Goal: Complete Application Form: Complete application form

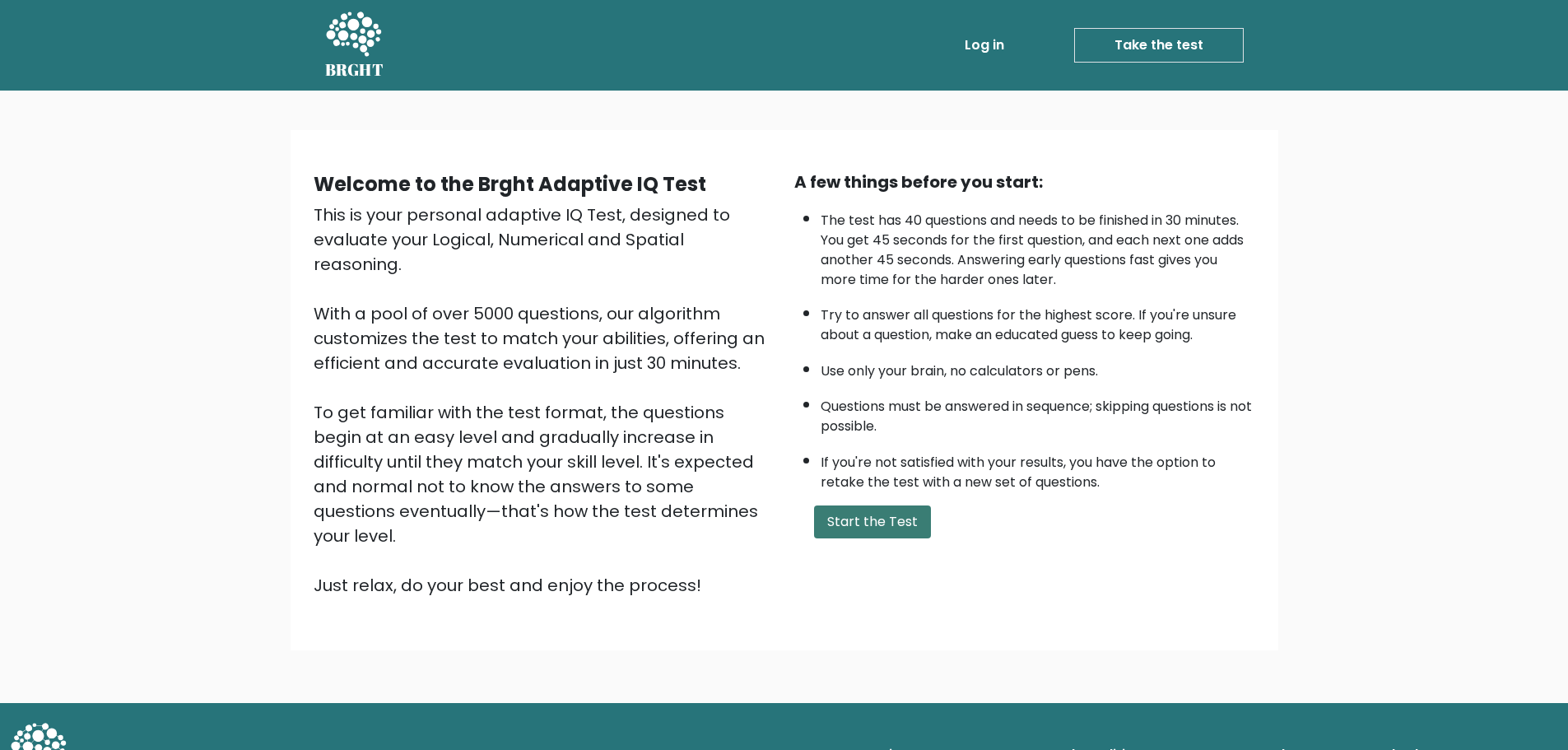
click at [866, 516] on button "Start the Test" at bounding box center [873, 522] width 117 height 33
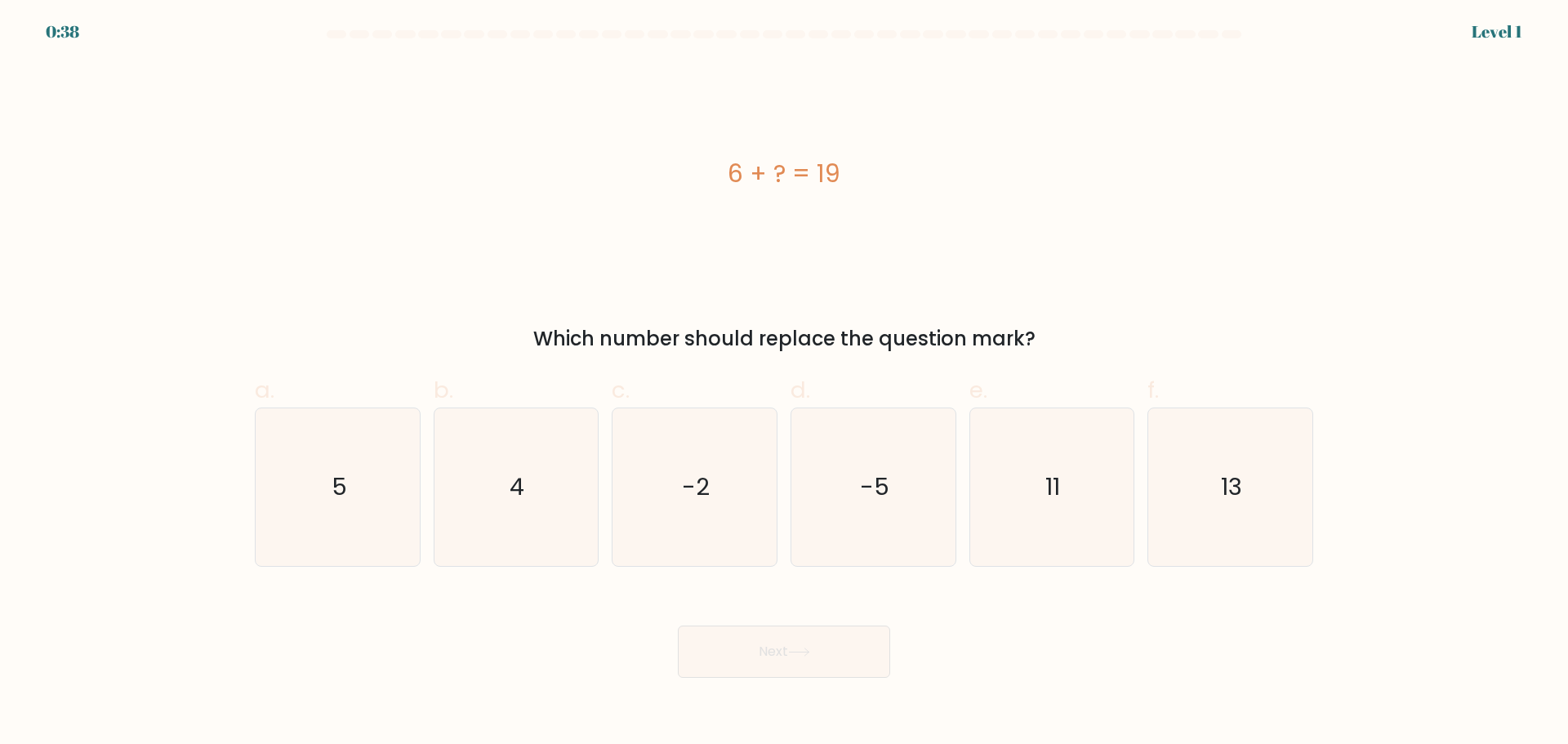
drag, startPoint x: 712, startPoint y: 163, endPoint x: 1062, endPoint y: 331, distance: 388.2
click at [1062, 331] on div "6 + ? = 19 Which number should replace the question mark?" at bounding box center [784, 207] width 1078 height 291
copy div "6 + ? = 19 Which number should replace the question mark?"
click at [1040, 253] on div "6 + ? = 19" at bounding box center [784, 173] width 1059 height 223
click at [1216, 506] on icon "13" at bounding box center [1230, 487] width 158 height 158
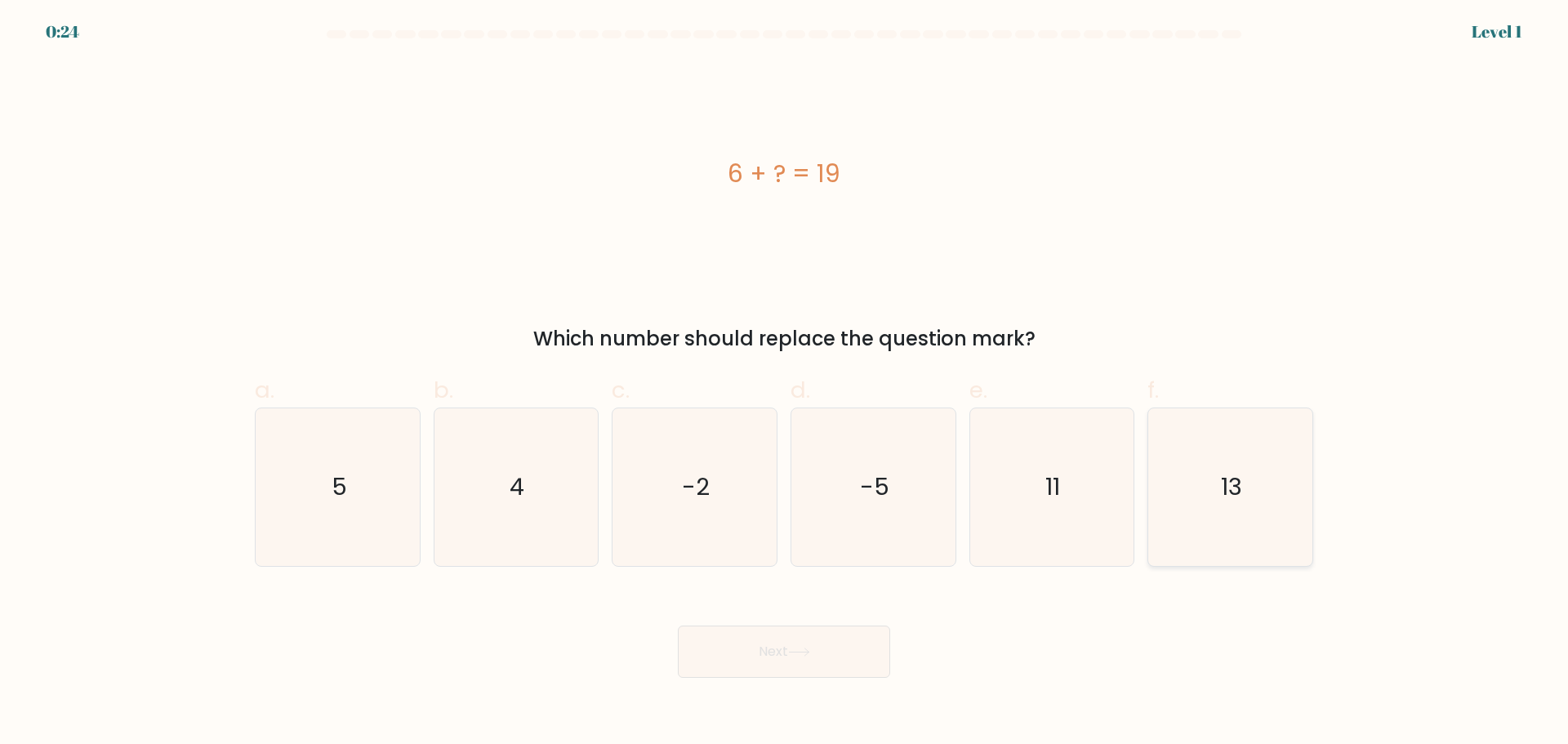
click at [785, 383] on input "f. 13" at bounding box center [784, 377] width 1 height 11
radio input "true"
click at [827, 655] on button "Next" at bounding box center [783, 651] width 212 height 52
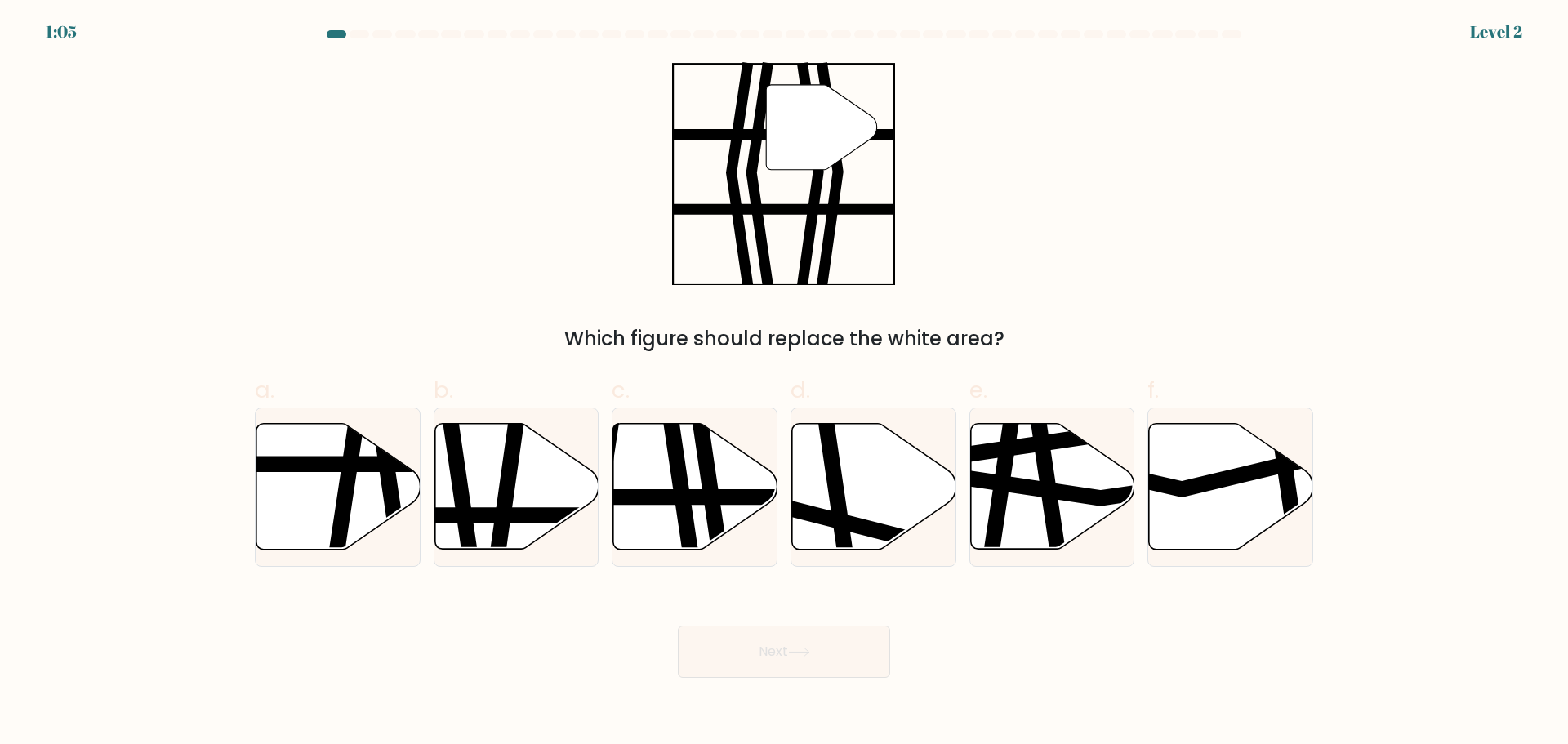
drag, startPoint x: 625, startPoint y: 52, endPoint x: 978, endPoint y: 292, distance: 426.9
click at [978, 292] on form at bounding box center [784, 353] width 1568 height 647
click at [1103, 314] on div "" Which figure should replace the white area?" at bounding box center [784, 207] width 1078 height 291
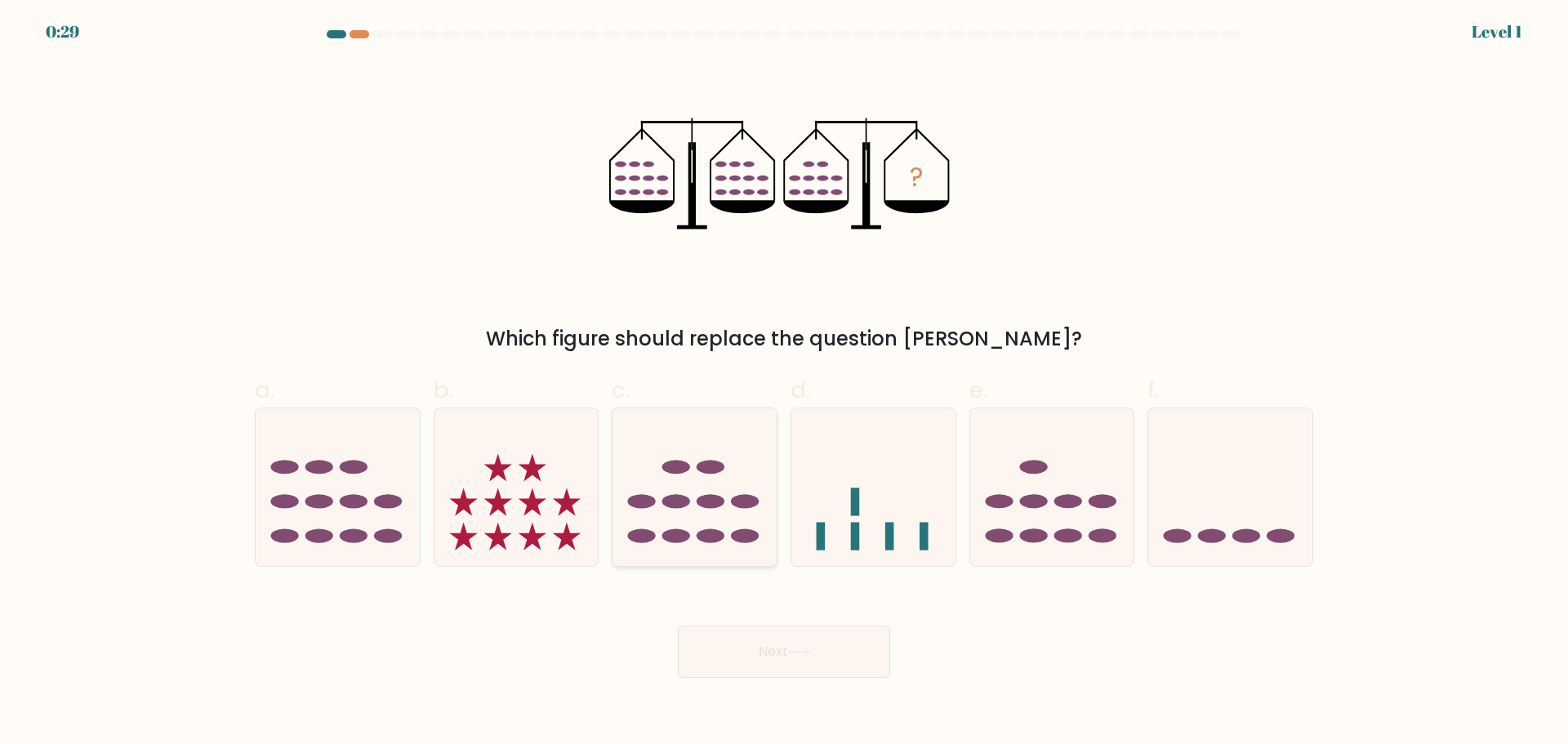
click at [725, 547] on icon at bounding box center [695, 487] width 165 height 135
click at [784, 383] on input "c." at bounding box center [784, 377] width 1 height 11
radio input "true"
click at [825, 651] on button "Next" at bounding box center [783, 651] width 212 height 52
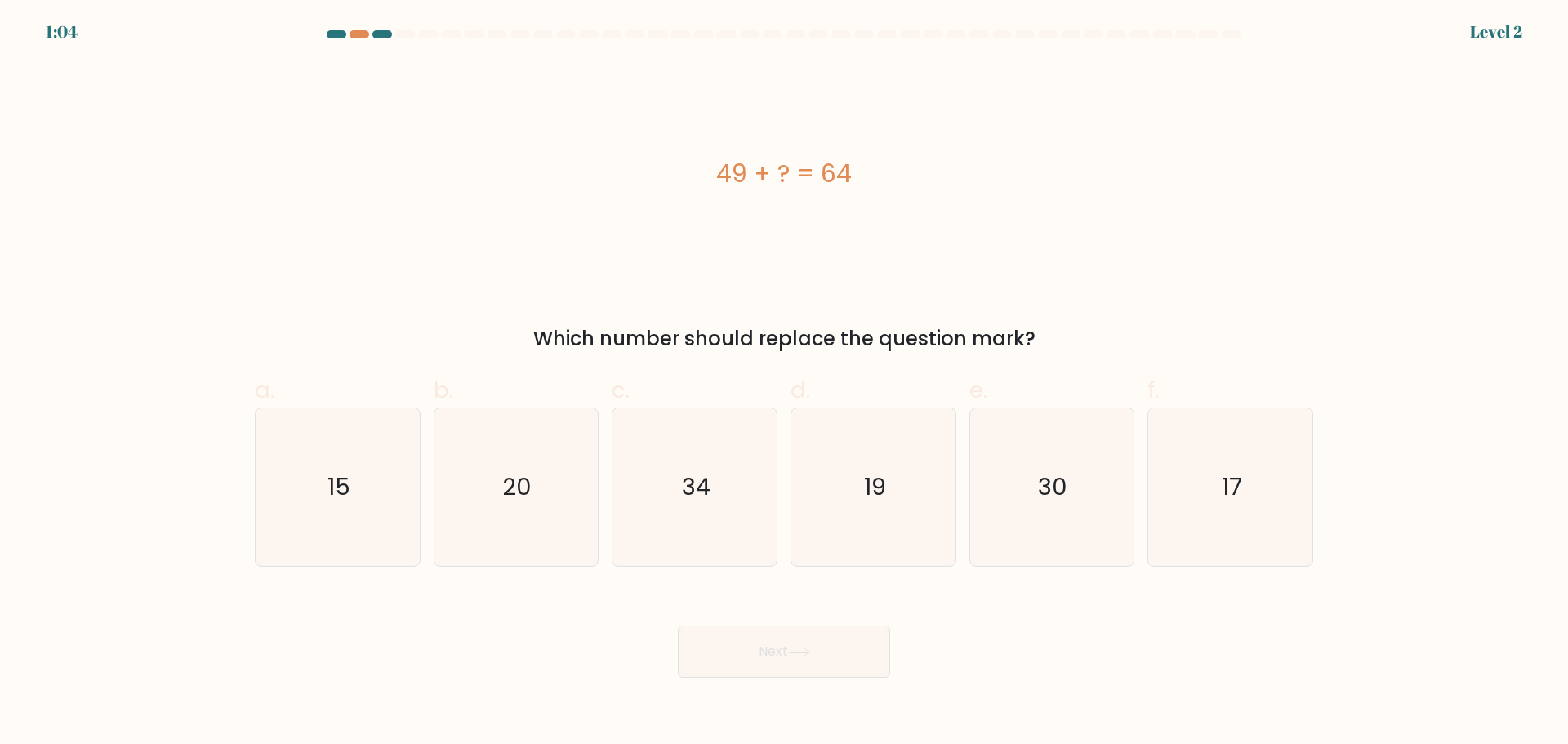
drag, startPoint x: 704, startPoint y: 172, endPoint x: 935, endPoint y: 154, distance: 231.7
click at [1040, 332] on div "49 + ? = 64 Which number should replace the question mark?" at bounding box center [784, 207] width 1078 height 291
copy div "49 + ? = 64 Which number should replace the question mark?"
click at [807, 232] on div "49 + ? = 64" at bounding box center [784, 173] width 1059 height 223
click at [372, 509] on icon "15" at bounding box center [338, 487] width 158 height 158
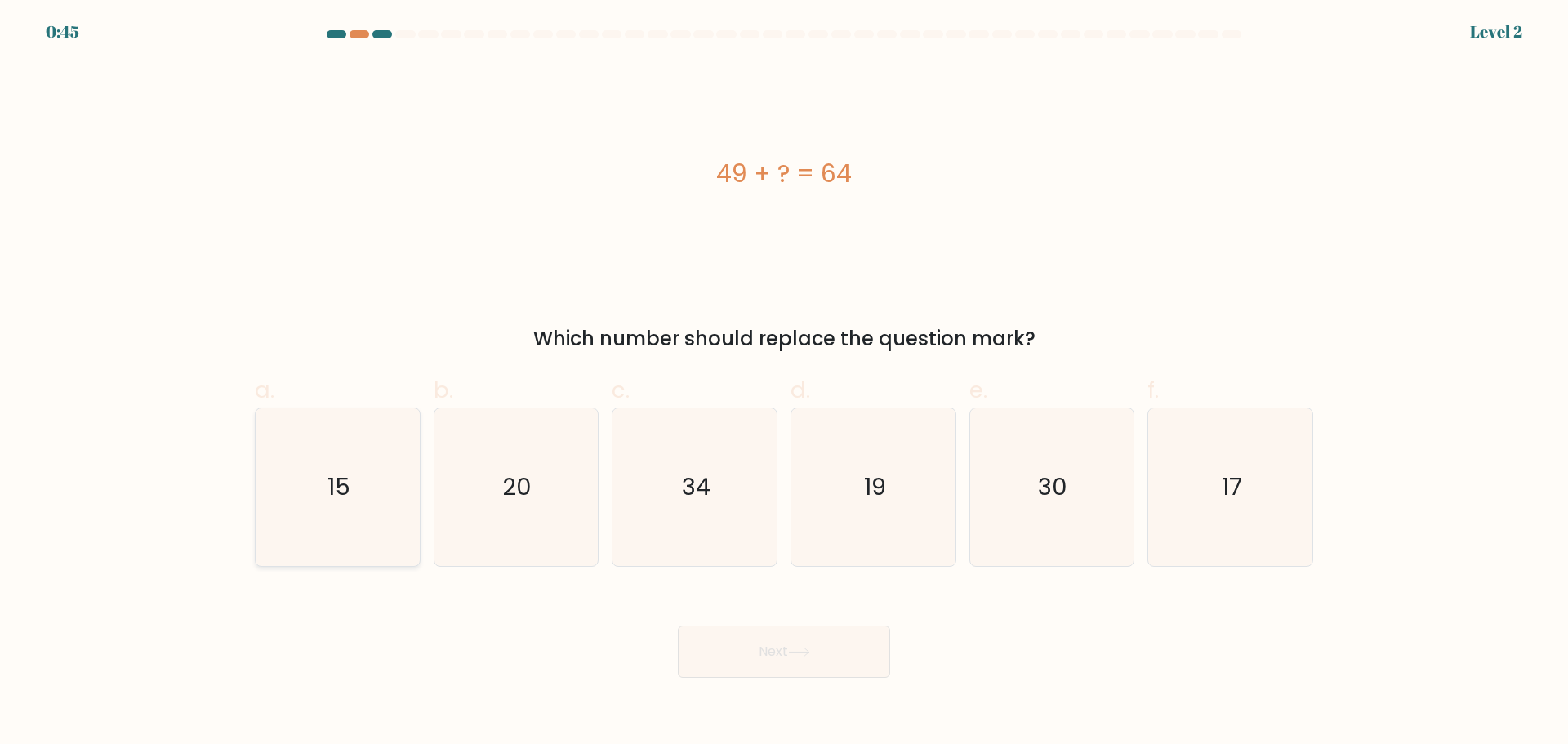
click at [784, 383] on input "a. 15" at bounding box center [784, 377] width 1 height 11
radio input "true"
click at [788, 651] on button "Next" at bounding box center [783, 651] width 212 height 52
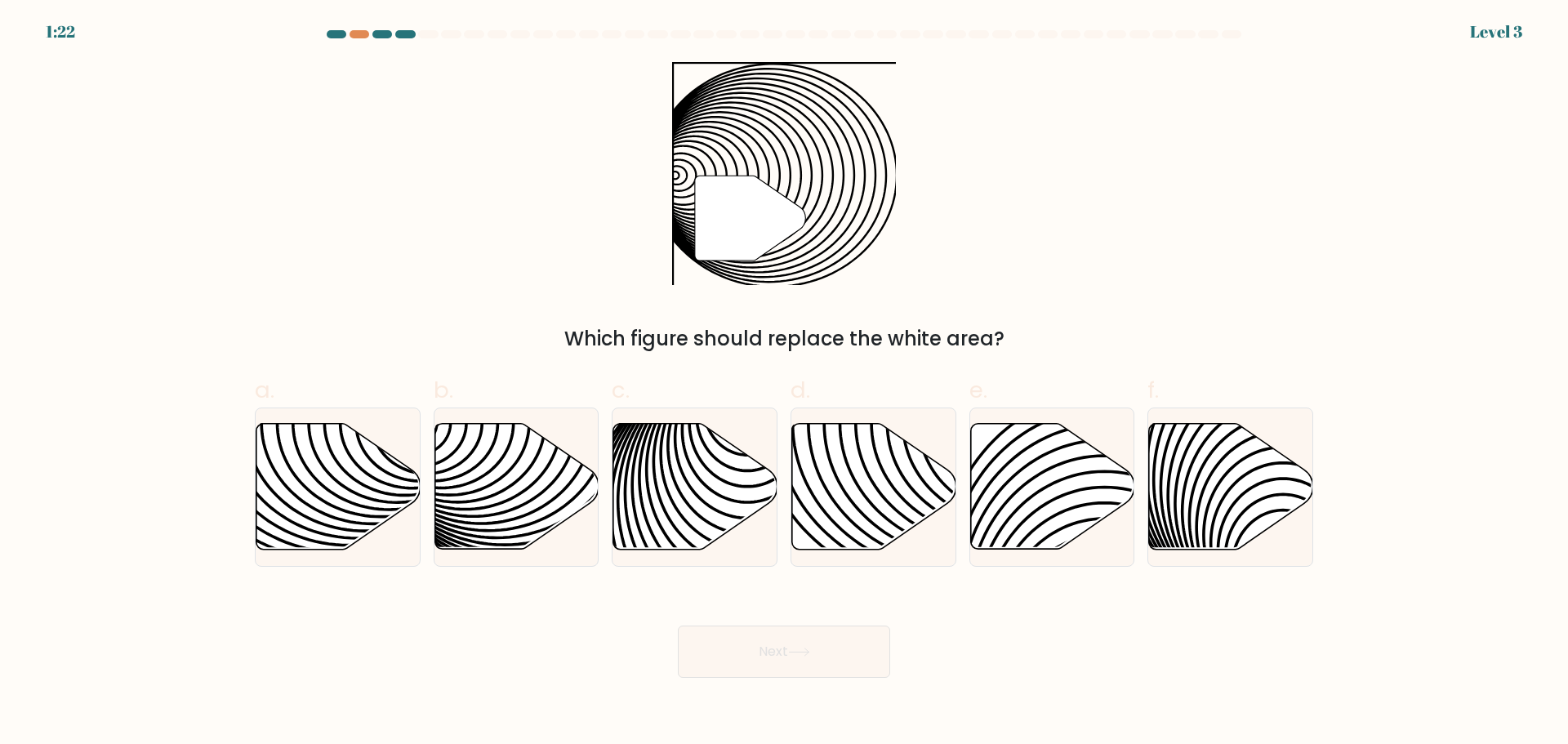
click at [801, 657] on button "Next" at bounding box center [783, 651] width 212 height 52
click at [1033, 661] on div "Next" at bounding box center [784, 632] width 1078 height 92
click at [508, 515] on icon at bounding box center [517, 486] width 165 height 126
click at [784, 383] on input "b." at bounding box center [784, 377] width 1 height 11
radio input "true"
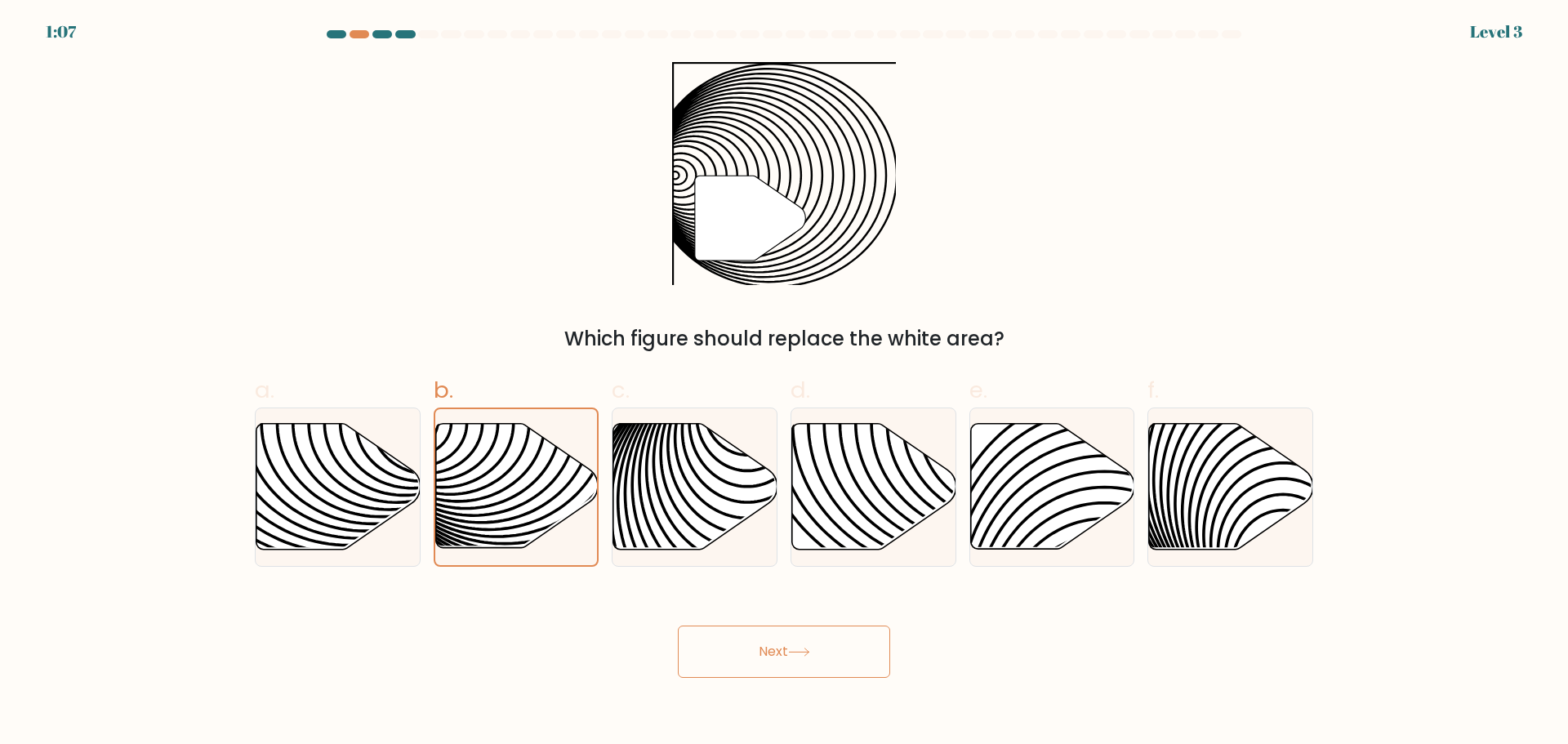
click at [756, 660] on button "Next" at bounding box center [783, 651] width 212 height 52
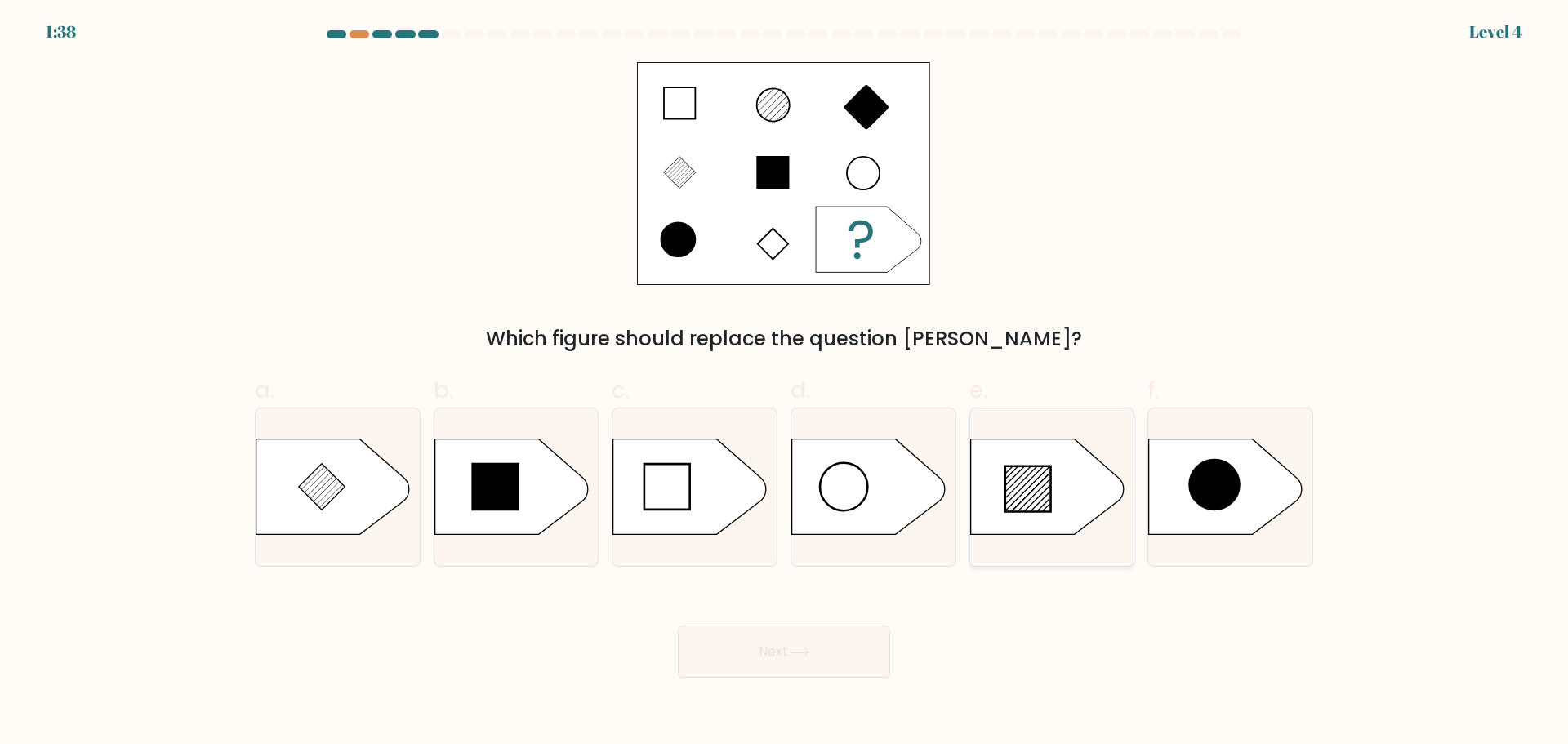
click at [1066, 501] on icon at bounding box center [1047, 486] width 154 height 96
click at [785, 383] on input "e." at bounding box center [784, 377] width 1 height 11
radio input "true"
click at [789, 646] on button "Next" at bounding box center [783, 651] width 212 height 52
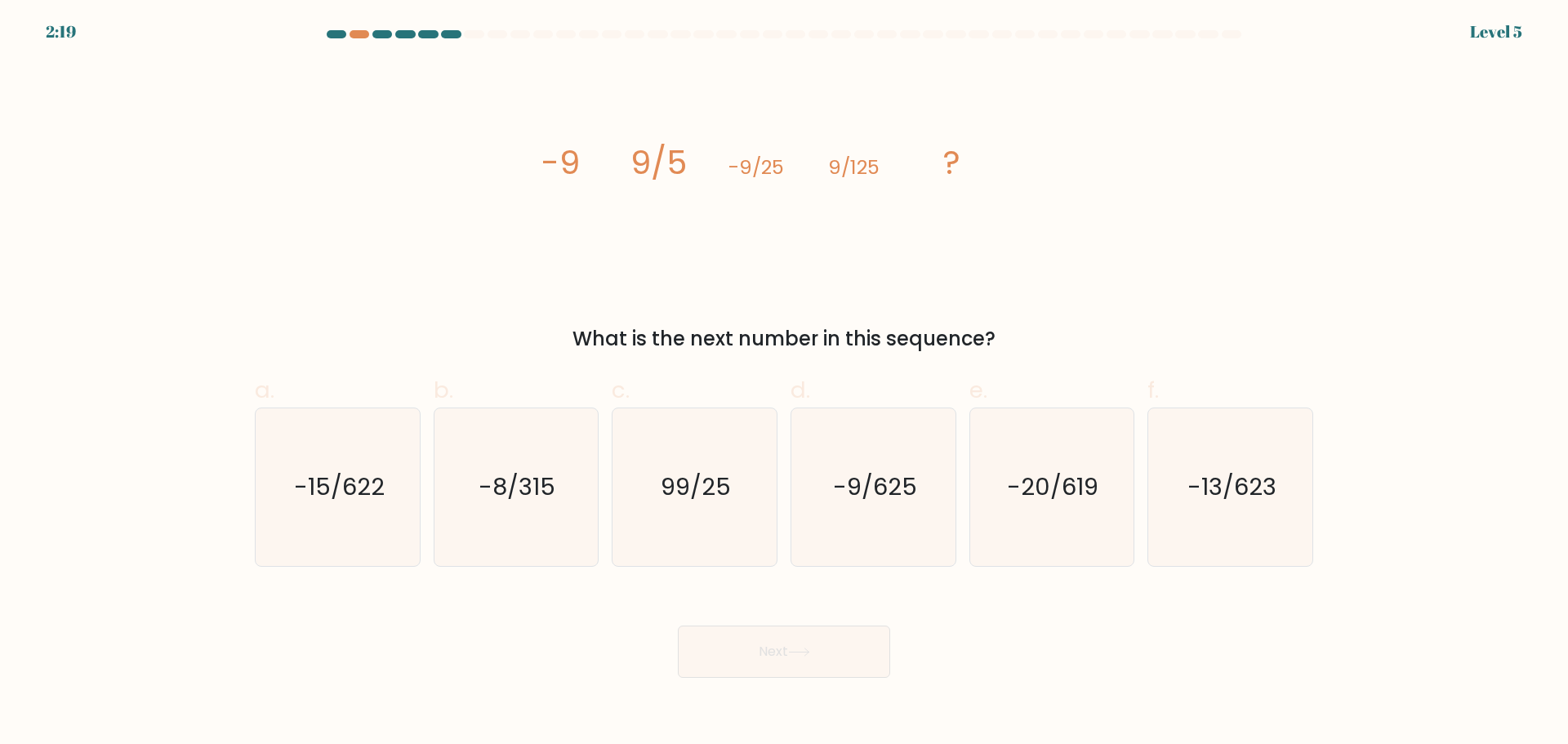
drag, startPoint x: 717, startPoint y: 190, endPoint x: 1109, endPoint y: 342, distance: 420.4
click at [1109, 342] on div "image/svg+xml -9 9/5 -9/25 9/125 ? What is the next number in this sequence?" at bounding box center [784, 207] width 1078 height 291
copy div "-9 9/5 -9/25 9/125 ? What is the next number in this sequence?"
click at [876, 514] on icon "-9/625" at bounding box center [873, 487] width 158 height 158
click at [785, 383] on input "d. -9/625" at bounding box center [784, 377] width 1 height 11
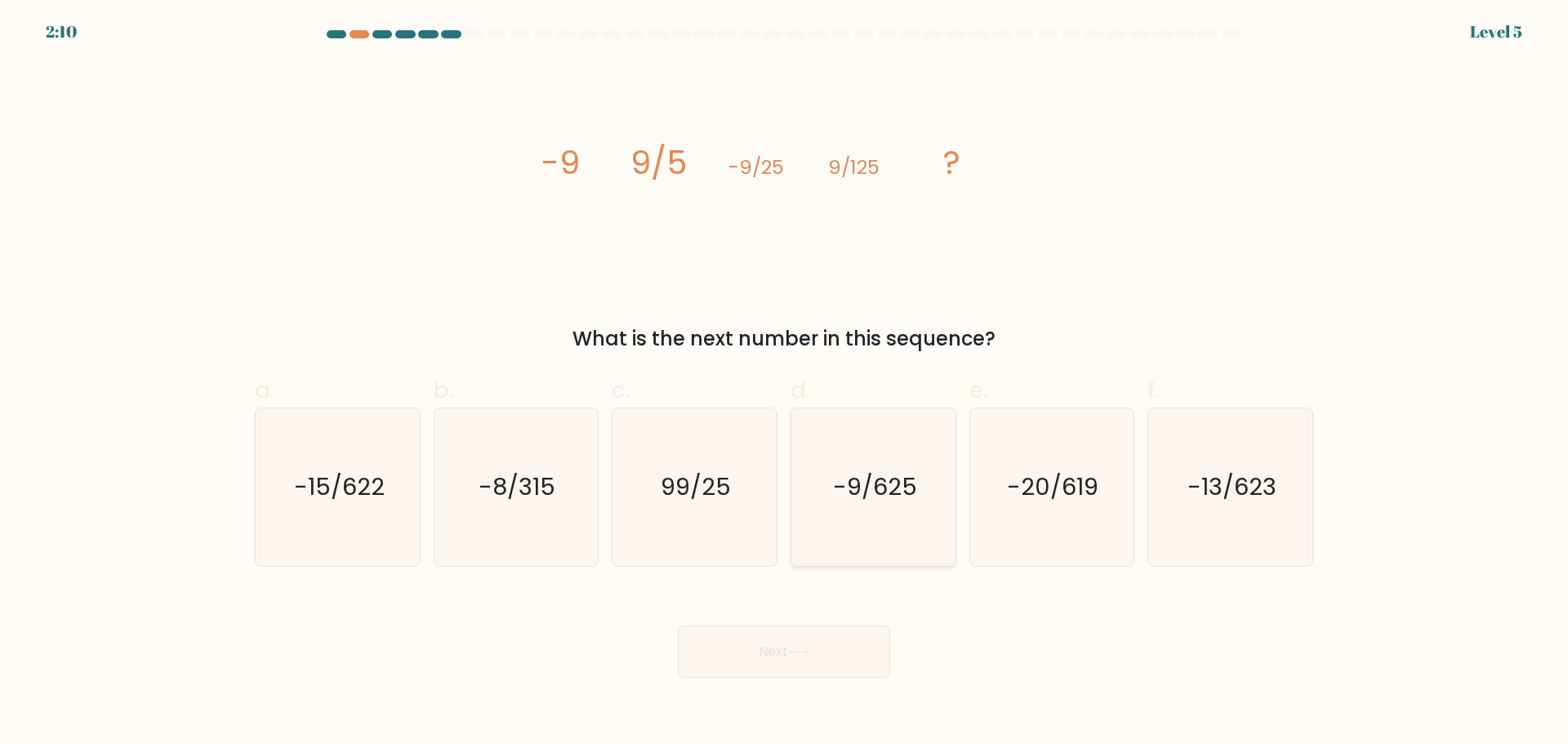
radio input "true"
click at [816, 653] on button "Next" at bounding box center [783, 651] width 212 height 52
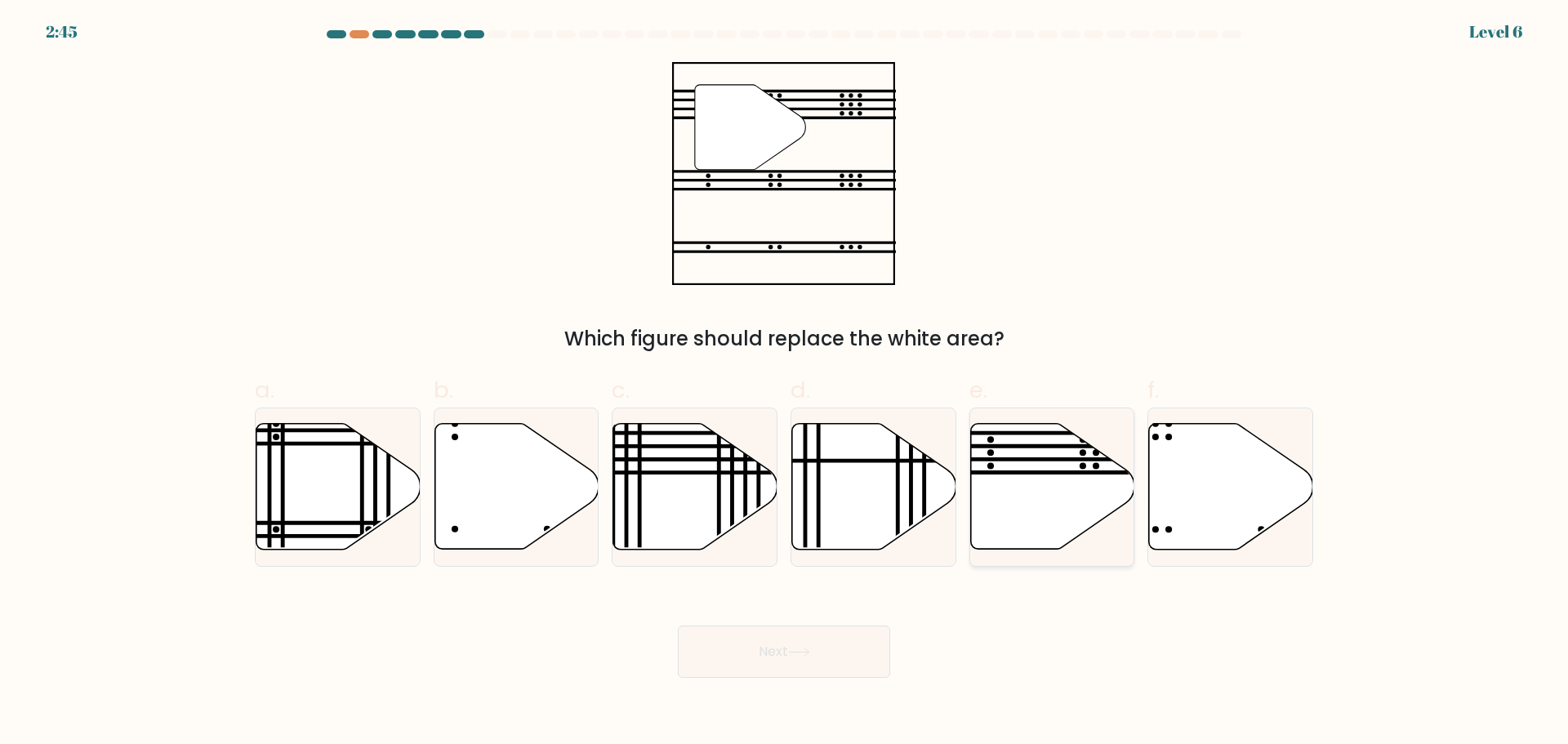
click at [1010, 502] on icon at bounding box center [1053, 486] width 165 height 126
click at [785, 383] on input "e." at bounding box center [784, 377] width 1 height 11
radio input "true"
click at [790, 653] on button "Next" at bounding box center [783, 651] width 212 height 52
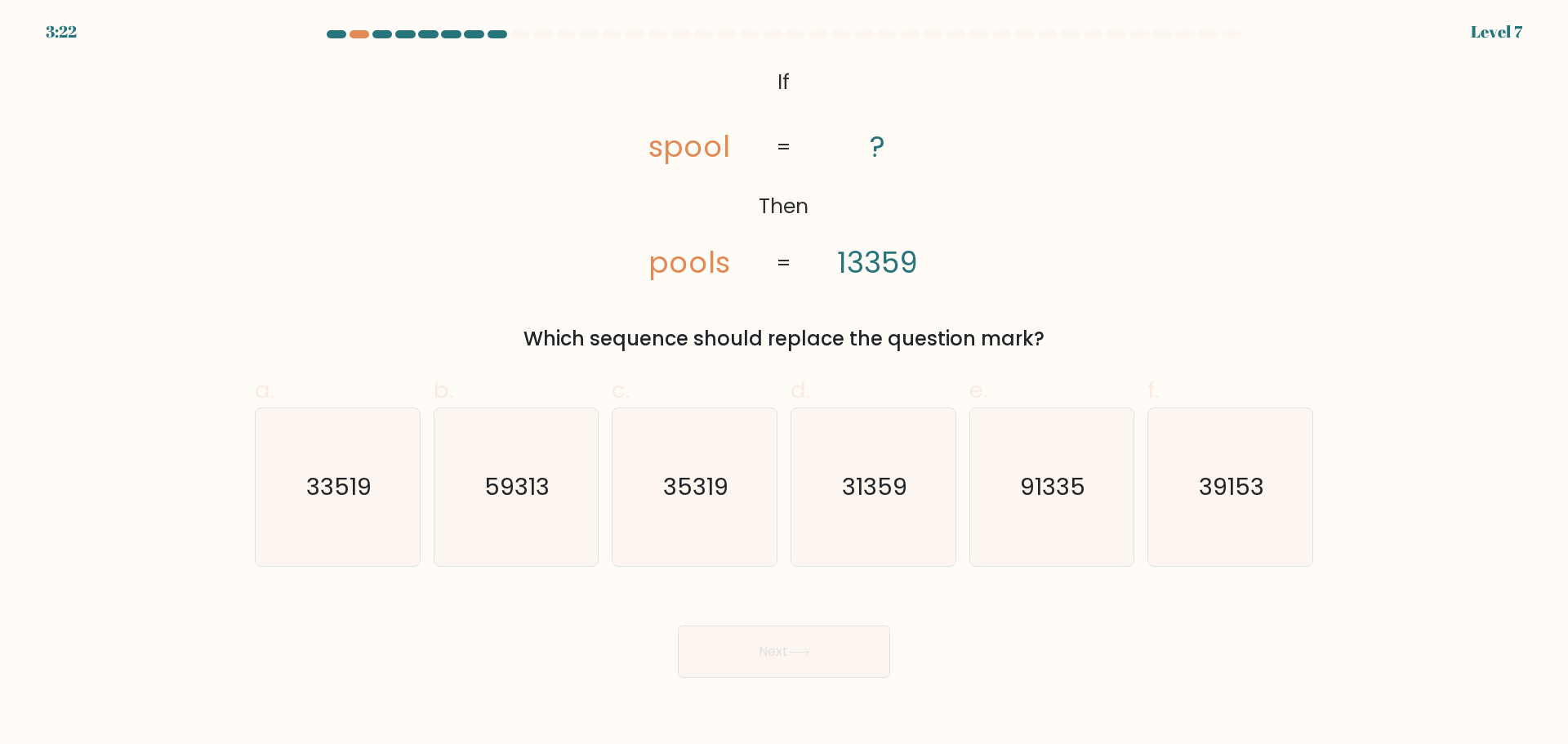
drag, startPoint x: 631, startPoint y: 128, endPoint x: 1064, endPoint y: 323, distance: 474.9
click at [1064, 323] on div "@import url('https://fonts.googleapis.com/css?family=Abril+Fatface:400,100,100i…" at bounding box center [784, 207] width 1078 height 291
copy div "spool pools ? 13359 = = Which sequence should replace the question mark?"
click at [1014, 634] on div "Next" at bounding box center [784, 632] width 1078 height 92
click at [682, 515] on icon "35319" at bounding box center [694, 487] width 158 height 158
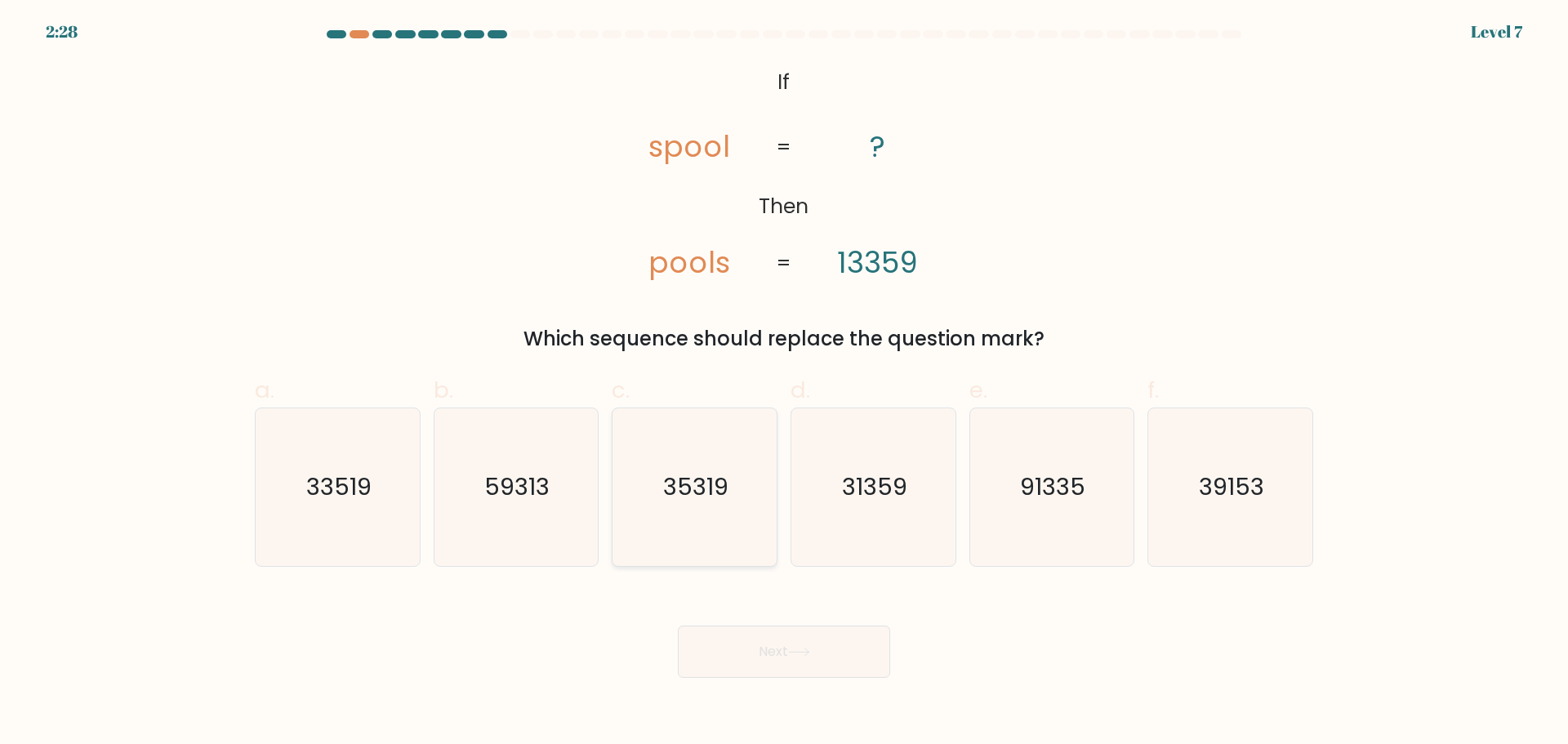
click at [784, 383] on input "c. 35319" at bounding box center [784, 377] width 1 height 11
radio input "true"
click at [850, 522] on icon "31359" at bounding box center [873, 487] width 158 height 158
click at [785, 383] on input "d. 31359" at bounding box center [784, 377] width 1 height 11
radio input "true"
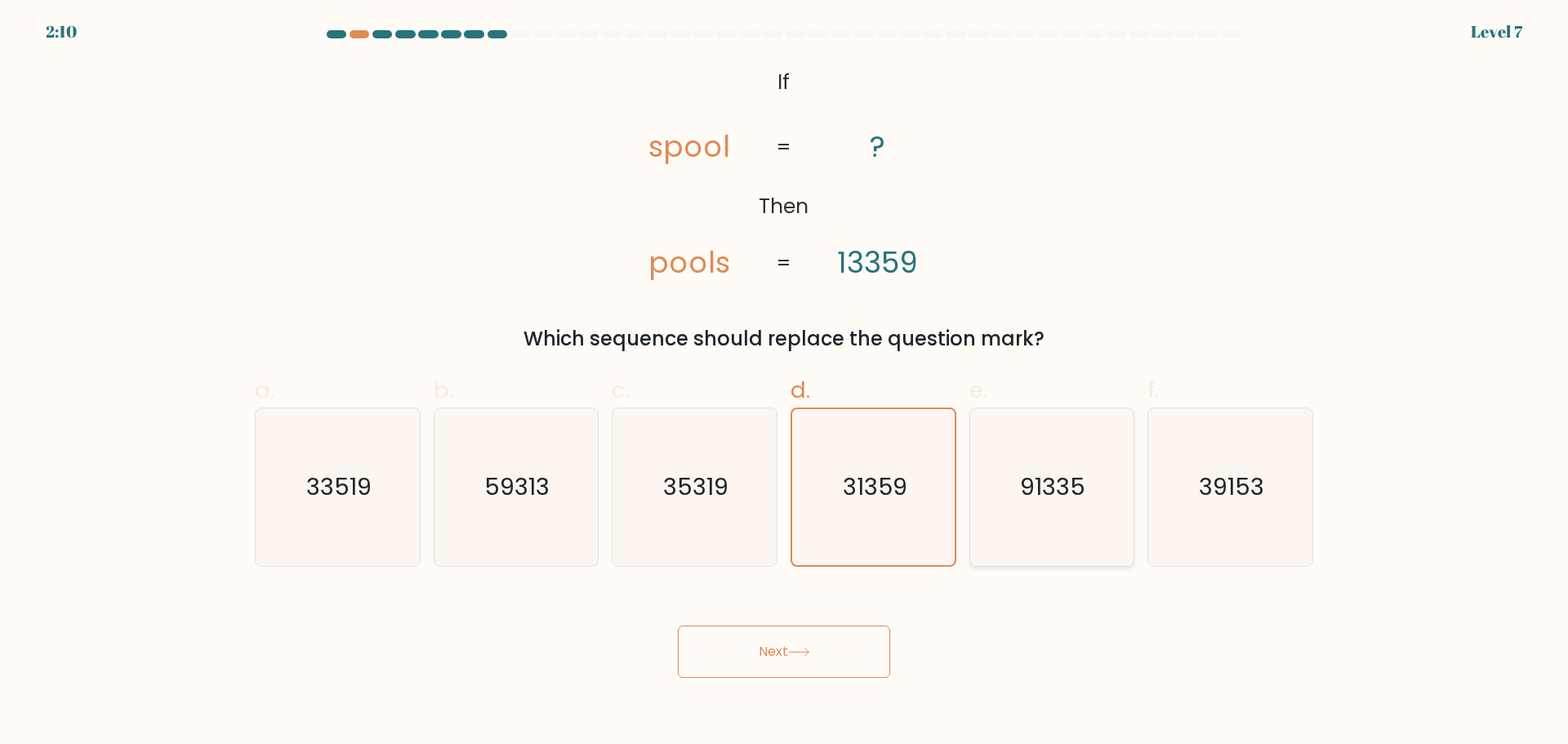
click at [1070, 515] on icon "91335" at bounding box center [1051, 487] width 158 height 158
click at [785, 383] on input "e. 91335" at bounding box center [784, 377] width 1 height 11
radio input "true"
click at [834, 640] on button "Next" at bounding box center [783, 651] width 212 height 52
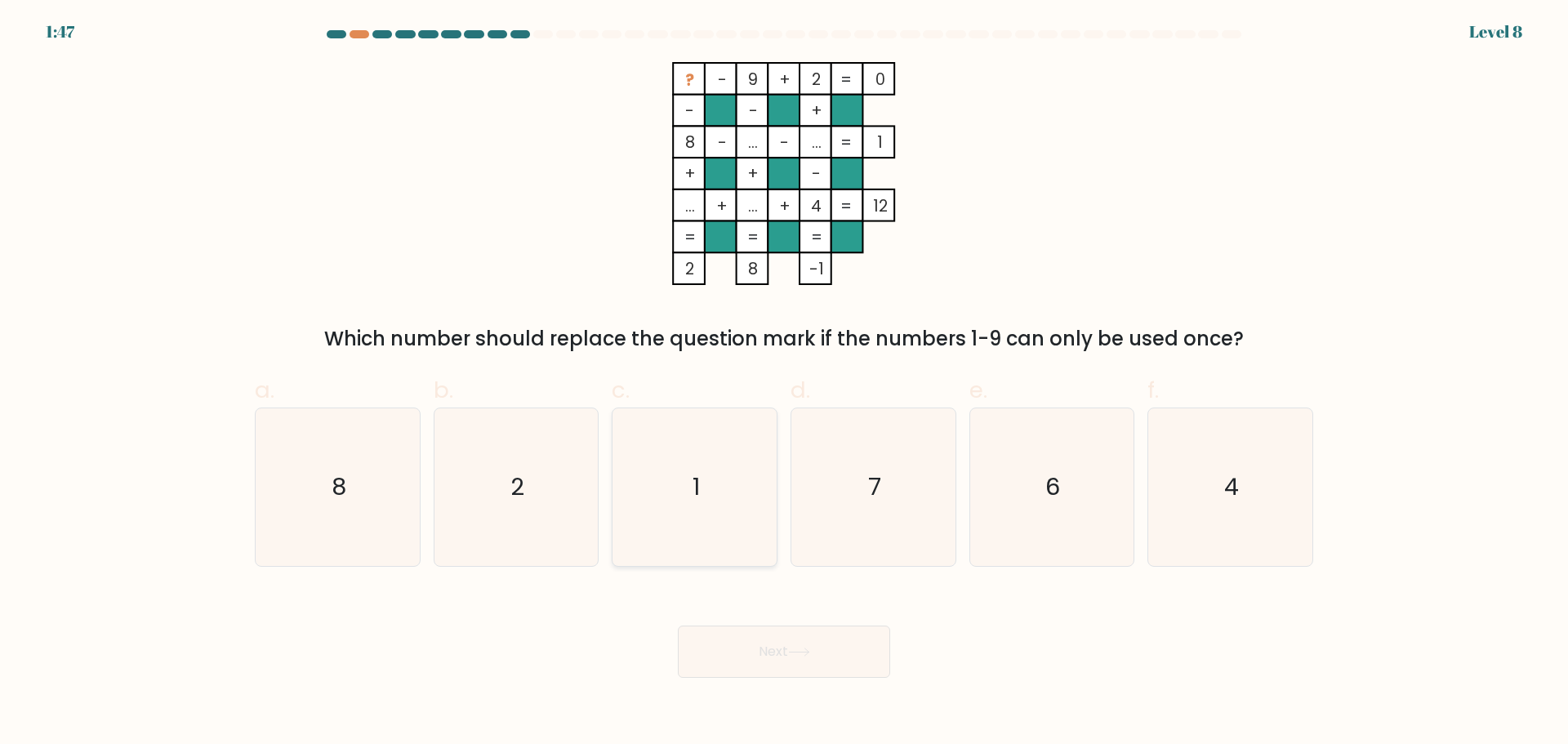
click at [689, 497] on icon "1" at bounding box center [694, 487] width 158 height 158
click at [784, 383] on input "c. 1" at bounding box center [784, 377] width 1 height 11
radio input "true"
click at [832, 660] on button "Next" at bounding box center [783, 651] width 212 height 52
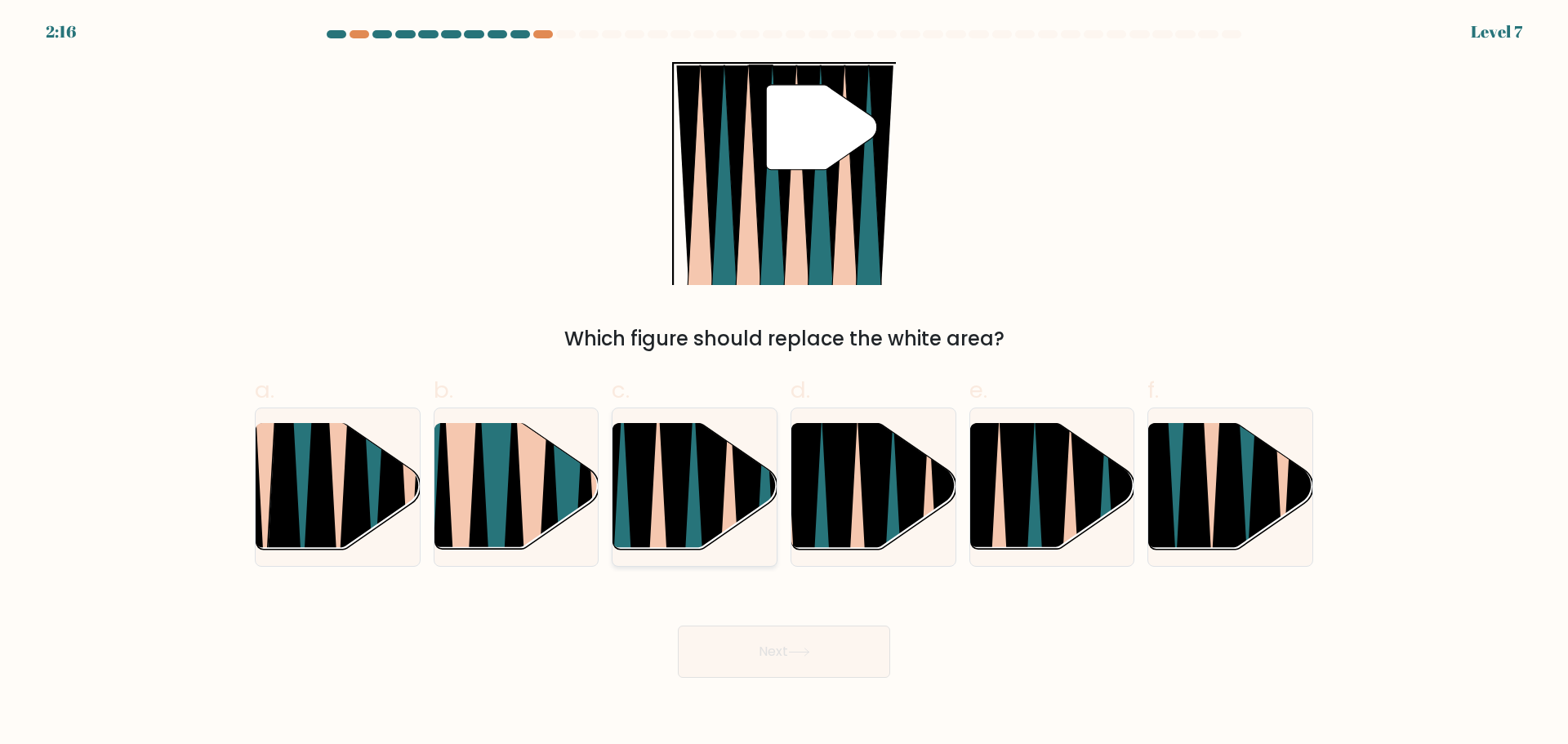
click at [725, 496] on icon at bounding box center [730, 558] width 37 height 328
click at [784, 383] on input "c." at bounding box center [784, 377] width 1 height 11
radio input "true"
click at [747, 651] on button "Next" at bounding box center [783, 651] width 212 height 52
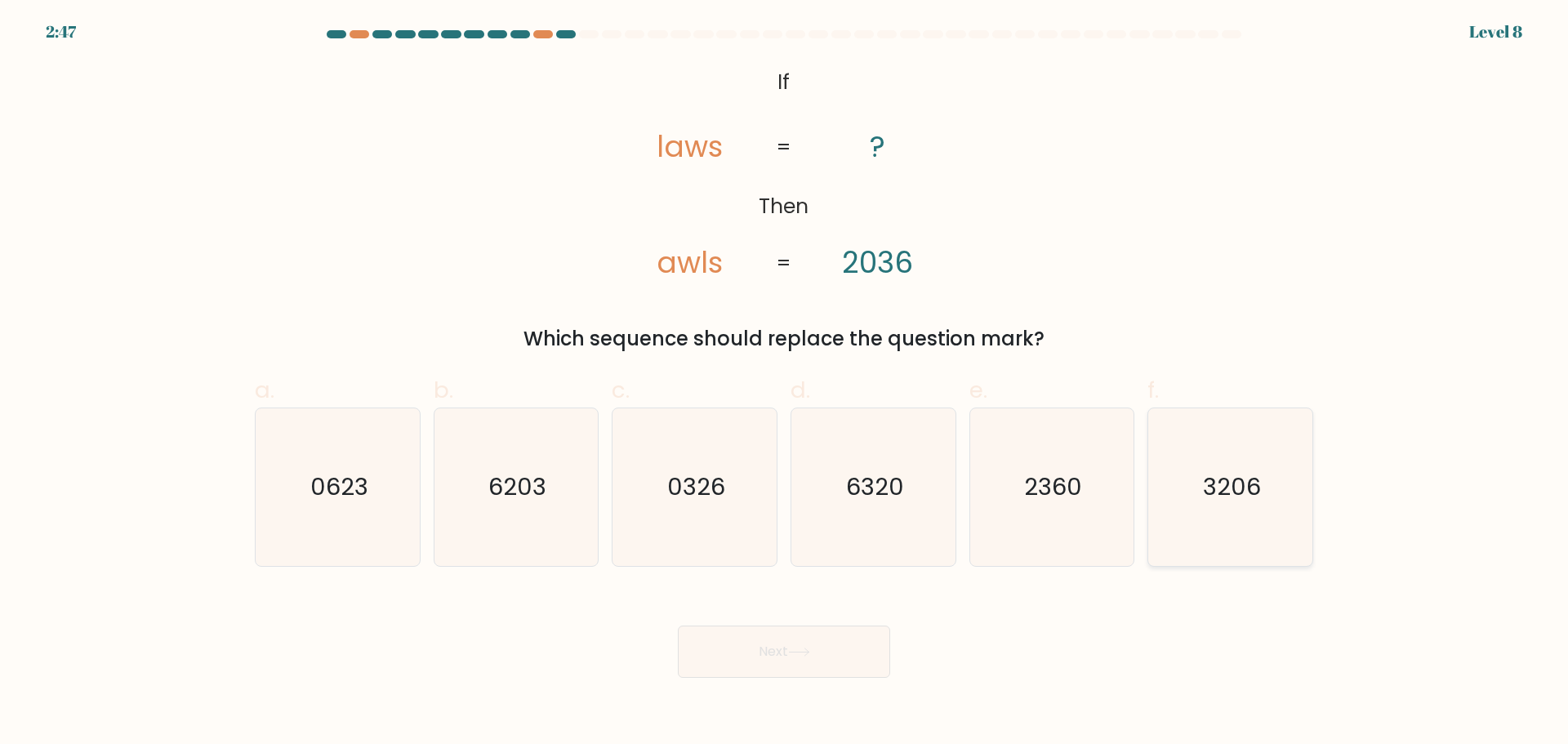
click at [1206, 522] on icon "3206" at bounding box center [1230, 487] width 158 height 158
click at [785, 383] on input "f. 3206" at bounding box center [784, 377] width 1 height 11
radio input "true"
click at [836, 633] on button "Next" at bounding box center [783, 651] width 212 height 52
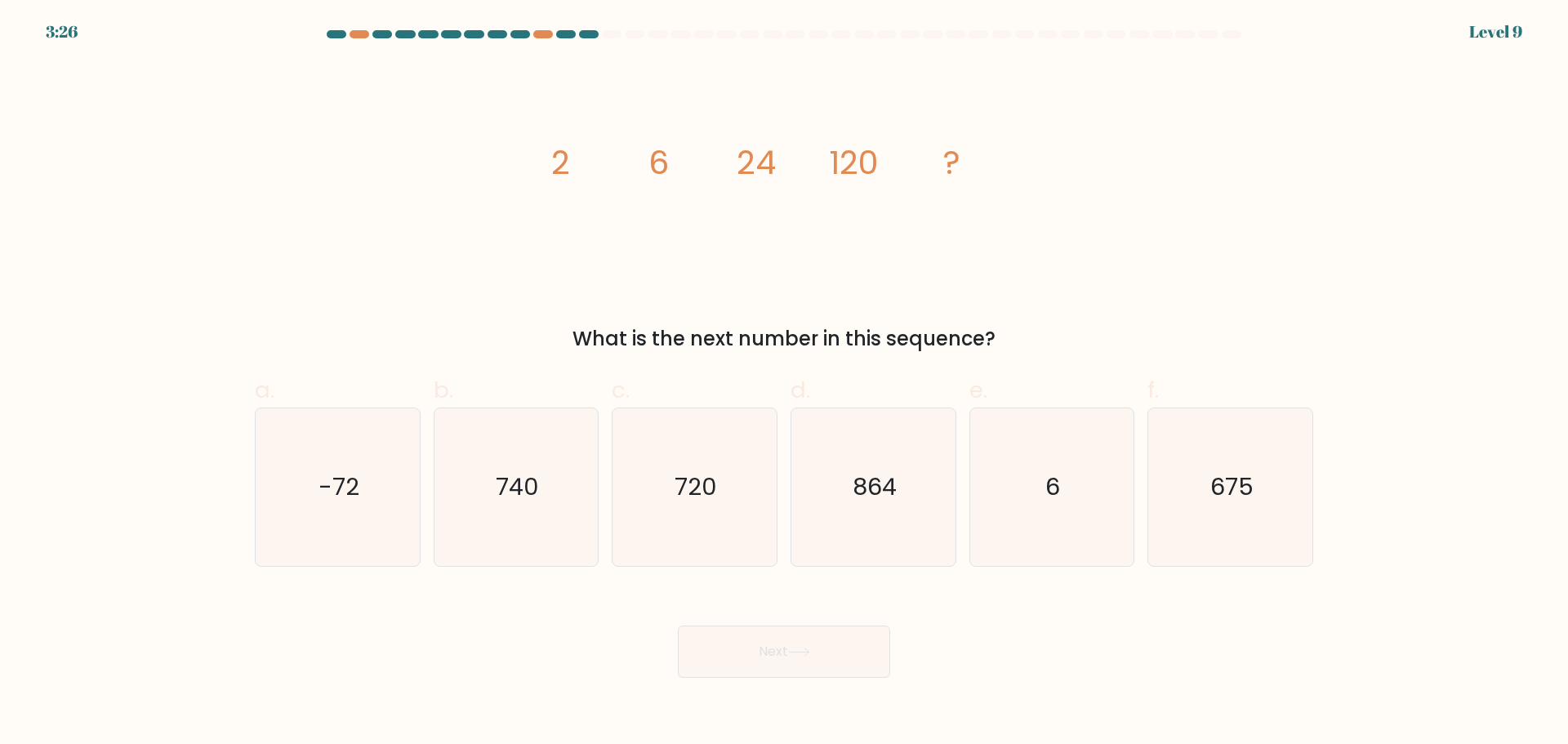
drag, startPoint x: 531, startPoint y: 144, endPoint x: 1019, endPoint y: 313, distance: 516.4
click at [1019, 313] on div "image/svg+xml 2 6 24 120 ? What is the next number in this sequence?" at bounding box center [784, 207] width 1078 height 291
copy div "2 6 24 120 ? What is the next number in this sequence?"
click at [728, 515] on icon "720" at bounding box center [694, 487] width 158 height 158
click at [784, 383] on input "c. 720" at bounding box center [784, 377] width 1 height 11
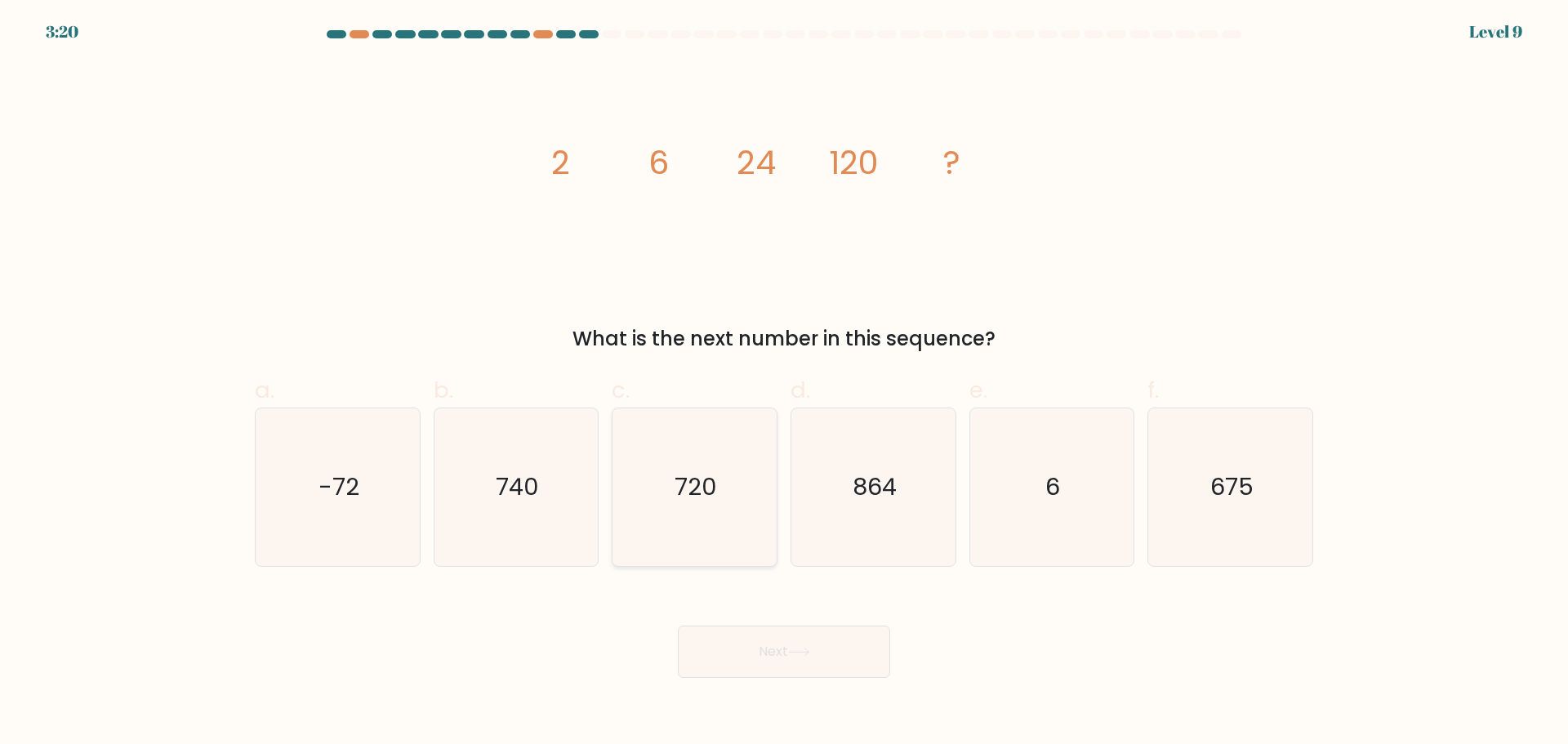
radio input "true"
click at [793, 637] on button "Next" at bounding box center [783, 651] width 212 height 52
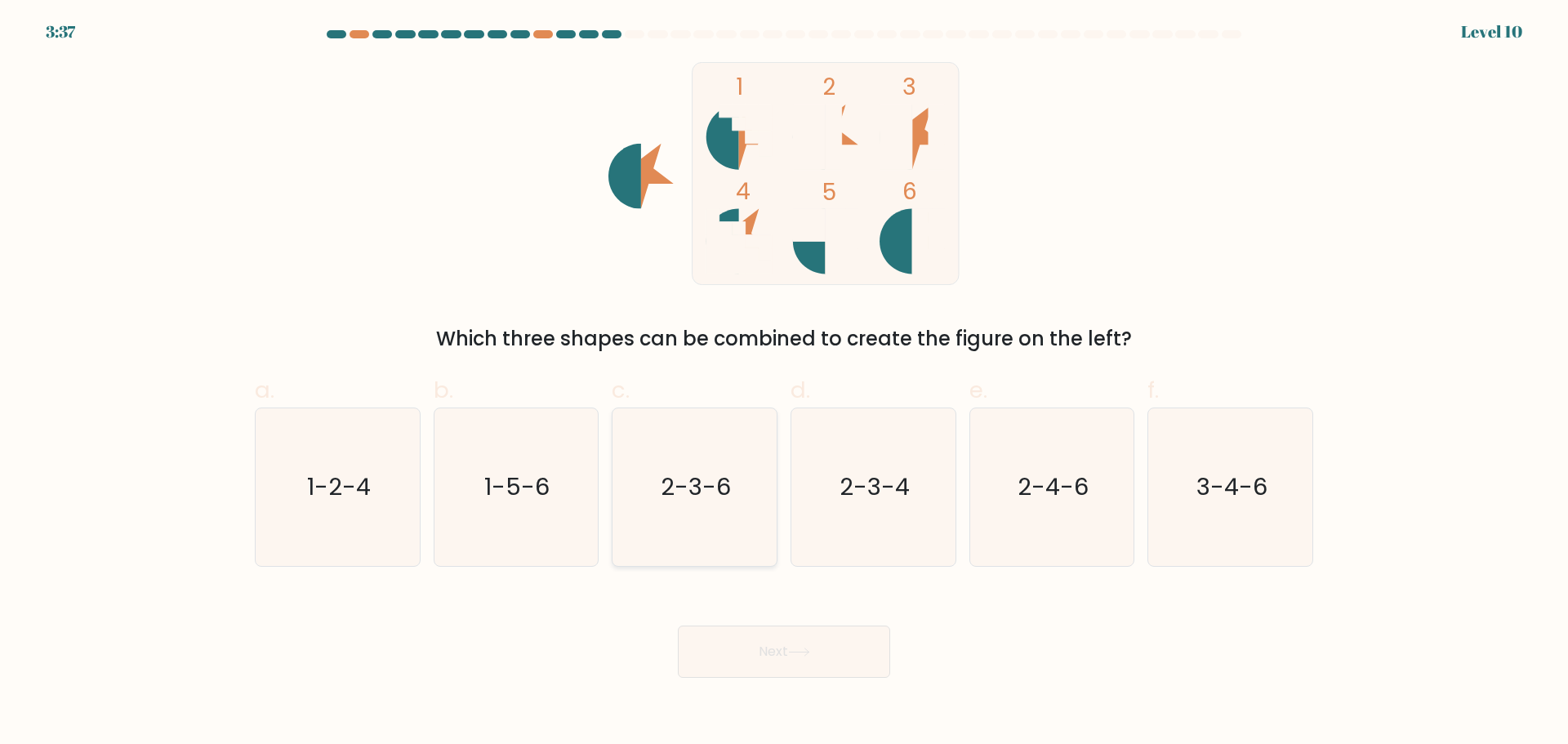
click at [711, 527] on icon "2-3-6" at bounding box center [694, 487] width 158 height 158
click at [784, 383] on input "c. 2-3-6" at bounding box center [784, 377] width 1 height 11
radio input "true"
click at [798, 670] on button "Next" at bounding box center [783, 651] width 212 height 52
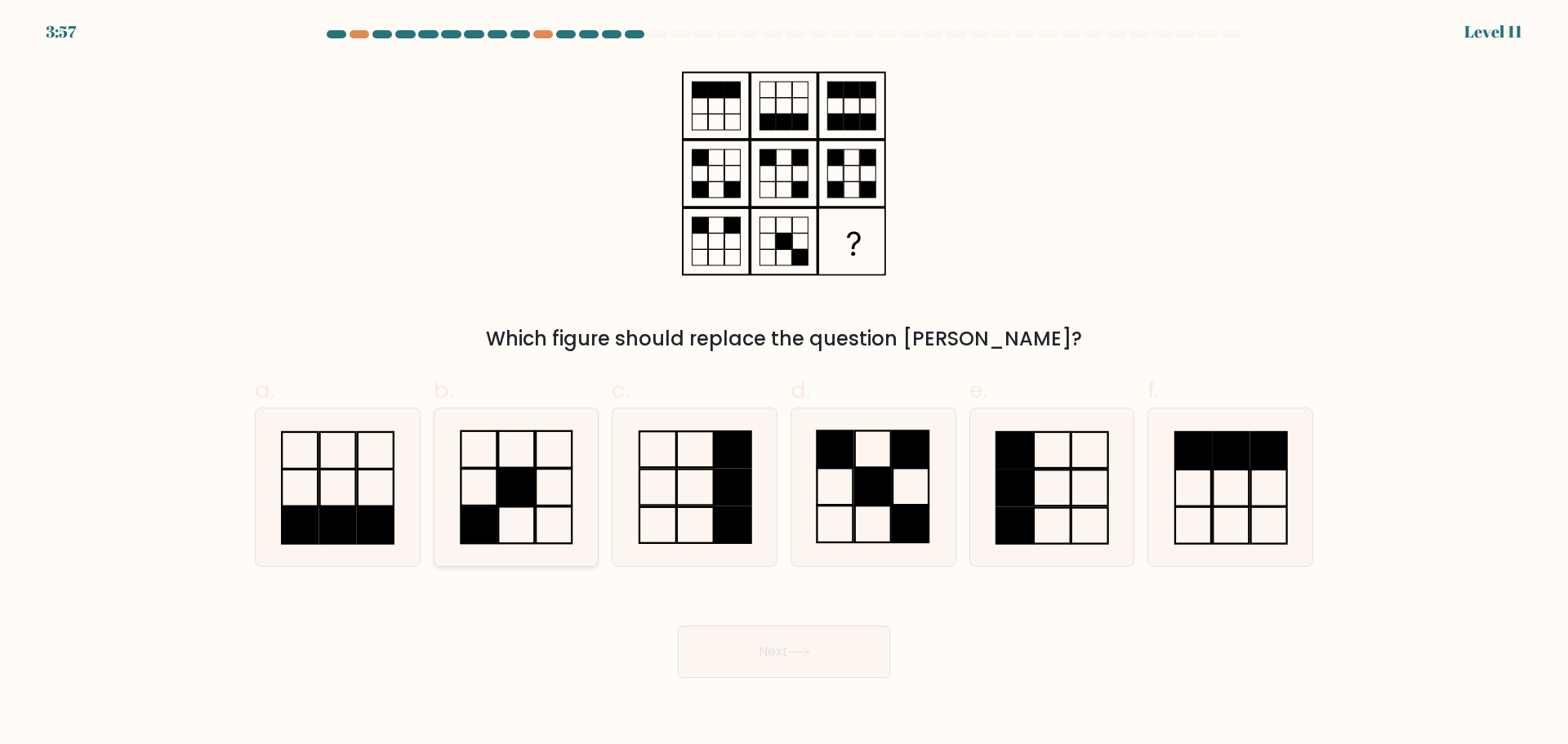
click at [557, 489] on icon at bounding box center [515, 487] width 158 height 158
click at [784, 383] on input "b." at bounding box center [784, 377] width 1 height 11
radio input "true"
click at [800, 663] on button "Next" at bounding box center [783, 651] width 212 height 52
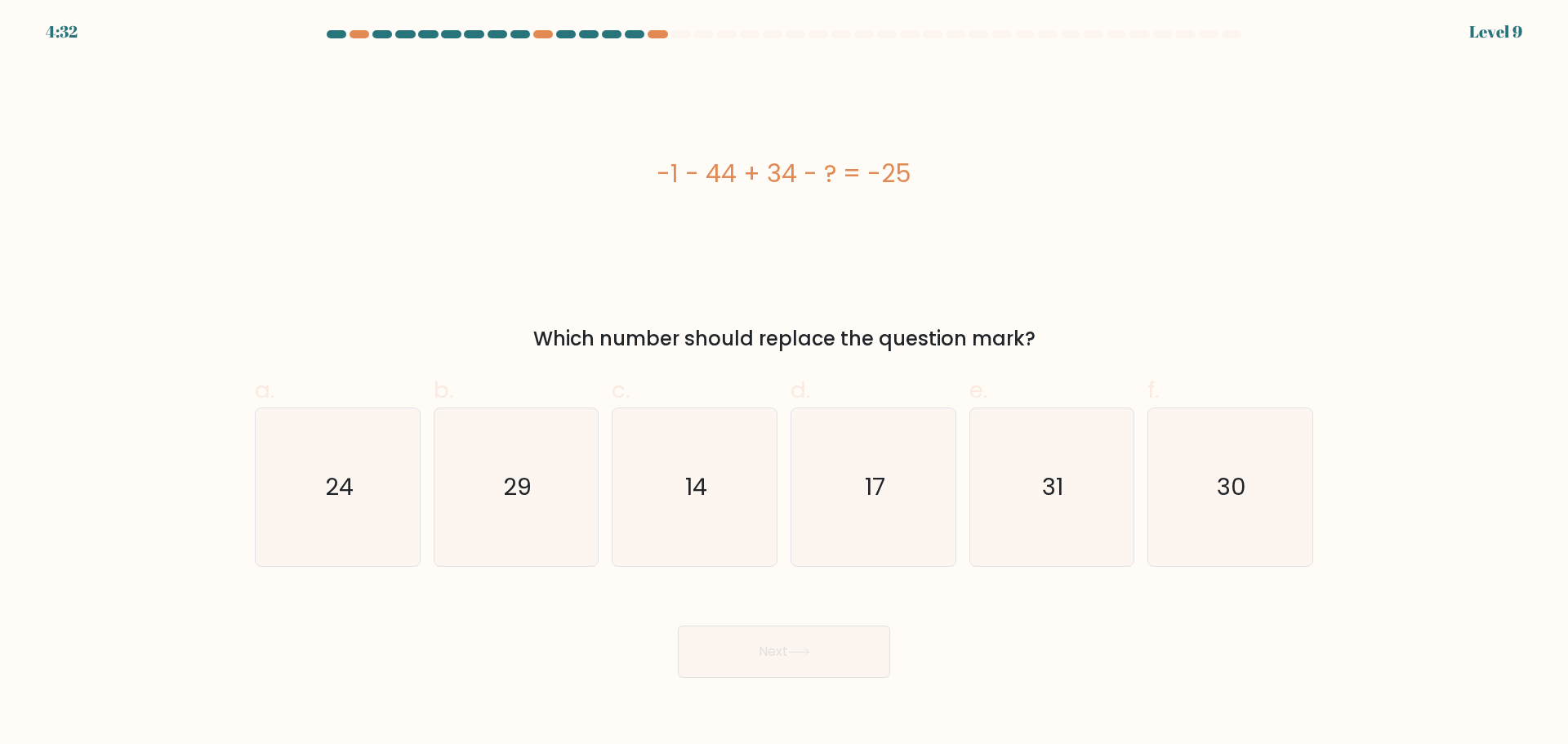
drag, startPoint x: 816, startPoint y: 185, endPoint x: 1069, endPoint y: 326, distance: 289.6
click at [1069, 326] on div "-1 - 44 + 34 - ? = -25 Which number should replace the question mark?" at bounding box center [784, 207] width 1078 height 291
copy div "-1 - 44 + 34 - ? = -25 Which number should replace the question mark?"
click at [759, 519] on icon "14" at bounding box center [694, 487] width 158 height 158
click at [784, 383] on input "c. 14" at bounding box center [784, 377] width 1 height 11
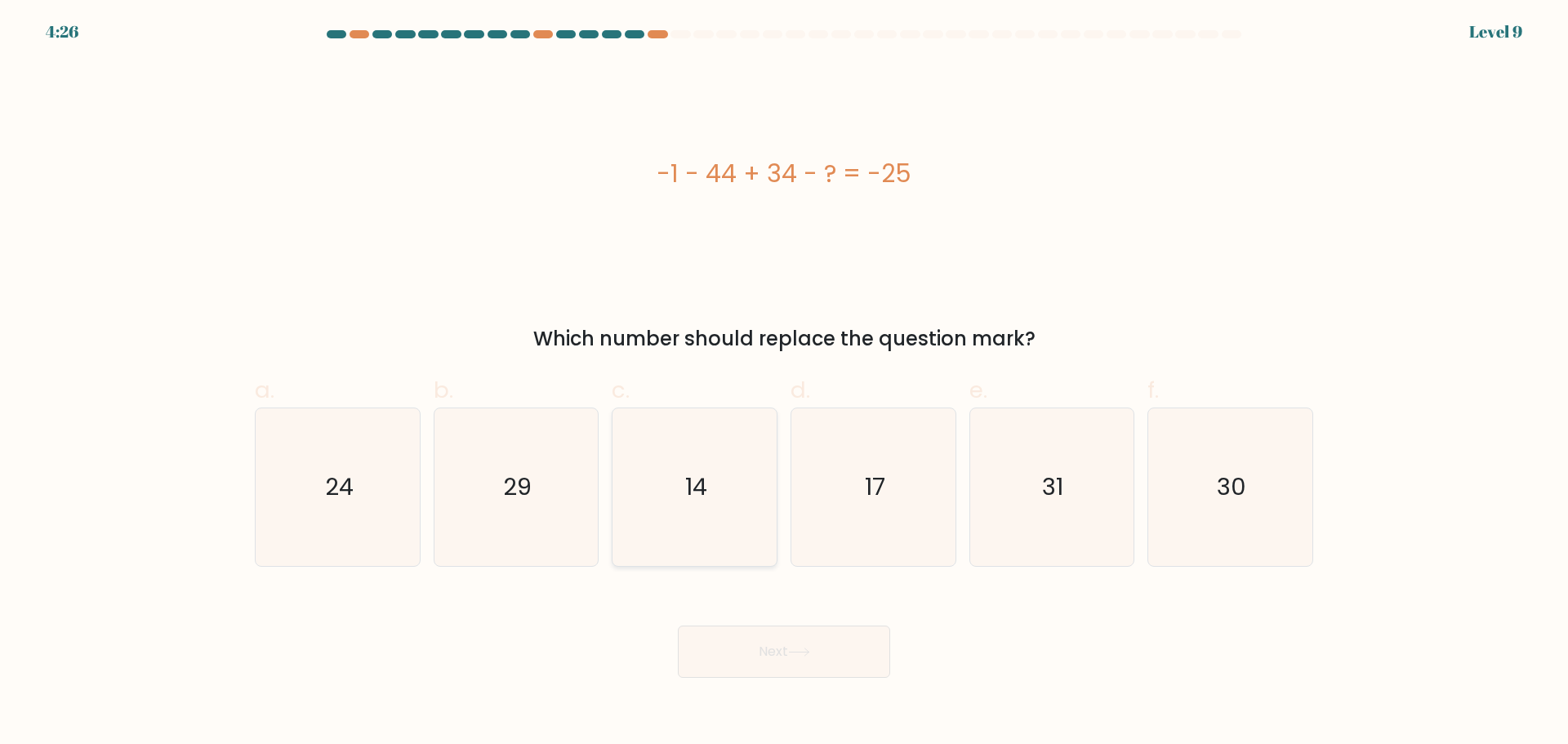
radio input "true"
click at [782, 657] on button "Next" at bounding box center [783, 651] width 212 height 52
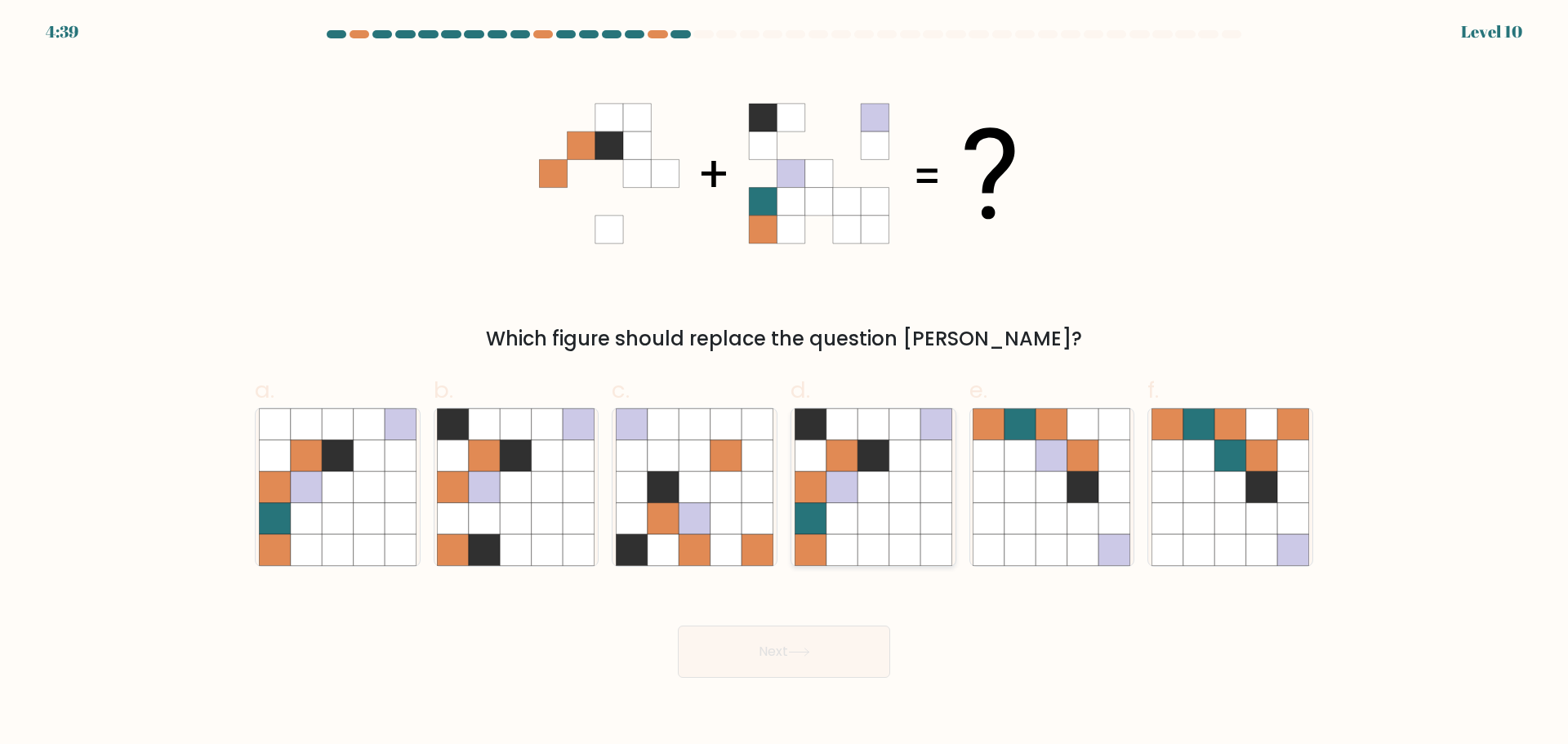
click at [848, 531] on icon at bounding box center [842, 518] width 31 height 31
click at [785, 383] on input "d." at bounding box center [784, 377] width 1 height 11
radio input "true"
click at [808, 654] on icon at bounding box center [799, 651] width 22 height 9
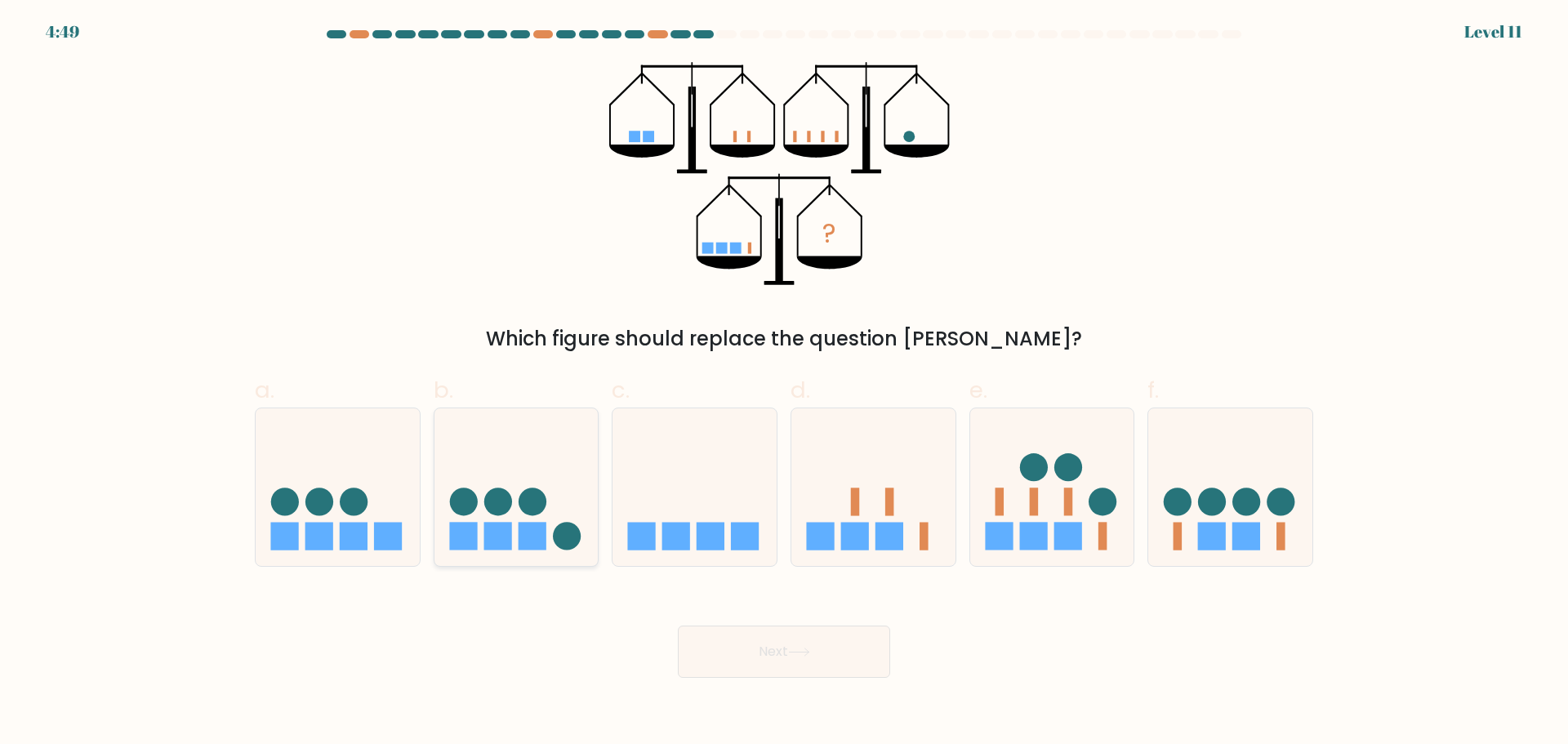
click at [514, 532] on icon at bounding box center [517, 487] width 165 height 135
click at [784, 383] on input "b." at bounding box center [784, 377] width 1 height 11
radio input "true"
click at [796, 650] on icon at bounding box center [799, 651] width 22 height 9
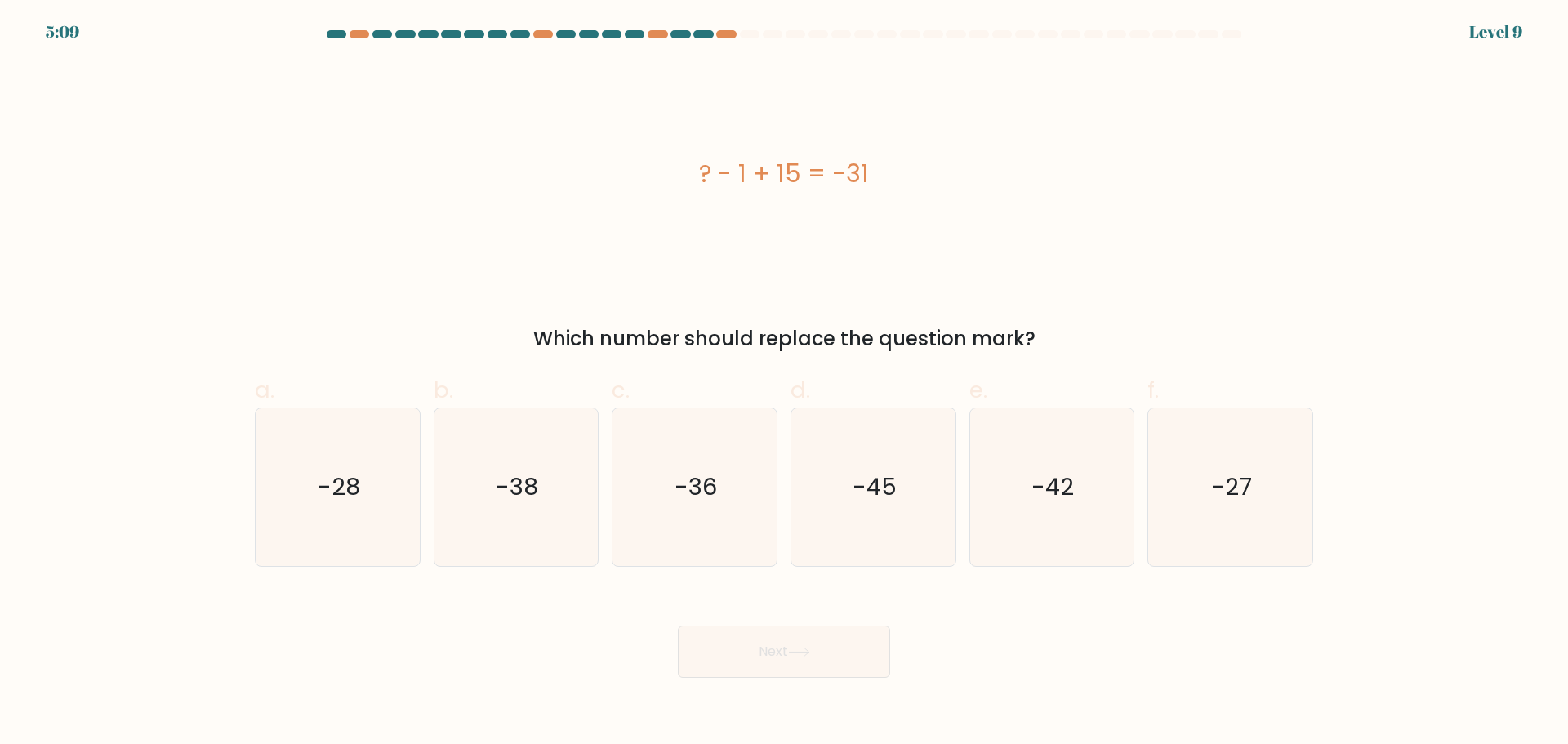
drag, startPoint x: 662, startPoint y: 163, endPoint x: 1046, endPoint y: 307, distance: 410.1
click at [1065, 329] on div "? - 1 + 15 = -31 Which number should replace the question mark?" at bounding box center [784, 207] width 1078 height 291
copy div "? - 1 + 15 = -31 Which number should replace the question mark?"
click at [871, 494] on text "-45" at bounding box center [875, 487] width 45 height 33
click at [785, 383] on input "d. -45" at bounding box center [784, 377] width 1 height 11
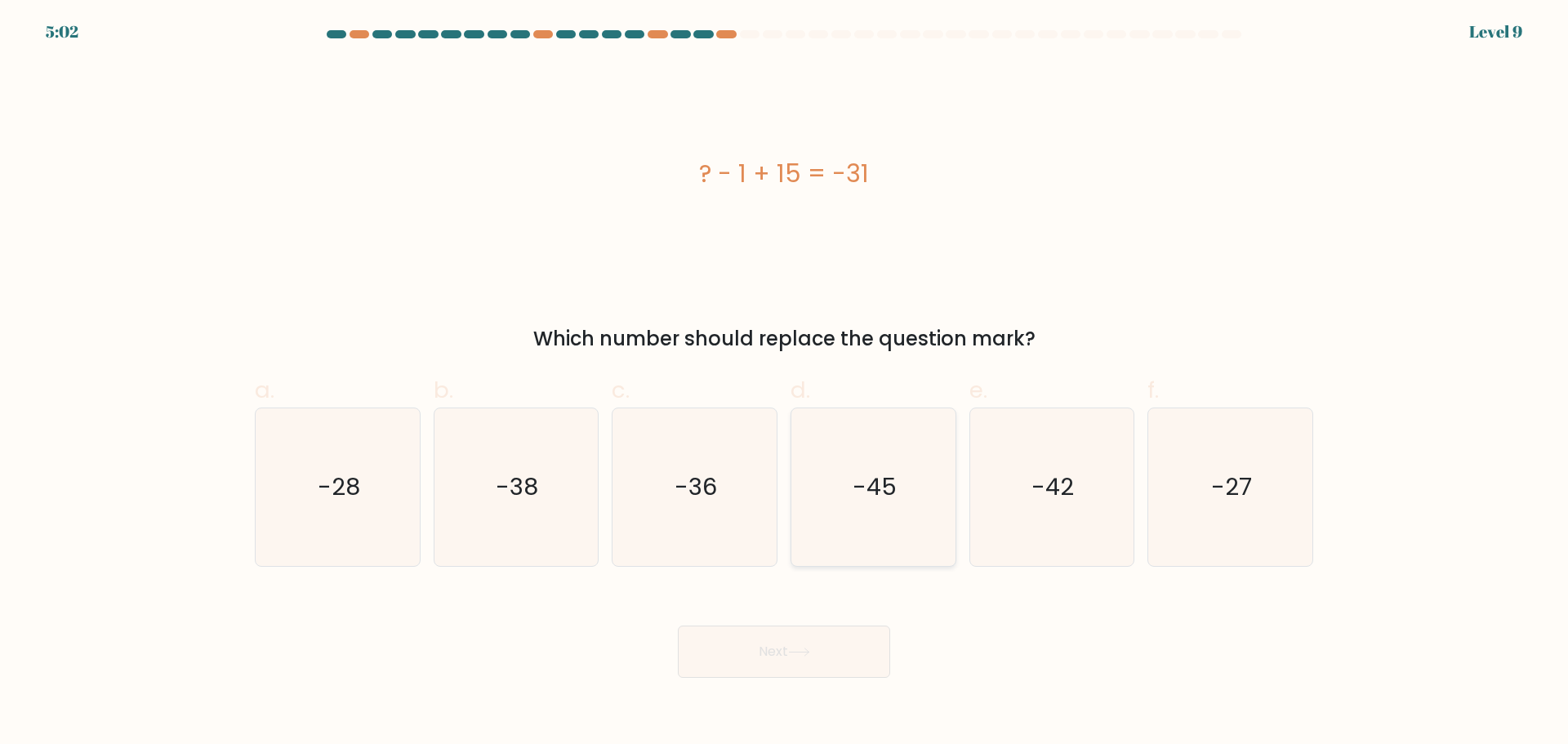
radio input "true"
click at [762, 642] on button "Next" at bounding box center [783, 651] width 212 height 52
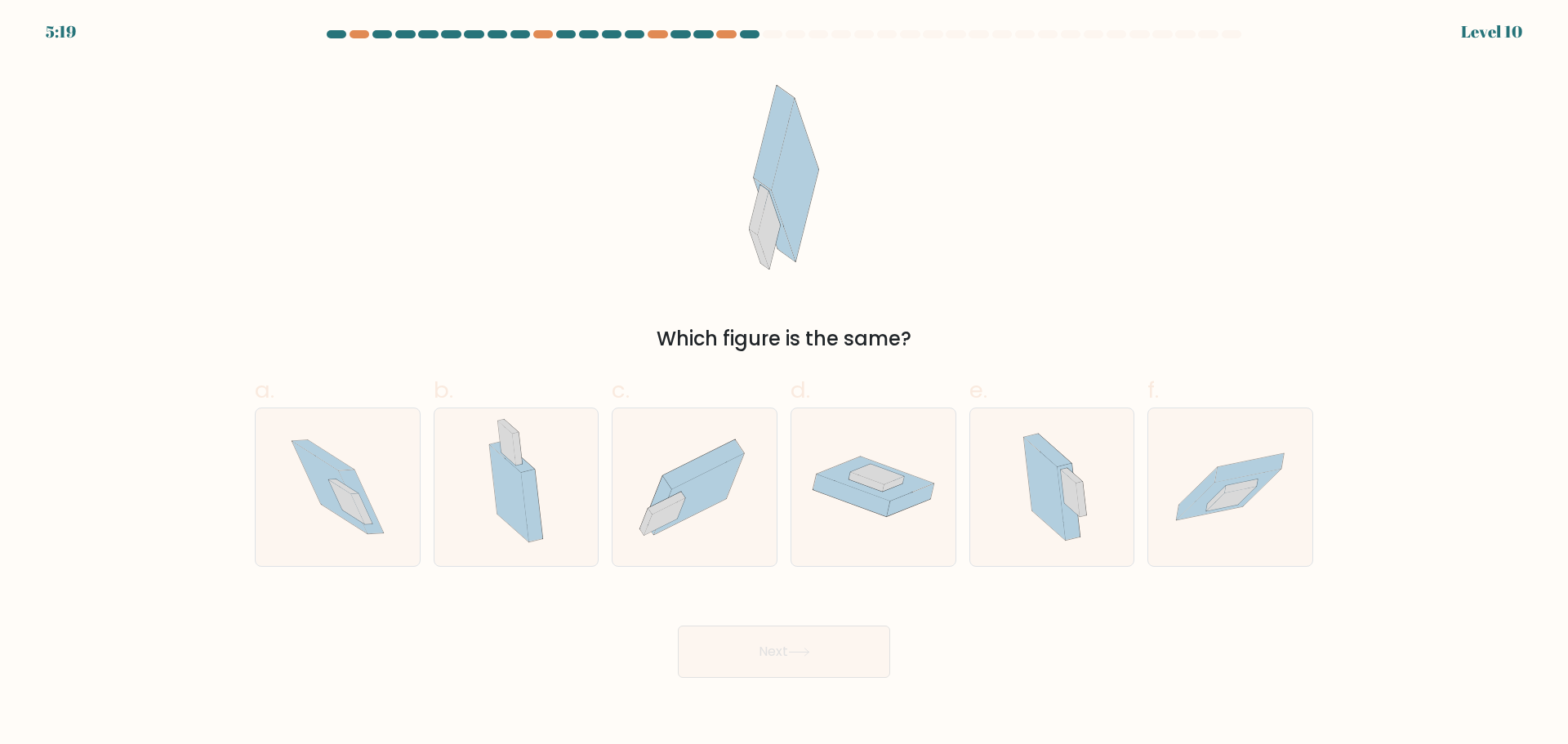
drag, startPoint x: 1062, startPoint y: 515, endPoint x: 973, endPoint y: 582, distance: 111.4
click at [1061, 515] on icon at bounding box center [1044, 488] width 42 height 102
click at [785, 383] on input "e." at bounding box center [784, 377] width 1 height 11
radio input "true"
click at [840, 656] on button "Next" at bounding box center [783, 651] width 212 height 52
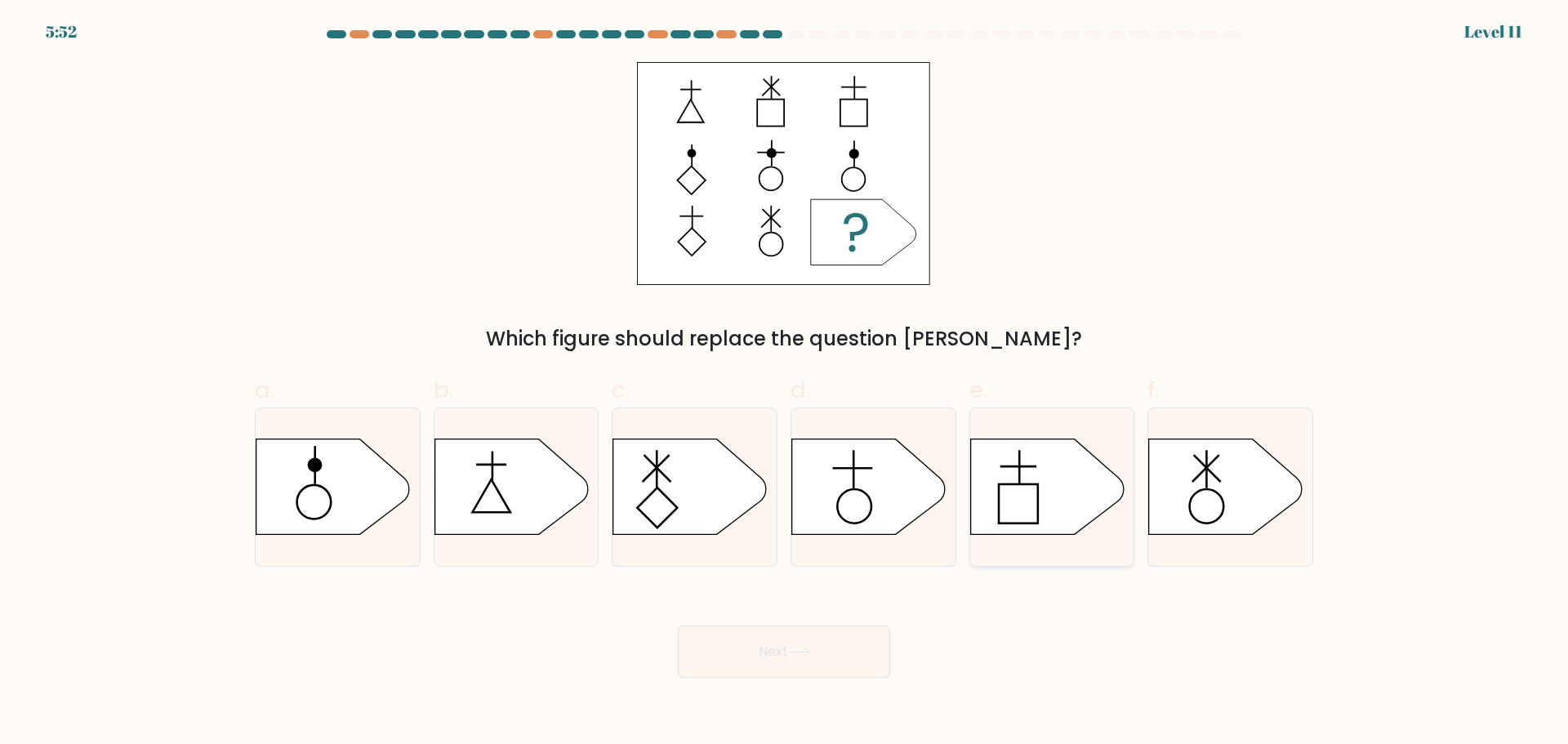
click at [1026, 490] on icon at bounding box center [1047, 486] width 154 height 96
click at [785, 383] on input "e." at bounding box center [784, 377] width 1 height 11
radio input "true"
click at [830, 647] on button "Next" at bounding box center [783, 651] width 212 height 52
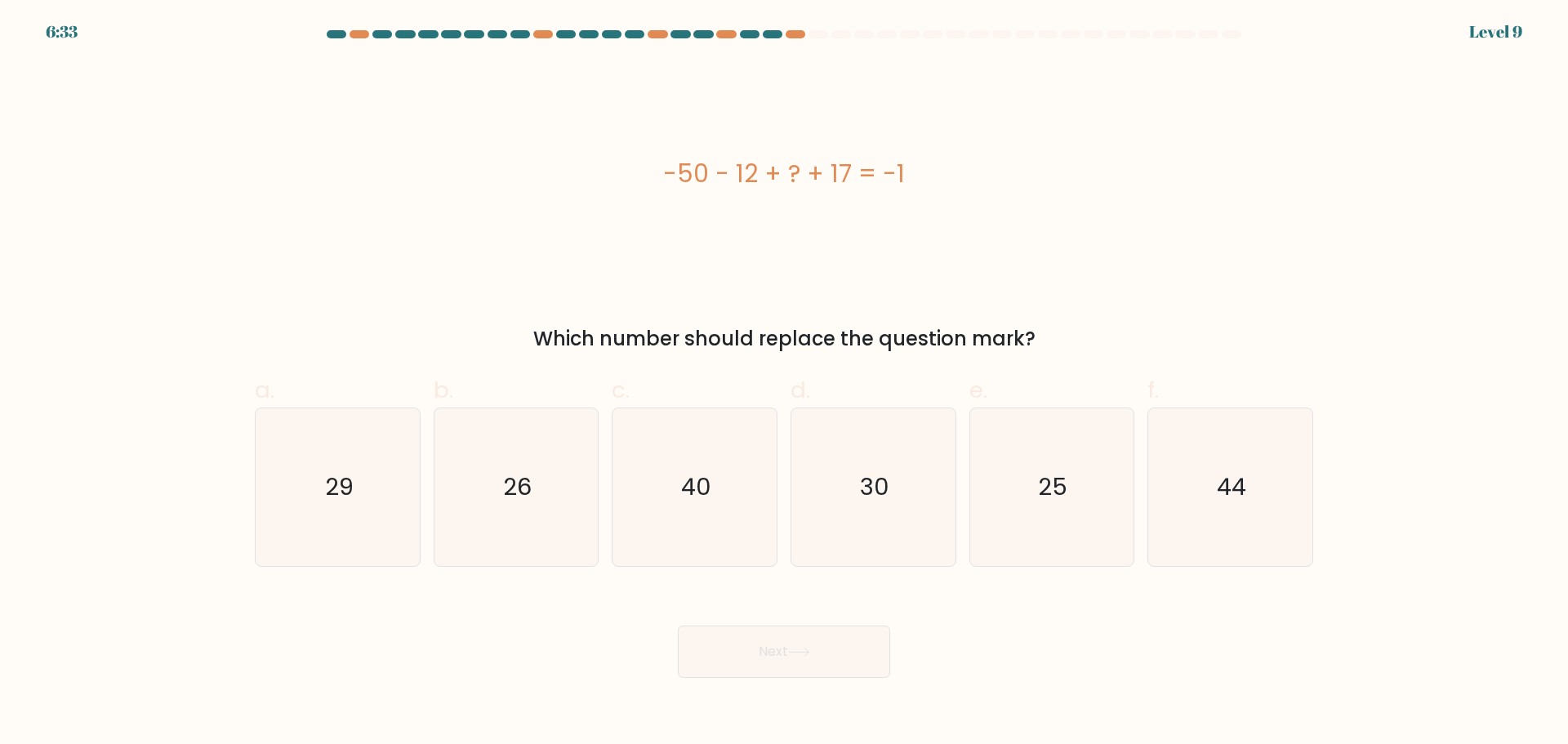
drag, startPoint x: 702, startPoint y: 168, endPoint x: 1123, endPoint y: 345, distance: 456.7
click at [1123, 345] on div "-50 - 12 + ? + 17 = -1 Which number should replace the question mark?" at bounding box center [784, 207] width 1078 height 291
copy div "-50 - 12 + ? + 17 = -1 Which number should replace the question mark?"
click at [1190, 500] on icon "44" at bounding box center [1230, 487] width 158 height 158
click at [785, 383] on input "f. 44" at bounding box center [784, 377] width 1 height 11
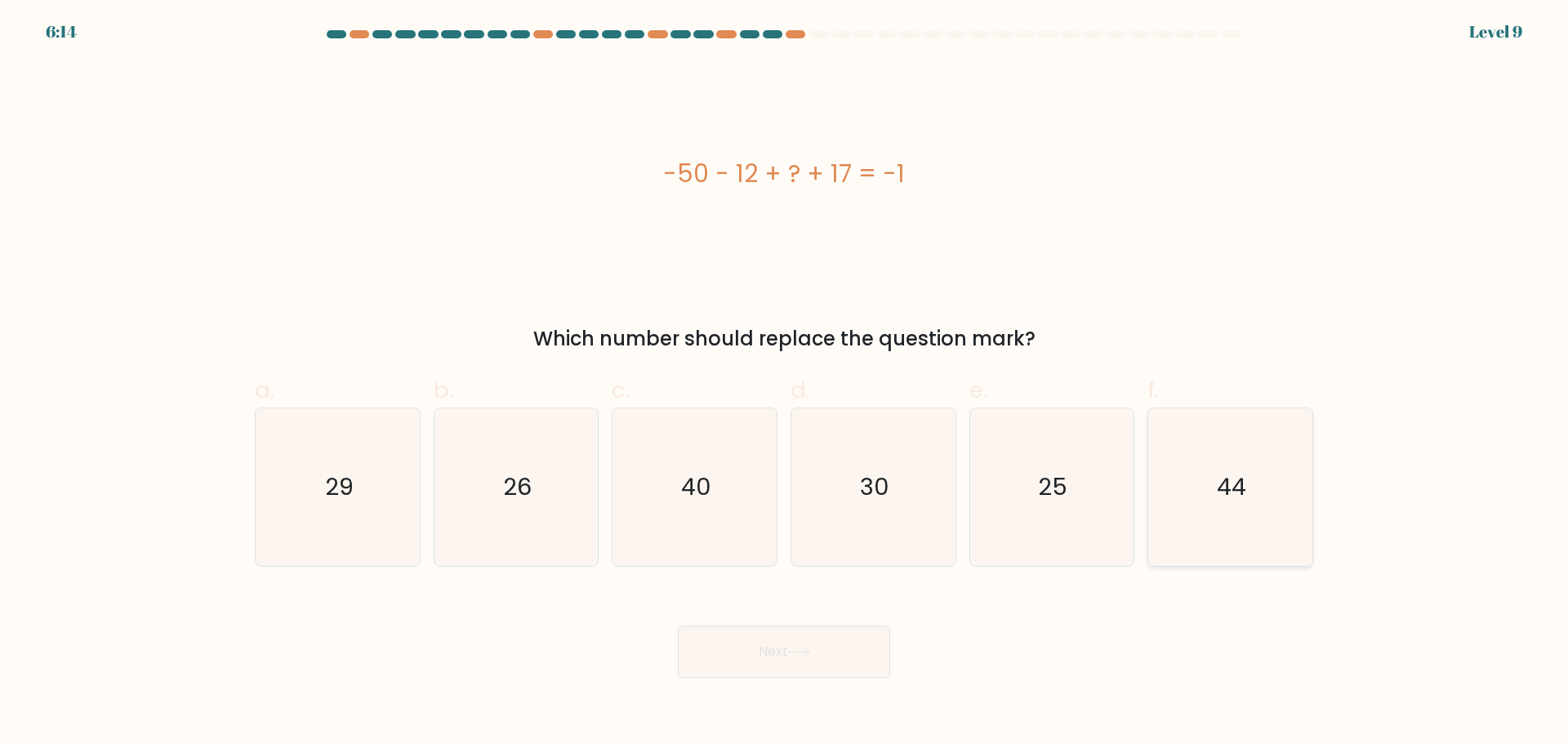
radio input "true"
click at [810, 662] on button "Next" at bounding box center [783, 651] width 212 height 52
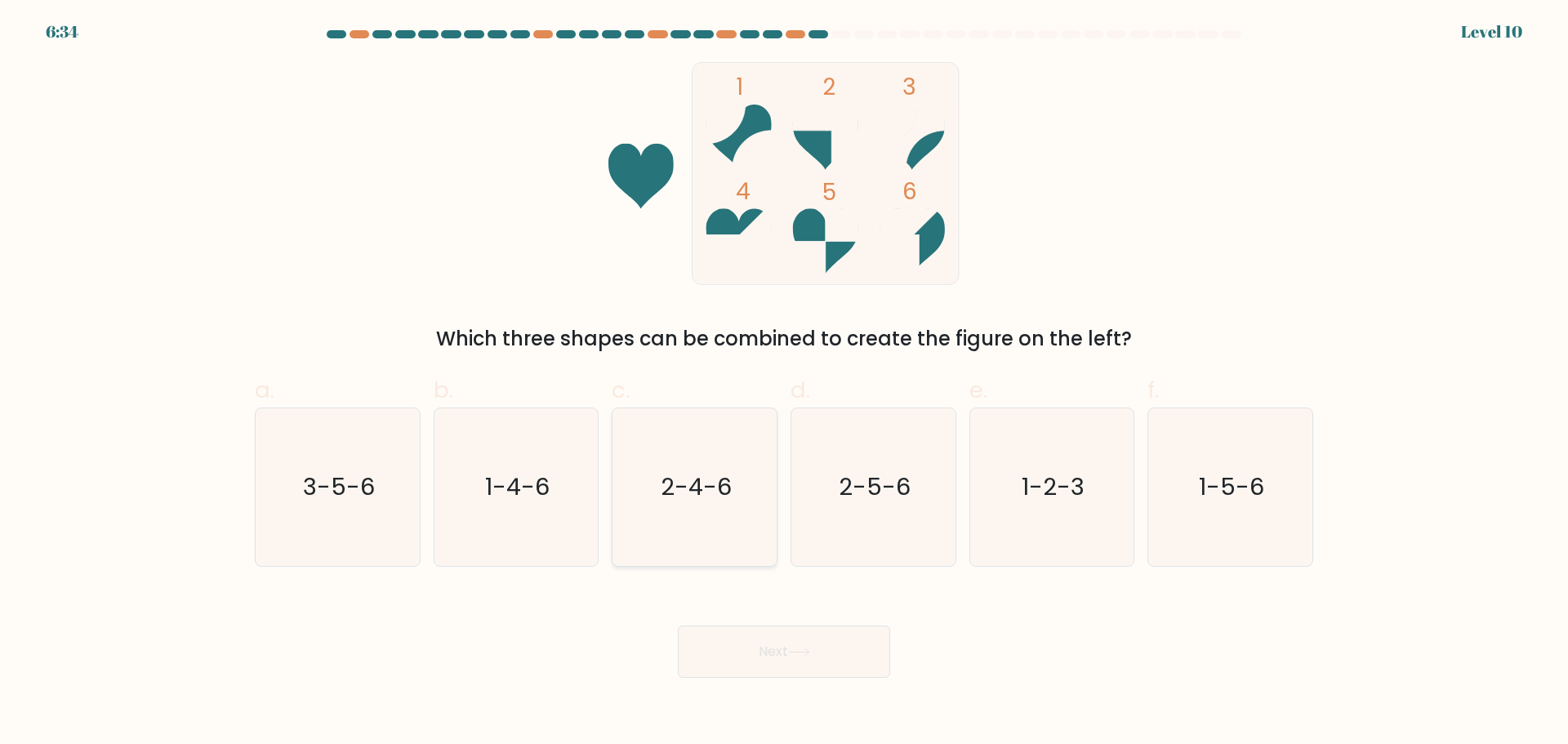
click at [710, 495] on text "2-4-6" at bounding box center [696, 487] width 71 height 33
click at [784, 383] on input "c. 2-4-6" at bounding box center [784, 377] width 1 height 11
radio input "true"
click at [773, 650] on button "Next" at bounding box center [783, 651] width 212 height 52
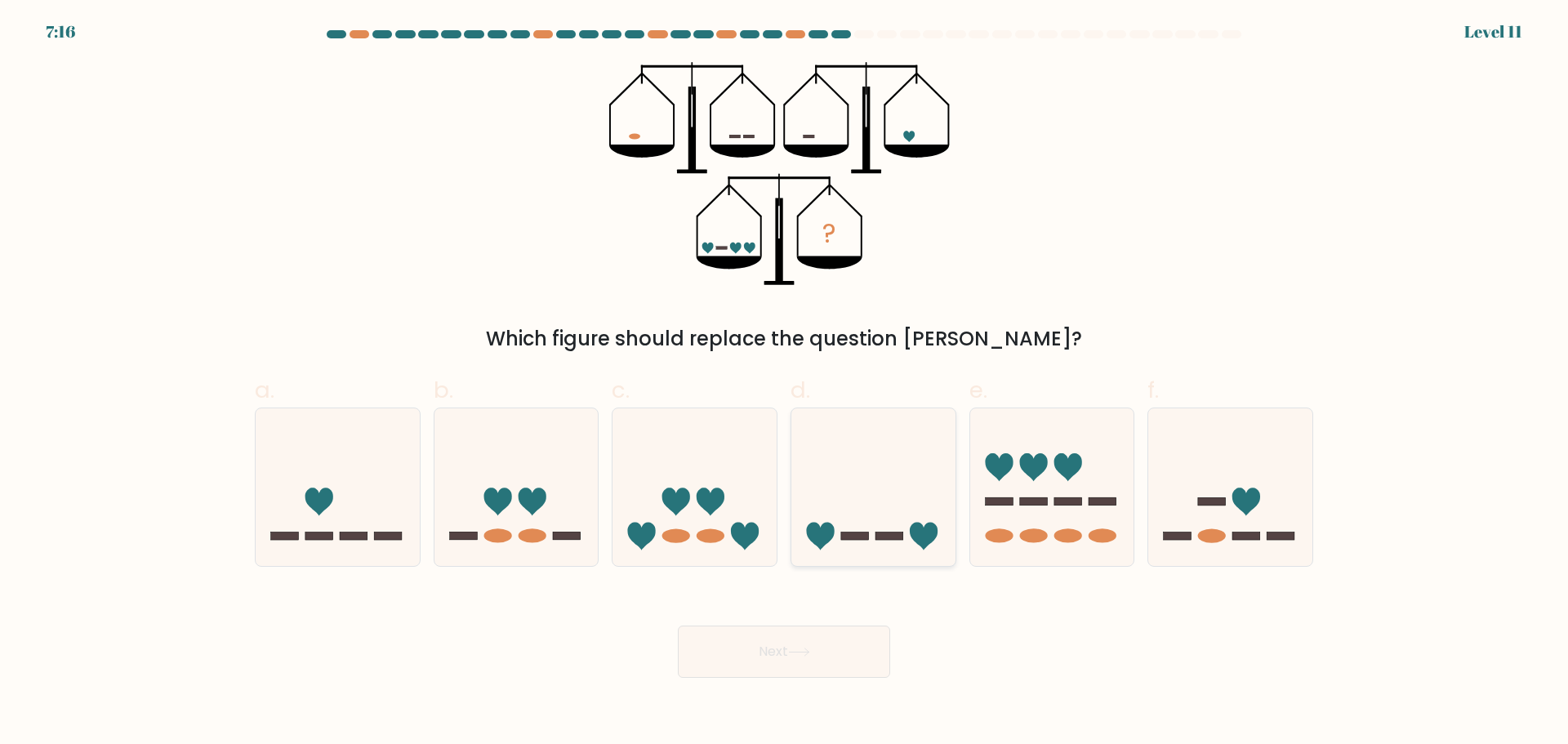
click at [890, 541] on icon at bounding box center [874, 487] width 165 height 135
click at [785, 383] on input "d." at bounding box center [784, 377] width 1 height 11
radio input "true"
drag, startPoint x: 777, startPoint y: 633, endPoint x: 1168, endPoint y: 693, distance: 395.6
click at [1168, 693] on body "7:12 Level 11" at bounding box center [784, 372] width 1568 height 744
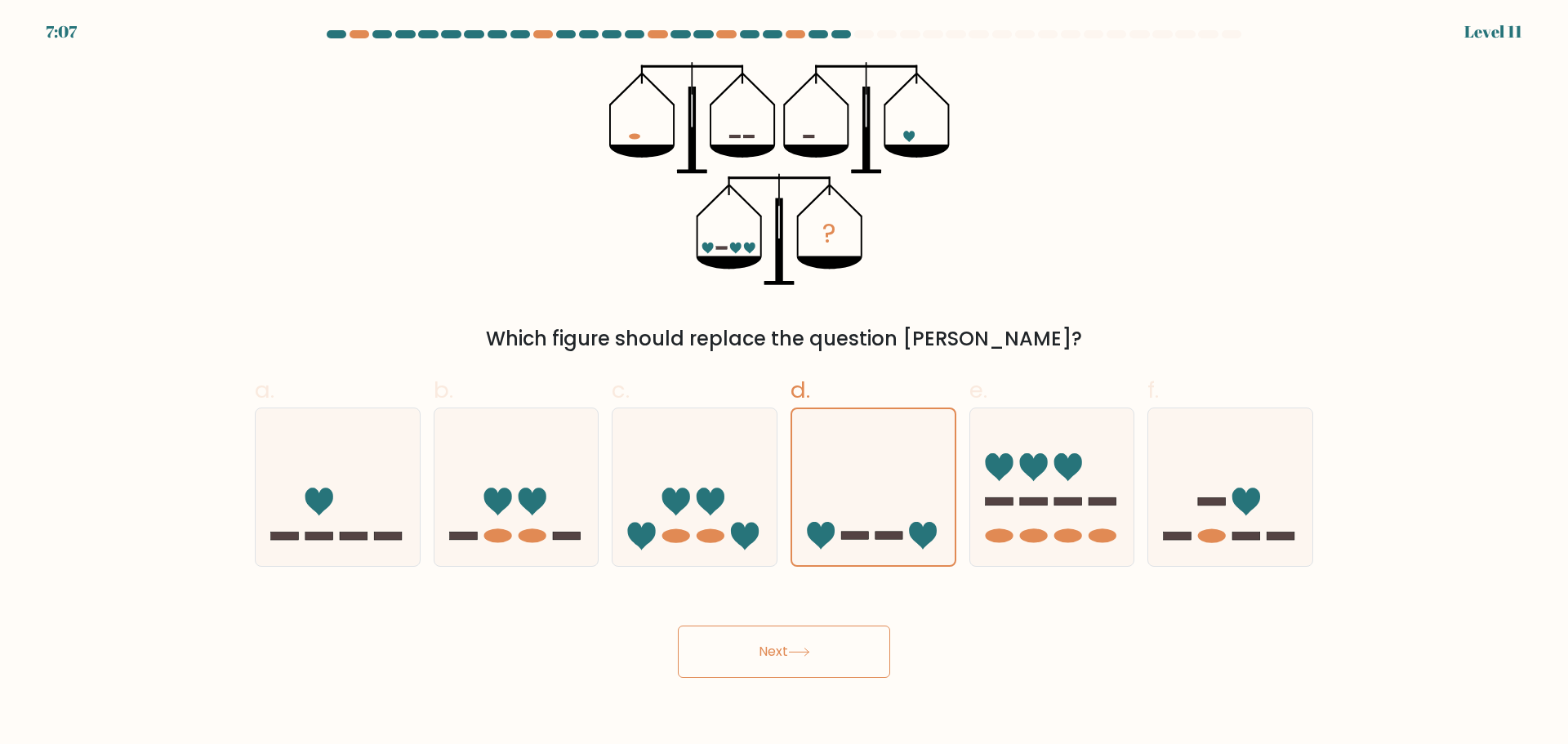
click at [803, 643] on button "Next" at bounding box center [783, 651] width 212 height 52
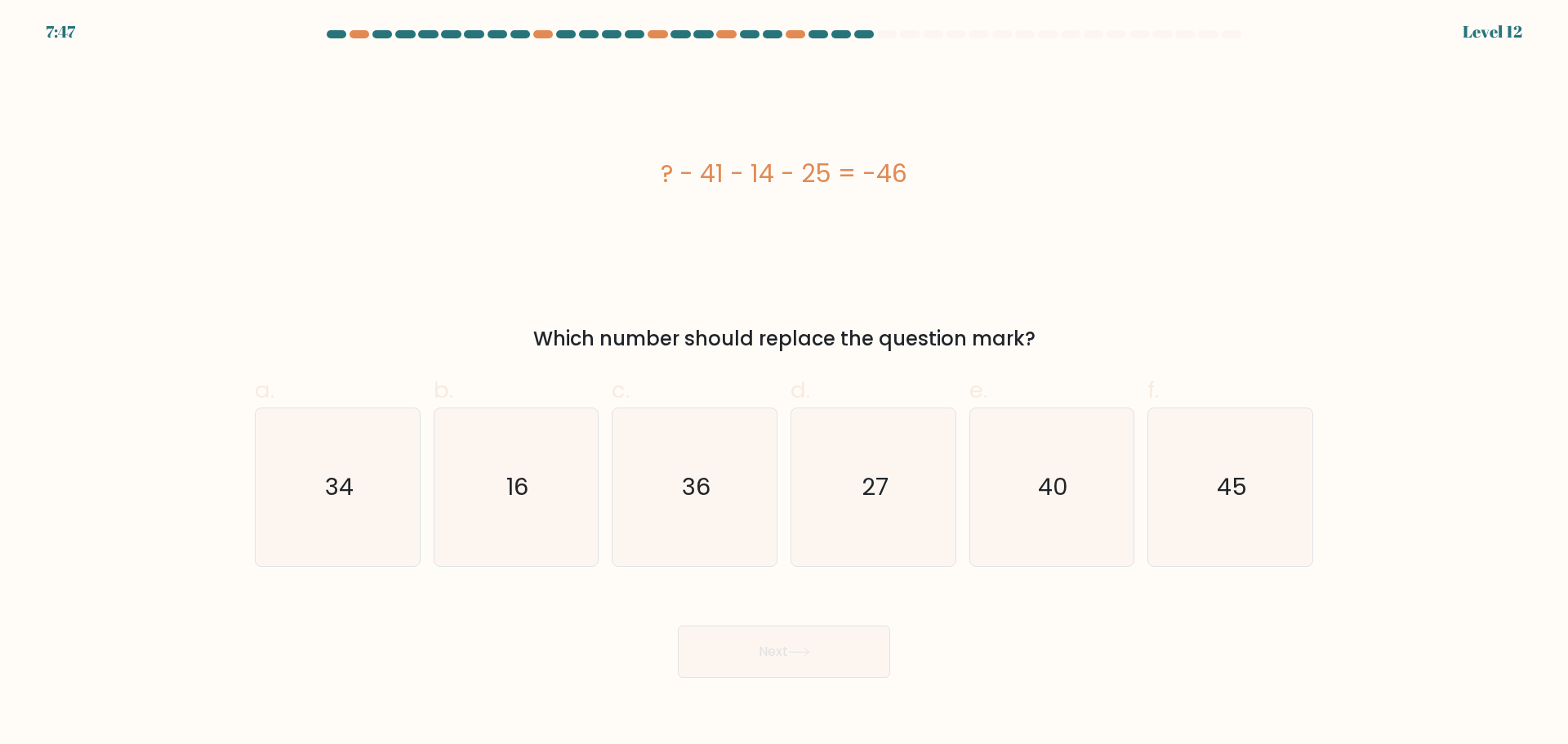
drag, startPoint x: 608, startPoint y: 174, endPoint x: 1189, endPoint y: 345, distance: 605.6
click at [1189, 345] on div "? - 41 - 14 - 25 = -46 Which number should replace the question mark?" at bounding box center [784, 207] width 1078 height 291
copy div "? - 41 - 14 - 25 = -46 Which number should replace the question mark?"
click at [301, 495] on icon "34" at bounding box center [338, 487] width 158 height 158
click at [784, 383] on input "a. 34" at bounding box center [784, 377] width 1 height 11
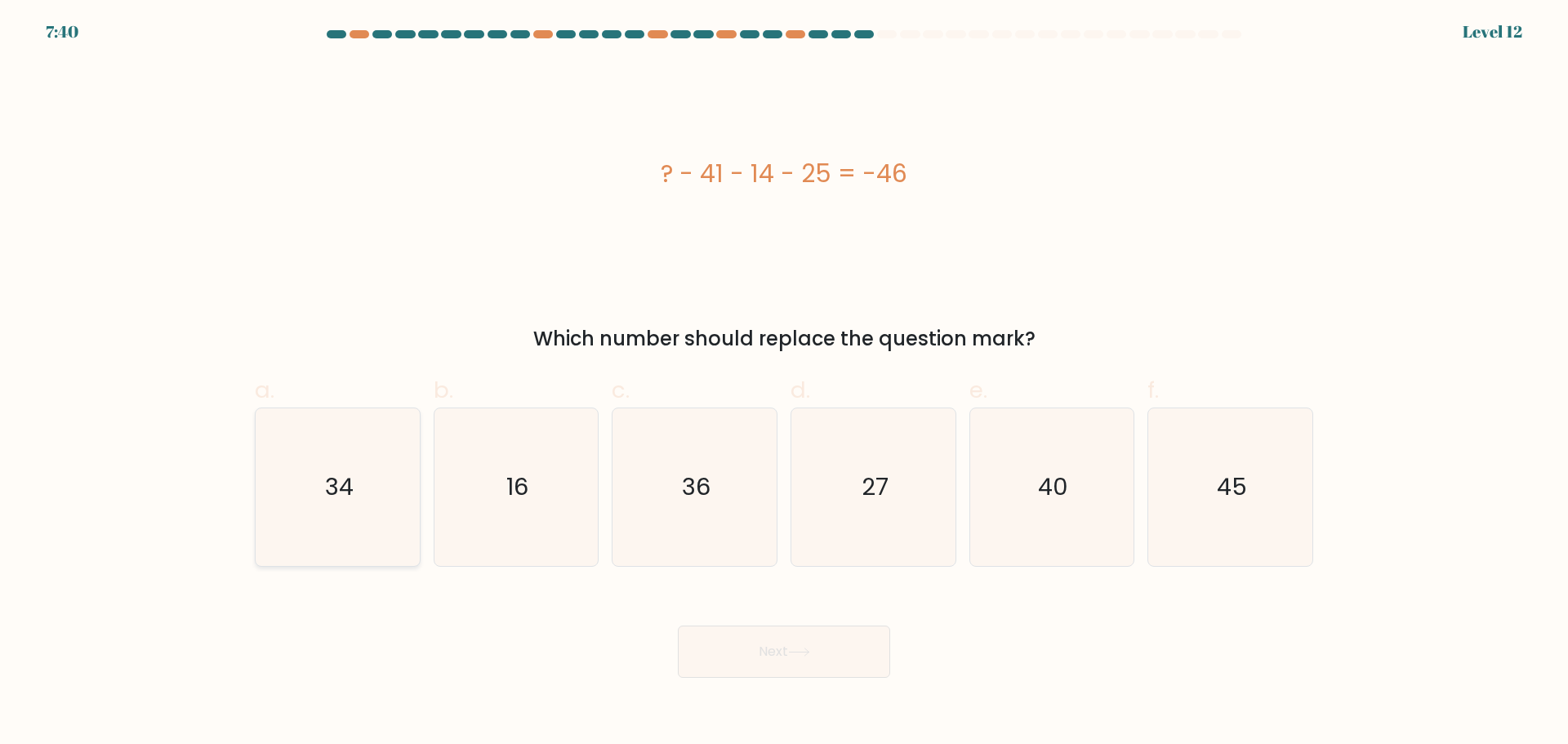
radio input "true"
click at [799, 649] on icon at bounding box center [799, 651] width 22 height 9
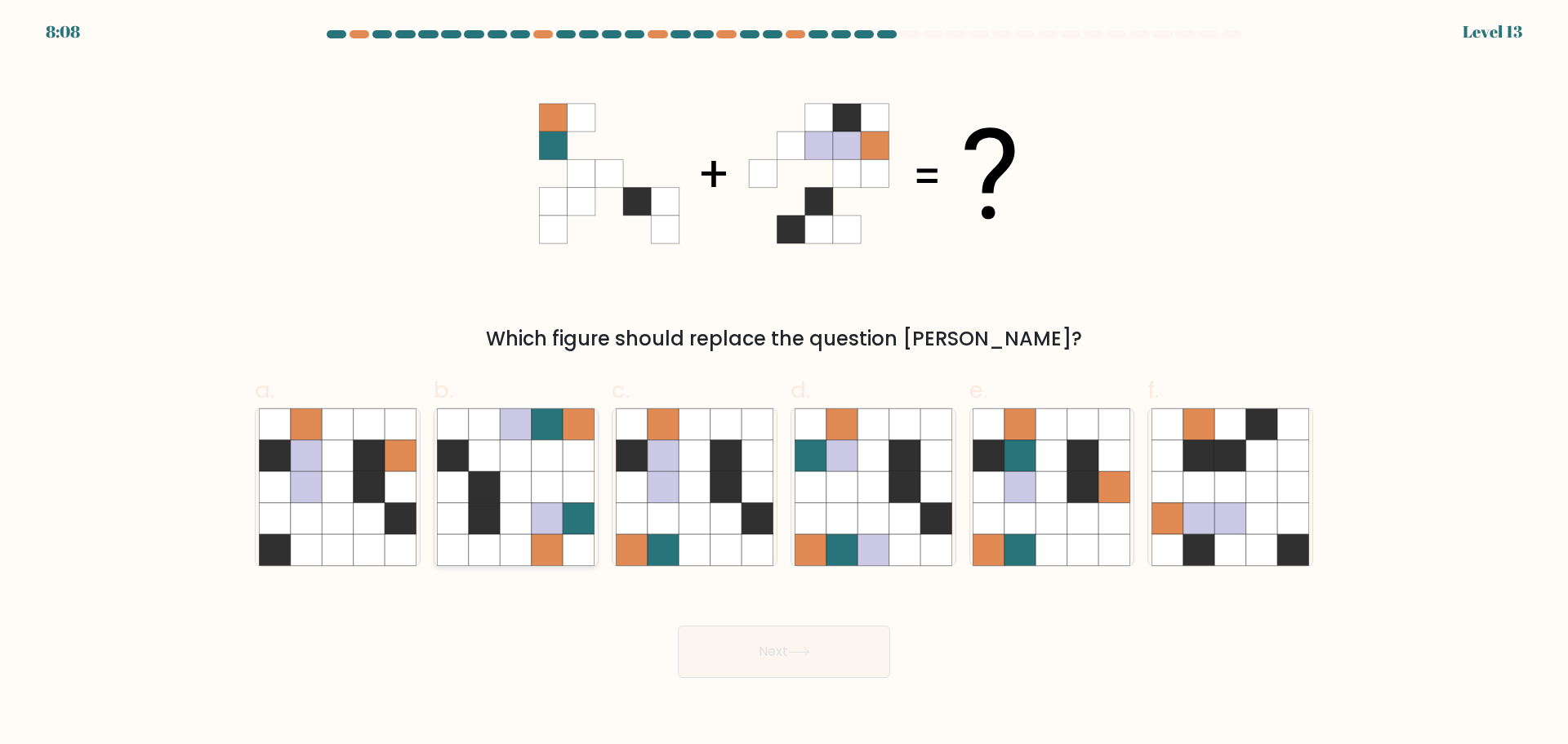
drag, startPoint x: 509, startPoint y: 551, endPoint x: 646, endPoint y: 584, distance: 140.9
click at [509, 551] on icon at bounding box center [516, 550] width 31 height 31
click at [784, 383] on input "b." at bounding box center [784, 377] width 1 height 11
radio input "true"
click at [863, 639] on button "Next" at bounding box center [783, 651] width 212 height 52
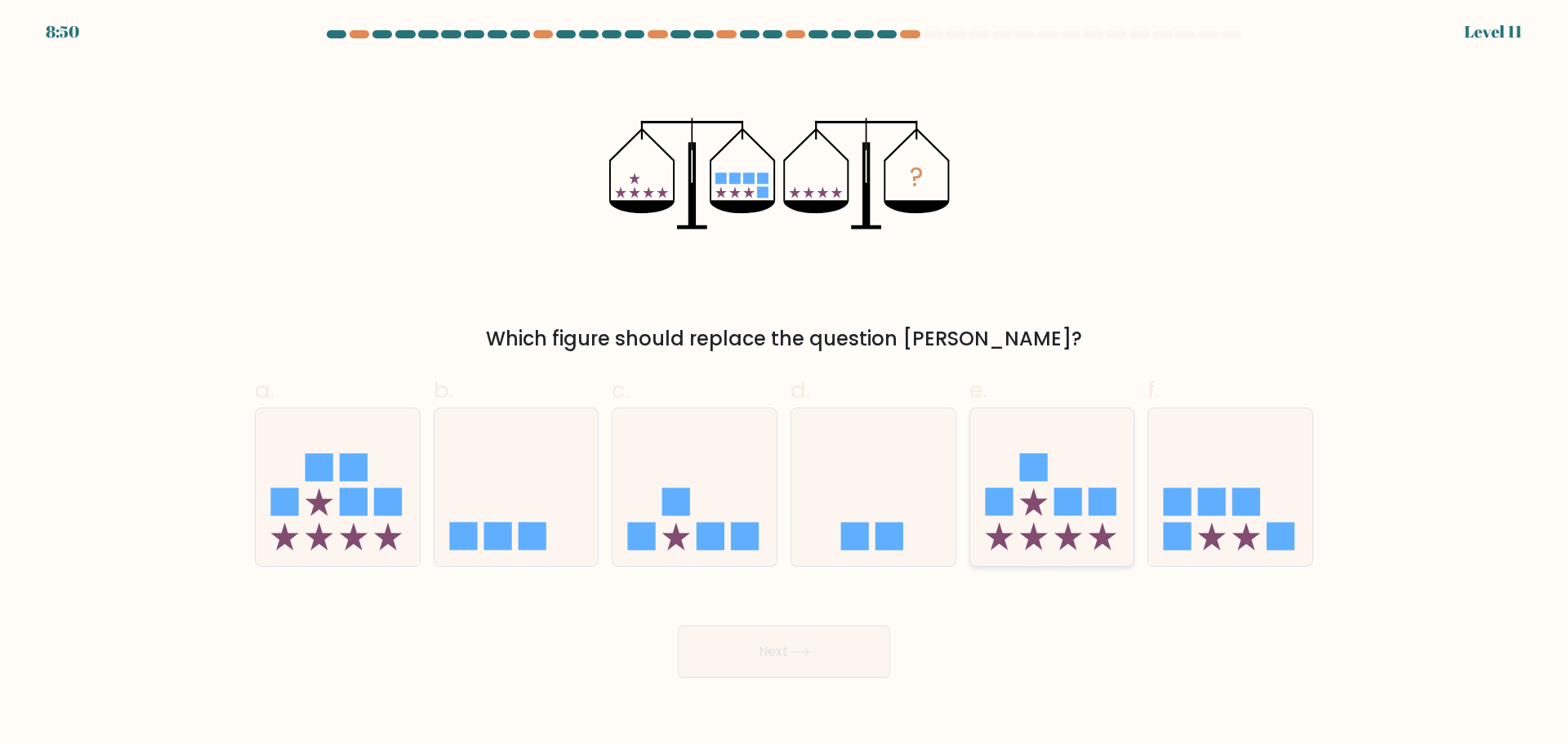
click at [1063, 507] on rect at bounding box center [1068, 501] width 28 height 28
click at [785, 383] on input "e." at bounding box center [784, 377] width 1 height 11
radio input "true"
click at [1235, 513] on rect at bounding box center [1246, 501] width 28 height 28
click at [785, 383] on input "f." at bounding box center [784, 377] width 1 height 11
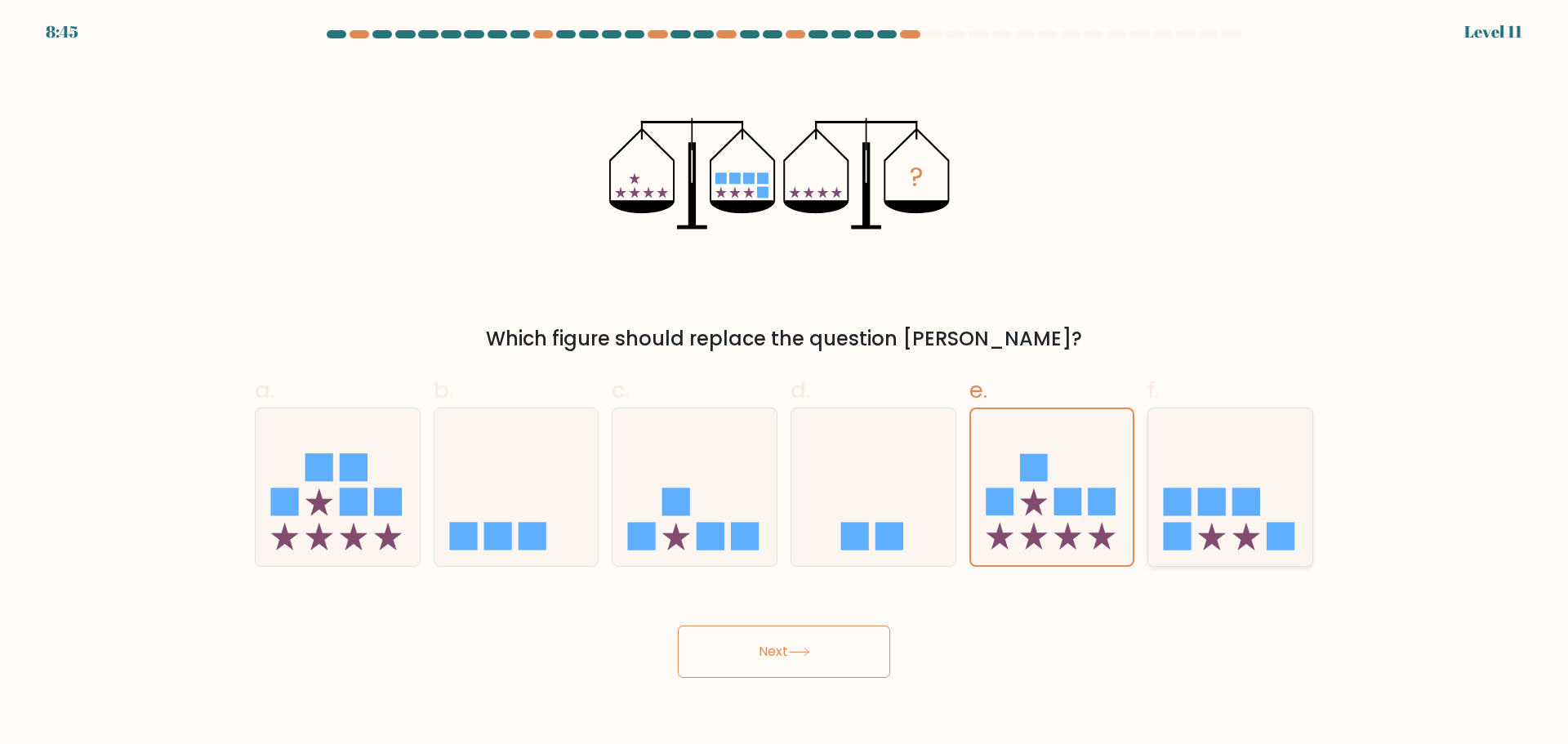
radio input "true"
click at [852, 662] on button "Next" at bounding box center [783, 651] width 212 height 52
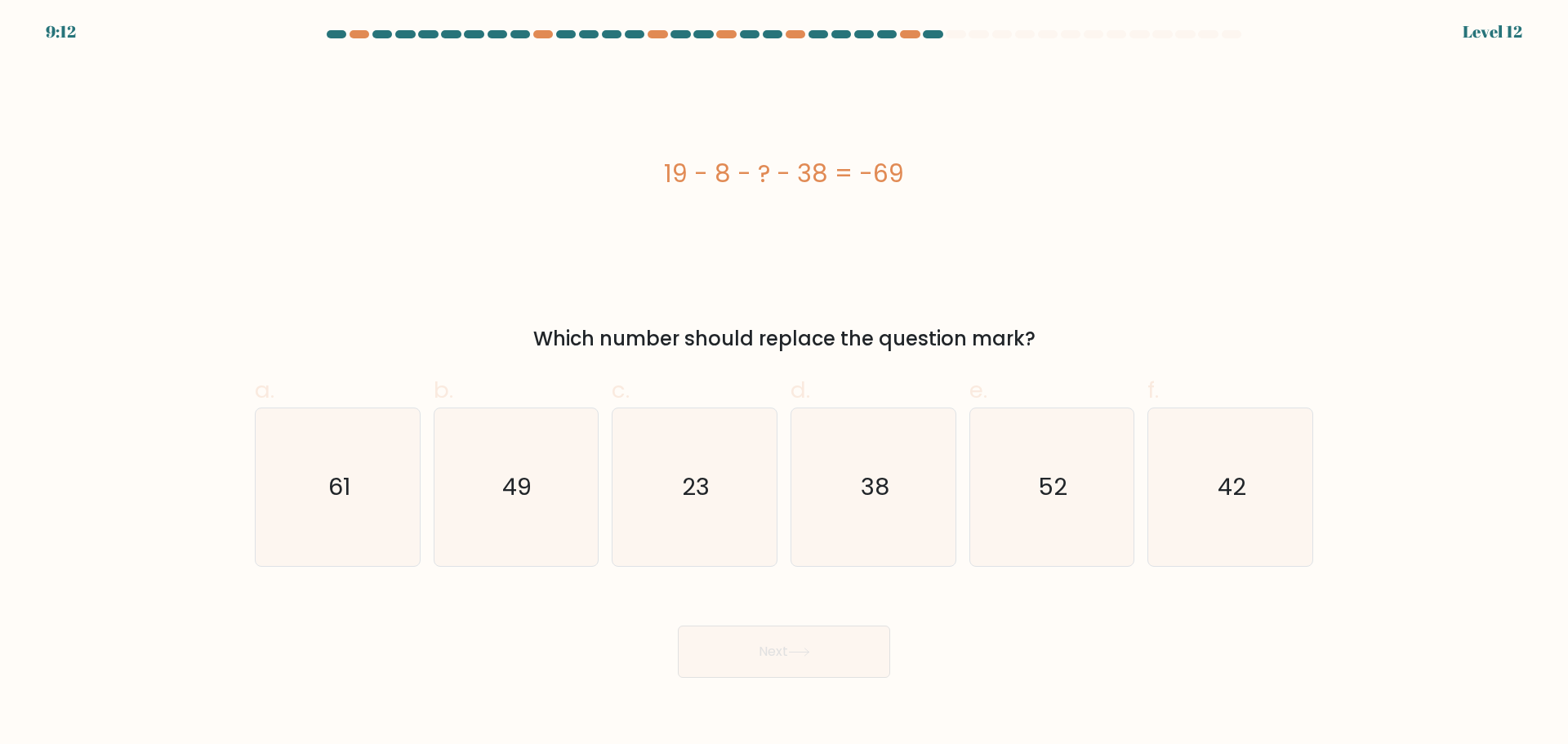
drag, startPoint x: 672, startPoint y: 164, endPoint x: 1151, endPoint y: 342, distance: 511.0
click at [1151, 342] on div "19 - 8 - ? - 38 = -69 Which number should replace the question mark?" at bounding box center [784, 207] width 1078 height 291
copy div "19 - 8 - ? - 38 = -69 Which number should replace the question mark?"
click at [1254, 481] on icon "42" at bounding box center [1230, 487] width 158 height 158
click at [785, 383] on input "f. 42" at bounding box center [784, 377] width 1 height 11
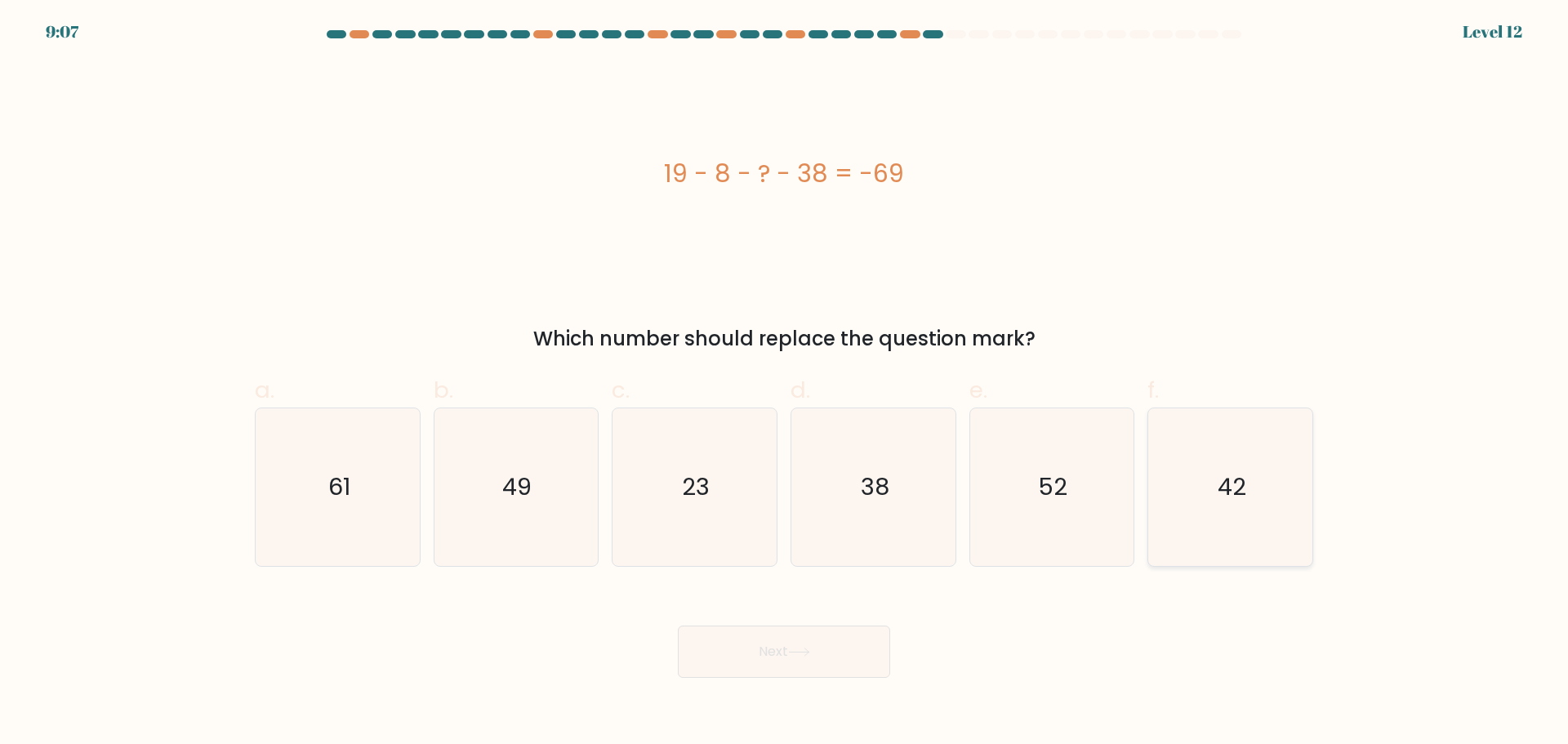
radio input "true"
click at [815, 659] on button "Next" at bounding box center [783, 651] width 212 height 52
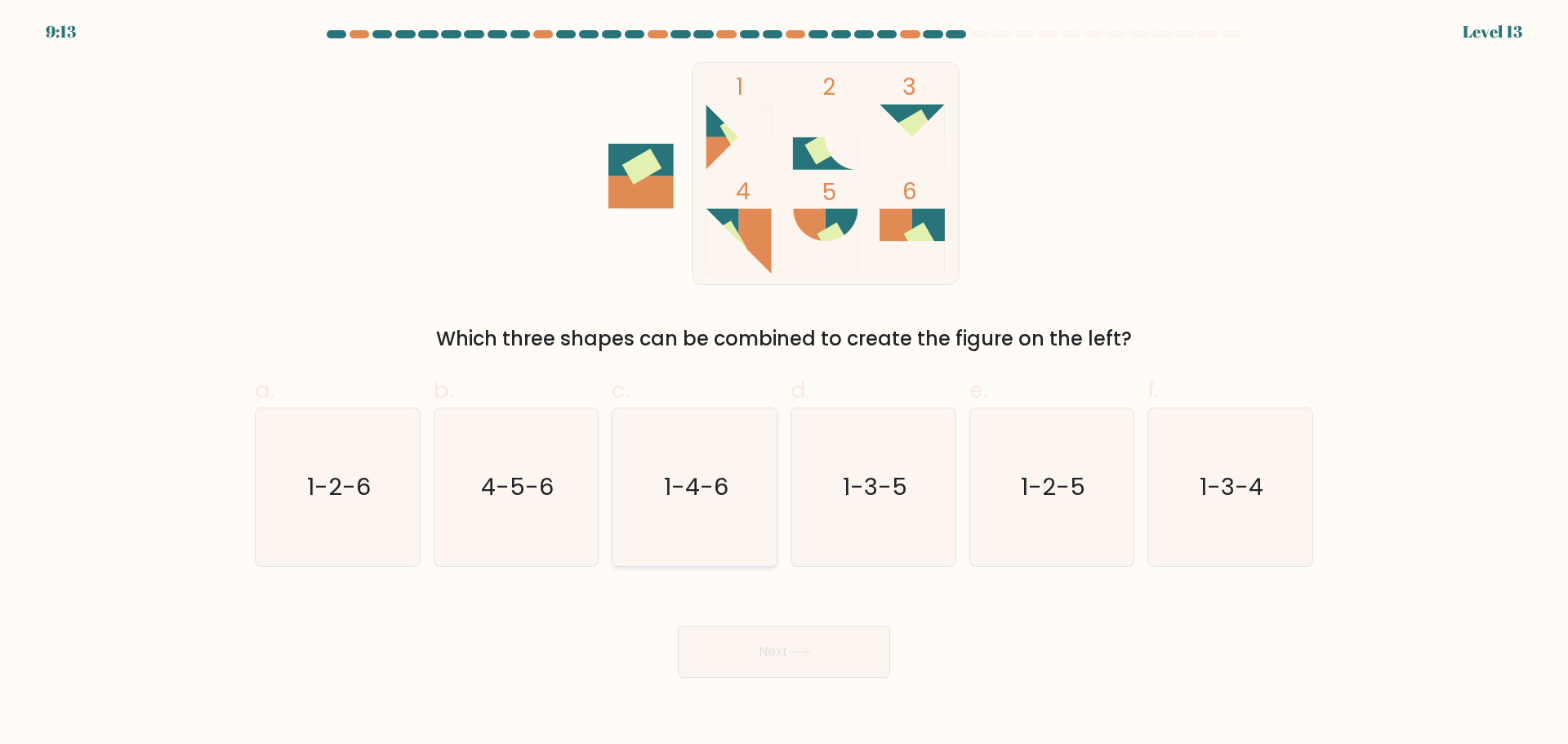
click at [746, 537] on icon "1-4-6" at bounding box center [694, 487] width 158 height 158
click at [784, 383] on input "c. 1-4-6" at bounding box center [784, 377] width 1 height 11
radio input "true"
click at [793, 656] on icon at bounding box center [799, 651] width 22 height 9
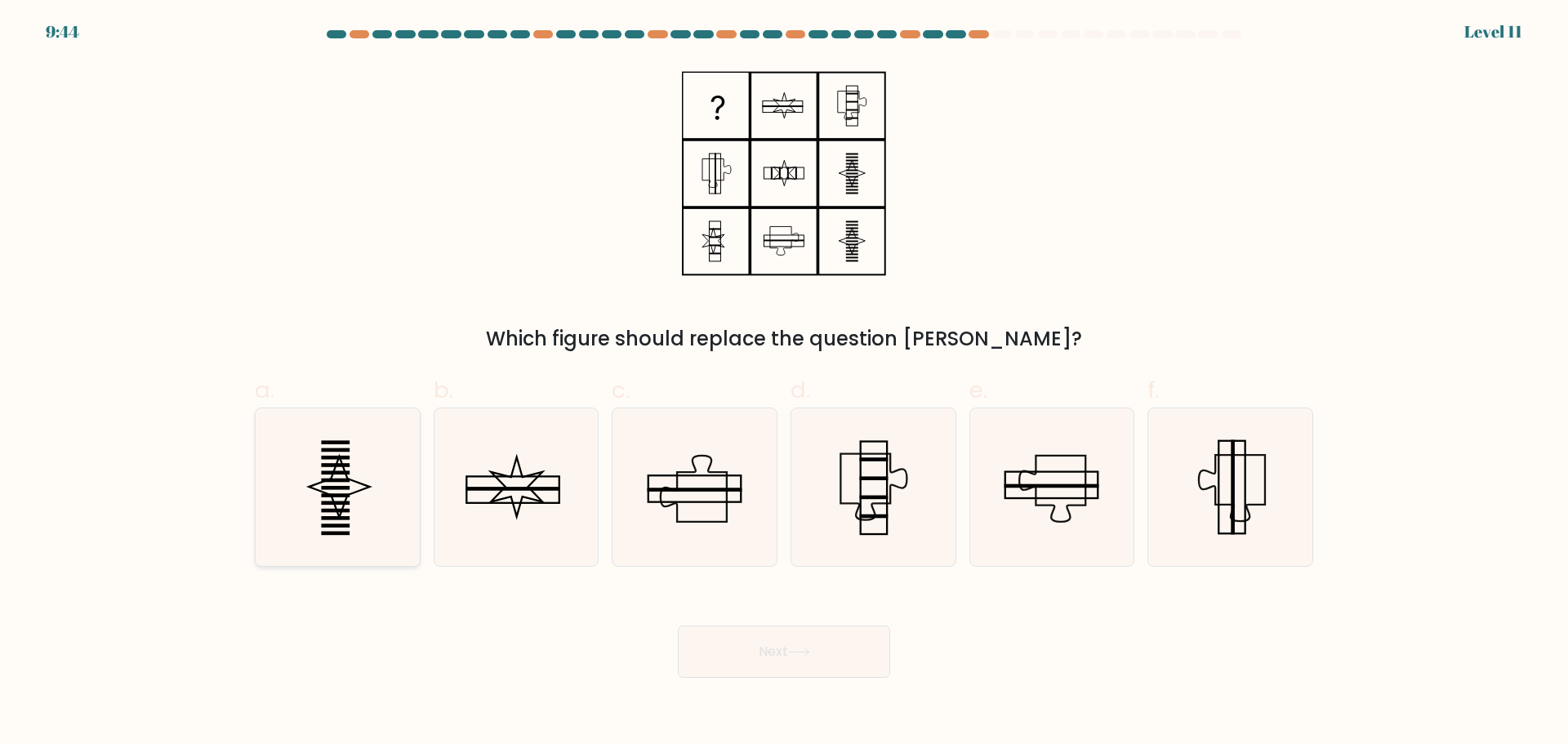
click at [328, 482] on icon at bounding box center [338, 487] width 158 height 158
click at [784, 383] on input "a." at bounding box center [784, 377] width 1 height 11
radio input "true"
click at [802, 656] on button "Next" at bounding box center [783, 651] width 212 height 52
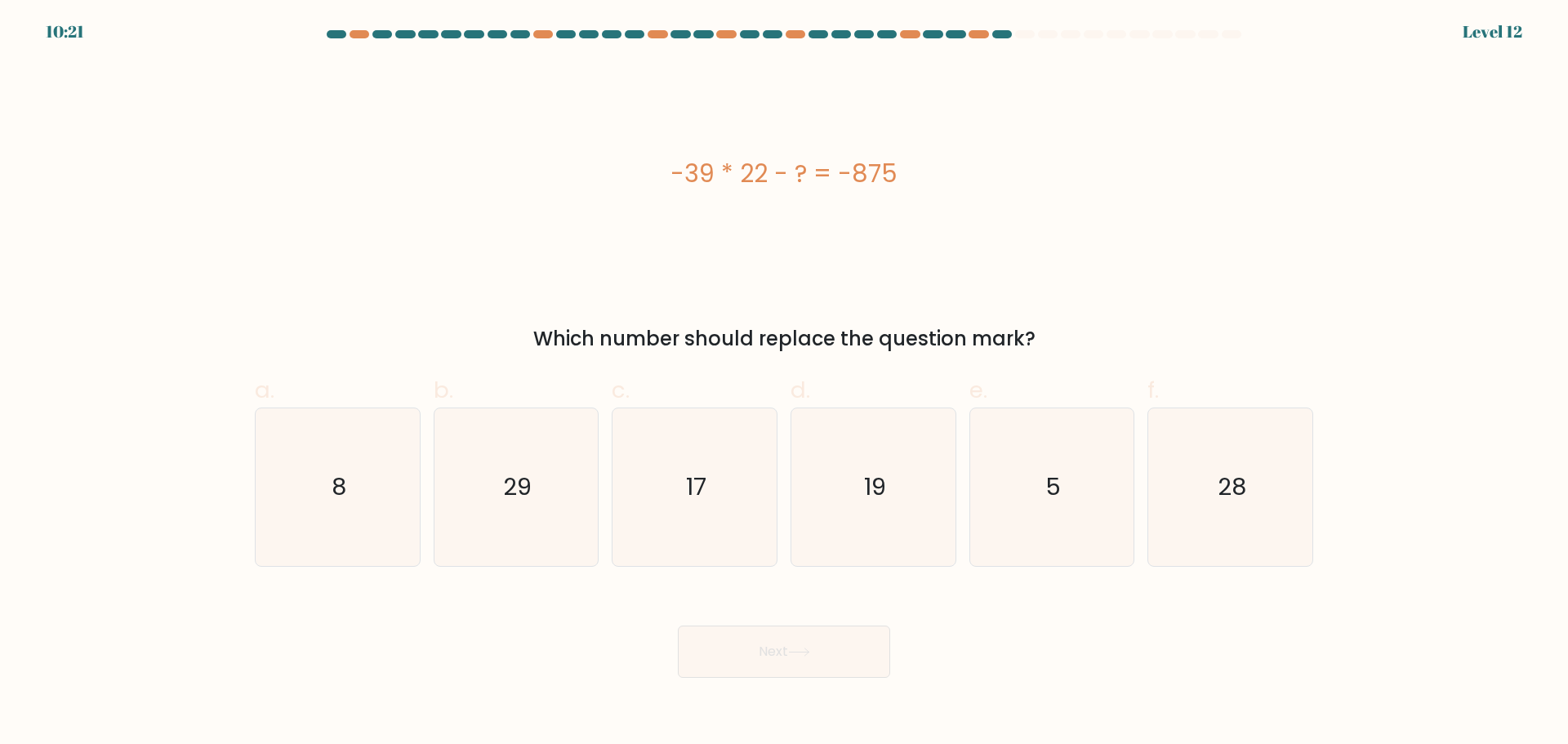
drag, startPoint x: 854, startPoint y: 213, endPoint x: 1047, endPoint y: 310, distance: 216.0
click at [1068, 326] on div "-39 * 22 - ? = -875 Which number should replace the question mark?" at bounding box center [784, 207] width 1078 height 291
copy div "-39 * 22 - ? = -875 Which number should replace the question mark?"
click at [685, 531] on icon "17" at bounding box center [694, 487] width 158 height 158
click at [784, 383] on input "c. 17" at bounding box center [784, 377] width 1 height 11
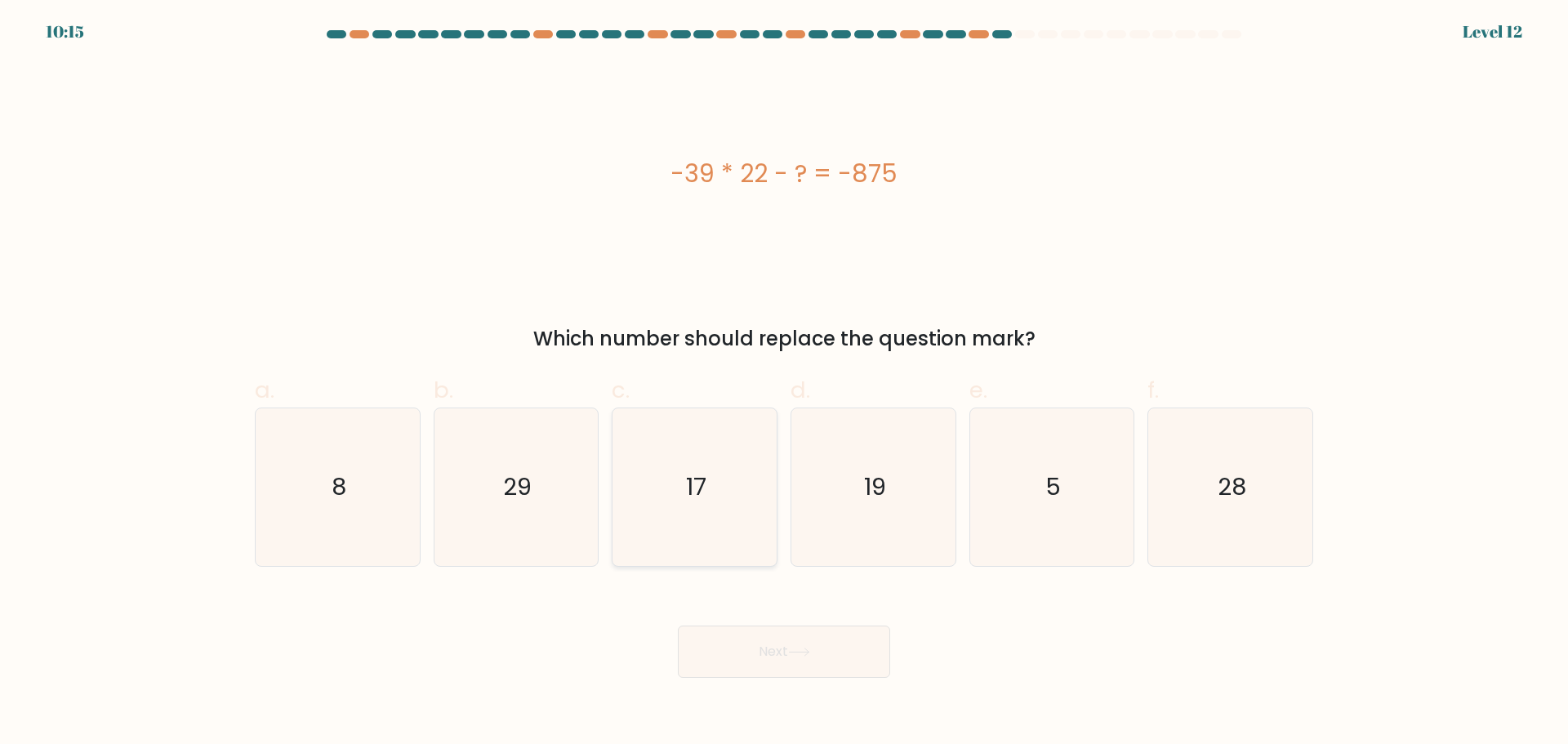
radio input "true"
click at [806, 647] on icon at bounding box center [799, 651] width 22 height 9
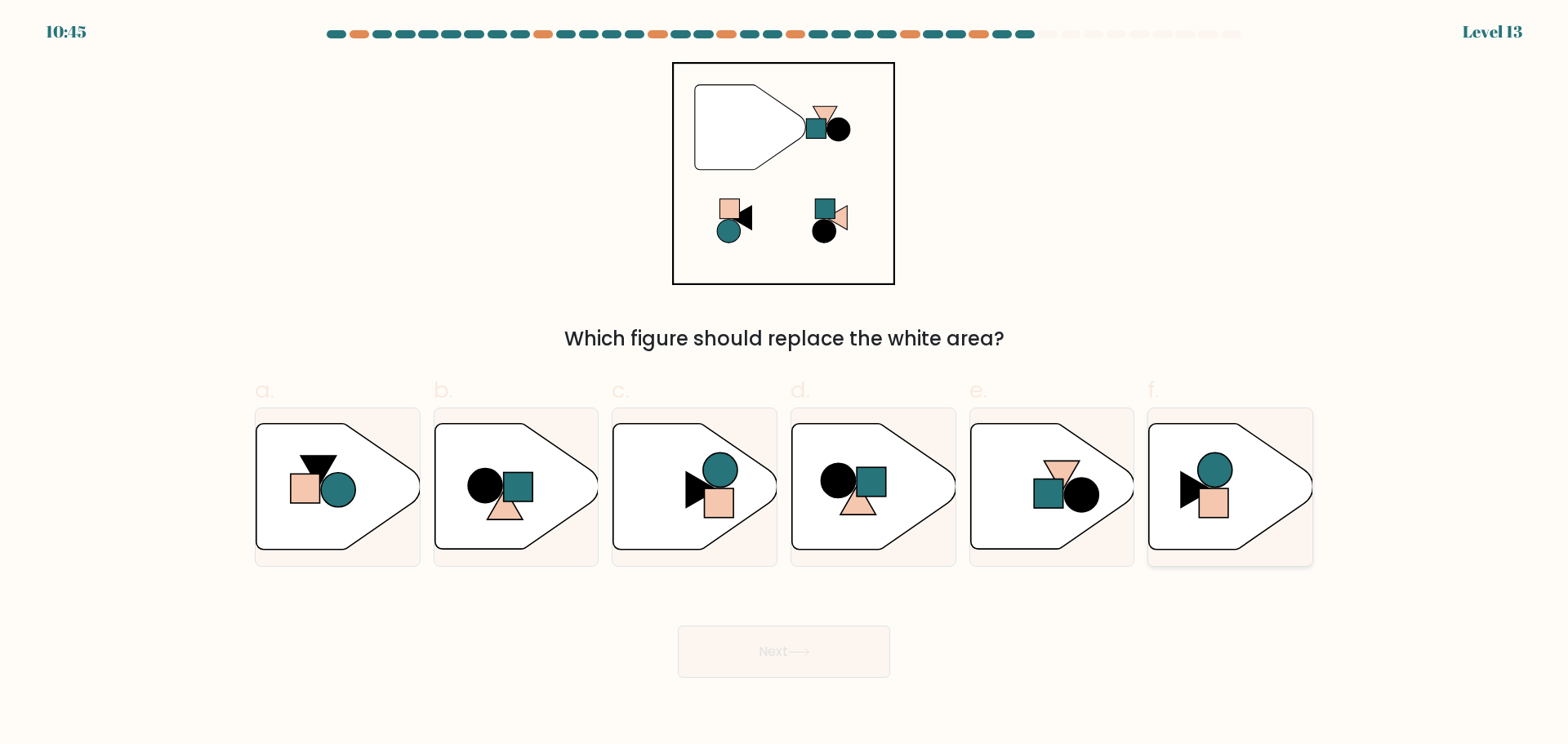
click at [1229, 515] on icon at bounding box center [1231, 486] width 165 height 126
click at [785, 383] on input "f." at bounding box center [784, 377] width 1 height 11
radio input "true"
click at [769, 658] on button "Next" at bounding box center [783, 651] width 212 height 52
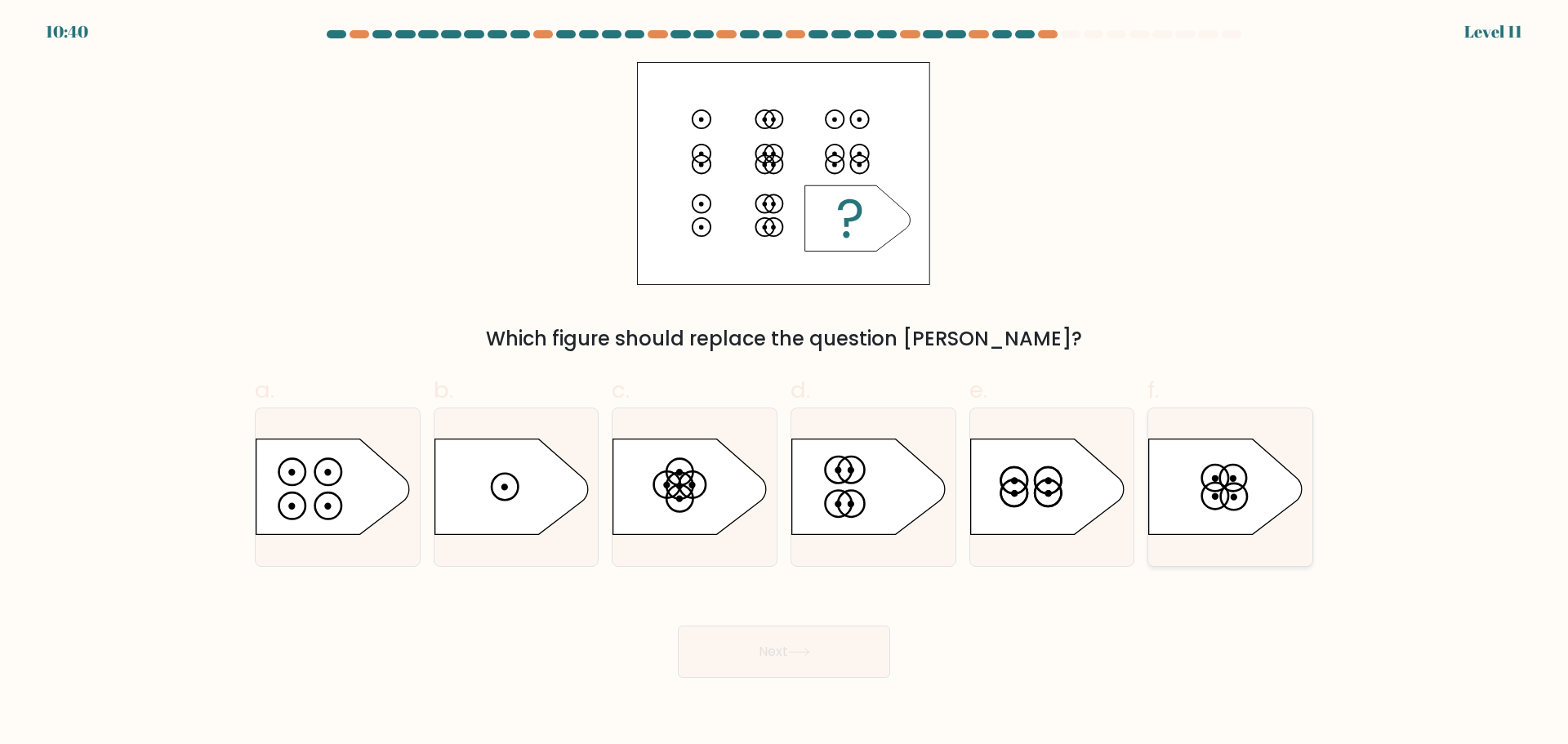
click at [1219, 499] on icon at bounding box center [1225, 486] width 154 height 96
click at [785, 383] on input "f." at bounding box center [784, 377] width 1 height 11
radio input "true"
click at [794, 655] on icon at bounding box center [799, 651] width 22 height 9
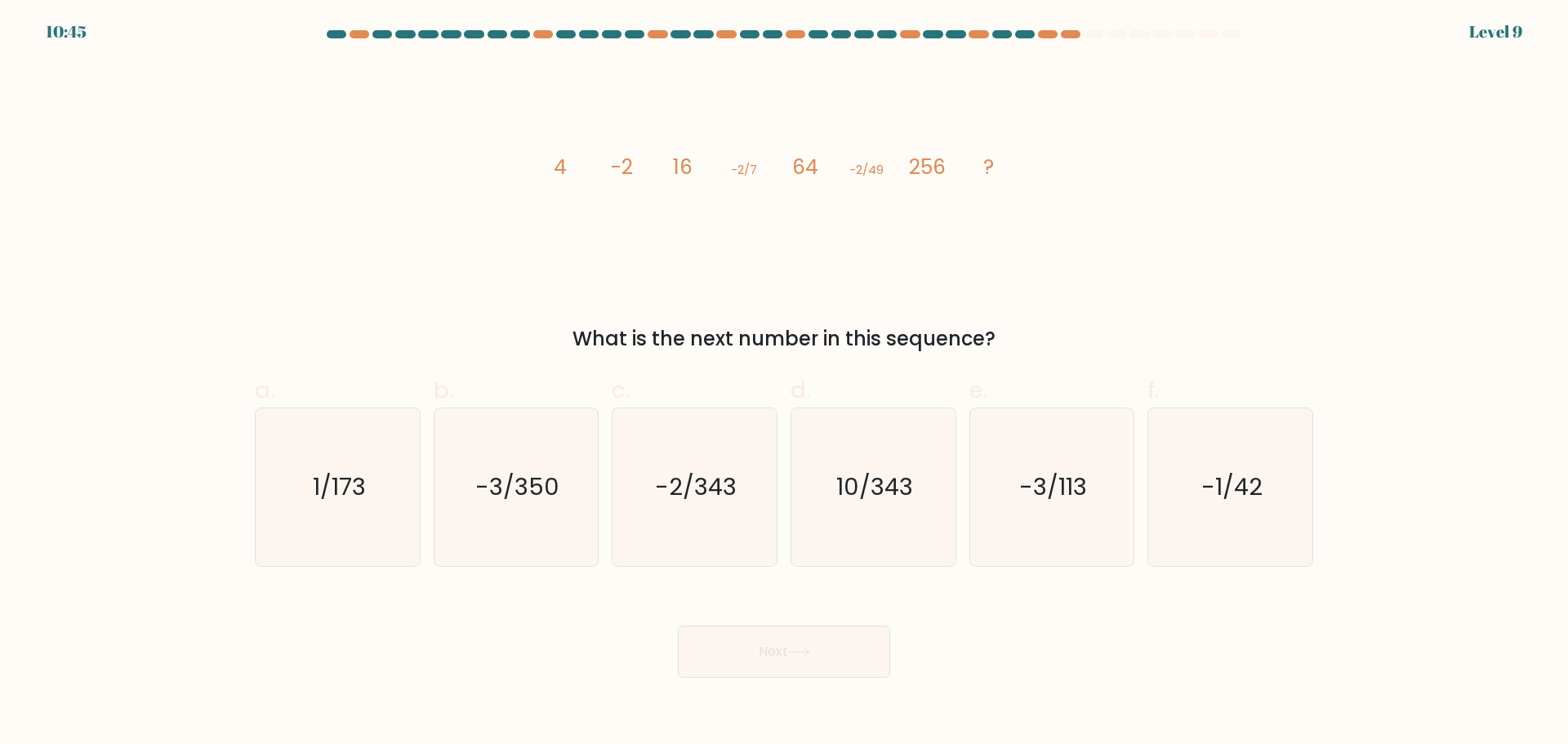
drag, startPoint x: 533, startPoint y: 164, endPoint x: 1049, endPoint y: 310, distance: 536.3
click at [1049, 310] on div "image/svg+xml 4 -2 16 -2/7 64 -2/49 256 ? What is the next number in this seque…" at bounding box center [784, 207] width 1078 height 291
drag, startPoint x: 661, startPoint y: 516, endPoint x: 691, endPoint y: 534, distance: 35.0
click at [661, 517] on icon "-2/343" at bounding box center [694, 487] width 158 height 158
click at [784, 383] on input "c. -2/343" at bounding box center [784, 377] width 1 height 11
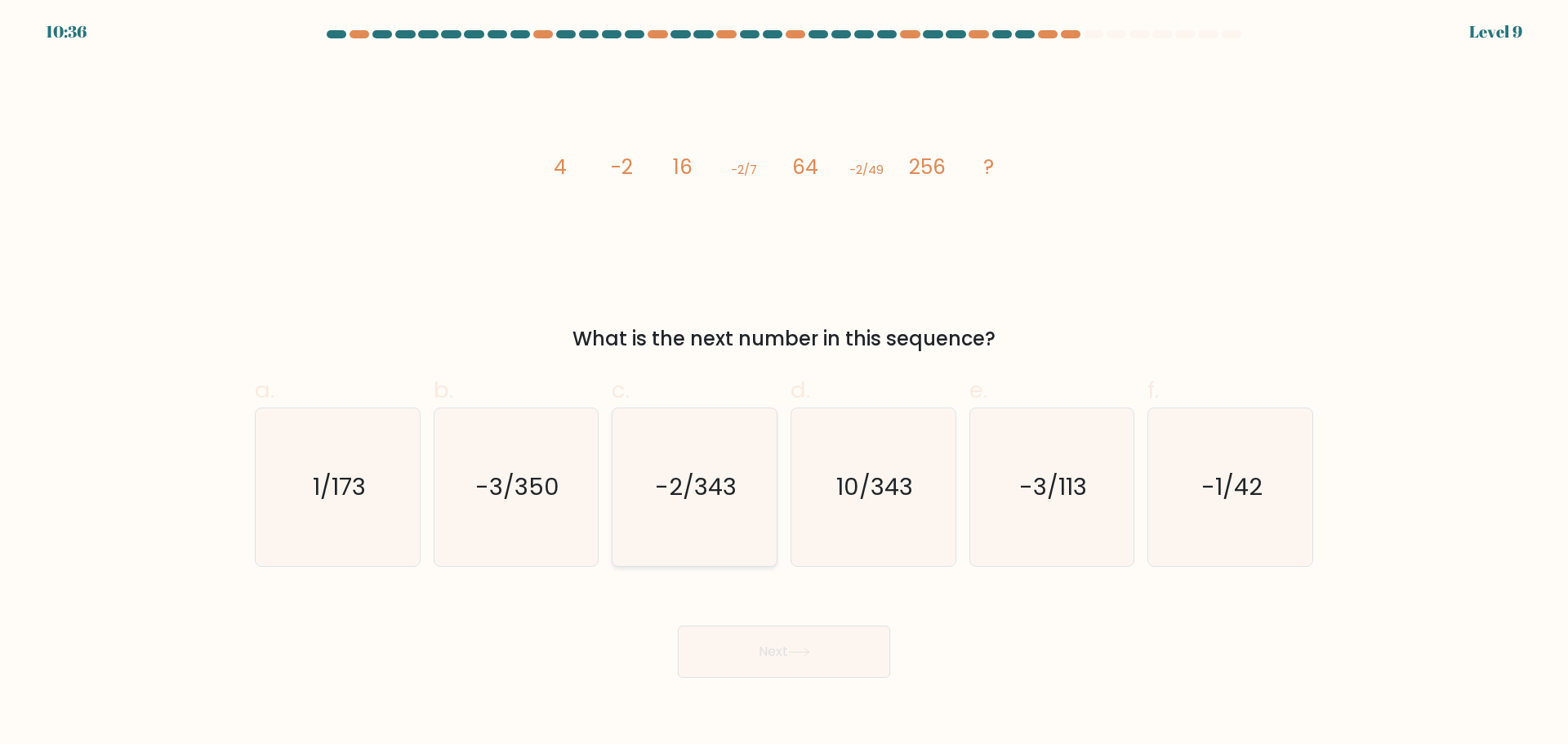
radio input "true"
click at [808, 654] on icon at bounding box center [799, 652] width 19 height 8
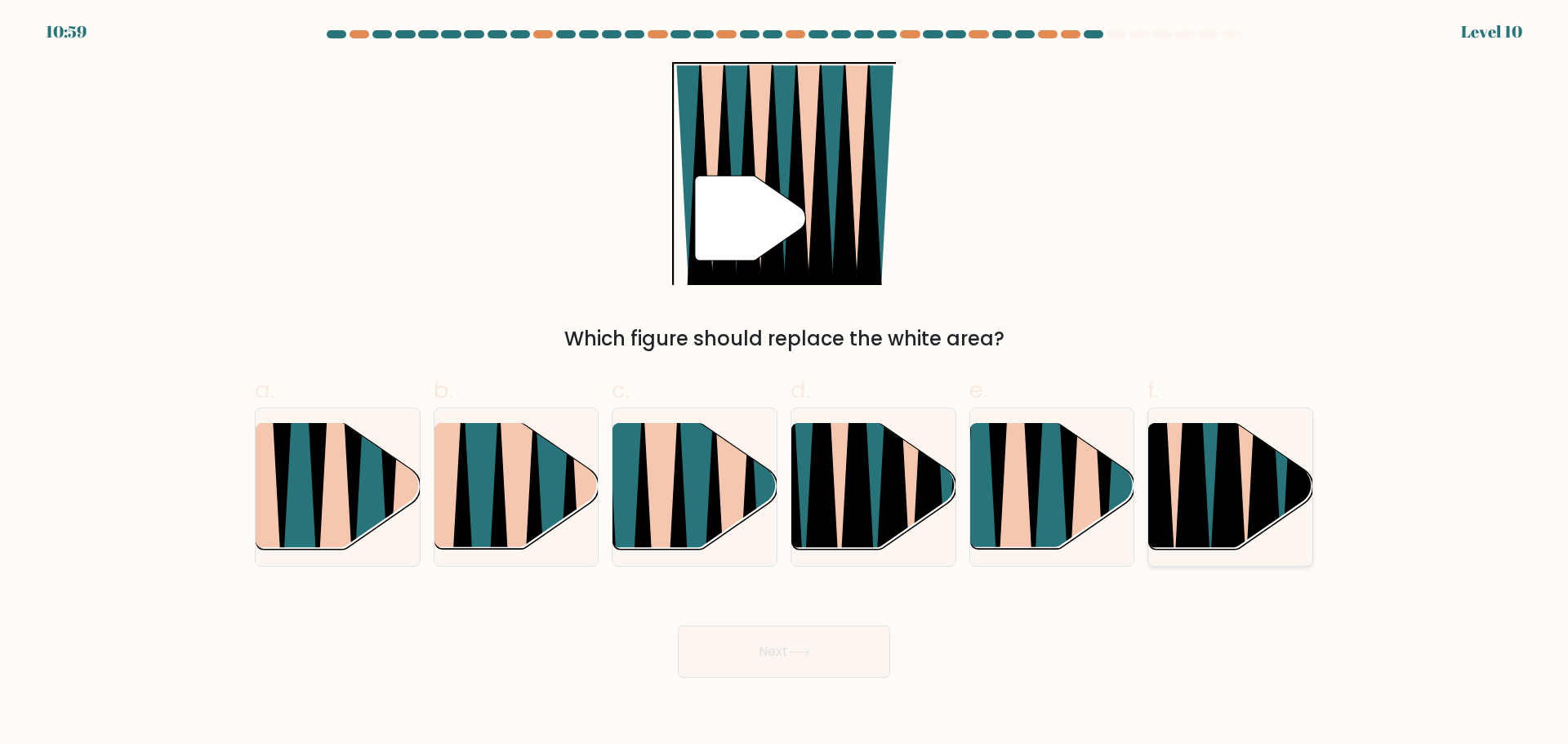
click at [1225, 501] on icon at bounding box center [1228, 424] width 37 height 328
click at [785, 383] on input "f." at bounding box center [784, 377] width 1 height 11
radio input "true"
click at [778, 647] on button "Next" at bounding box center [783, 651] width 212 height 52
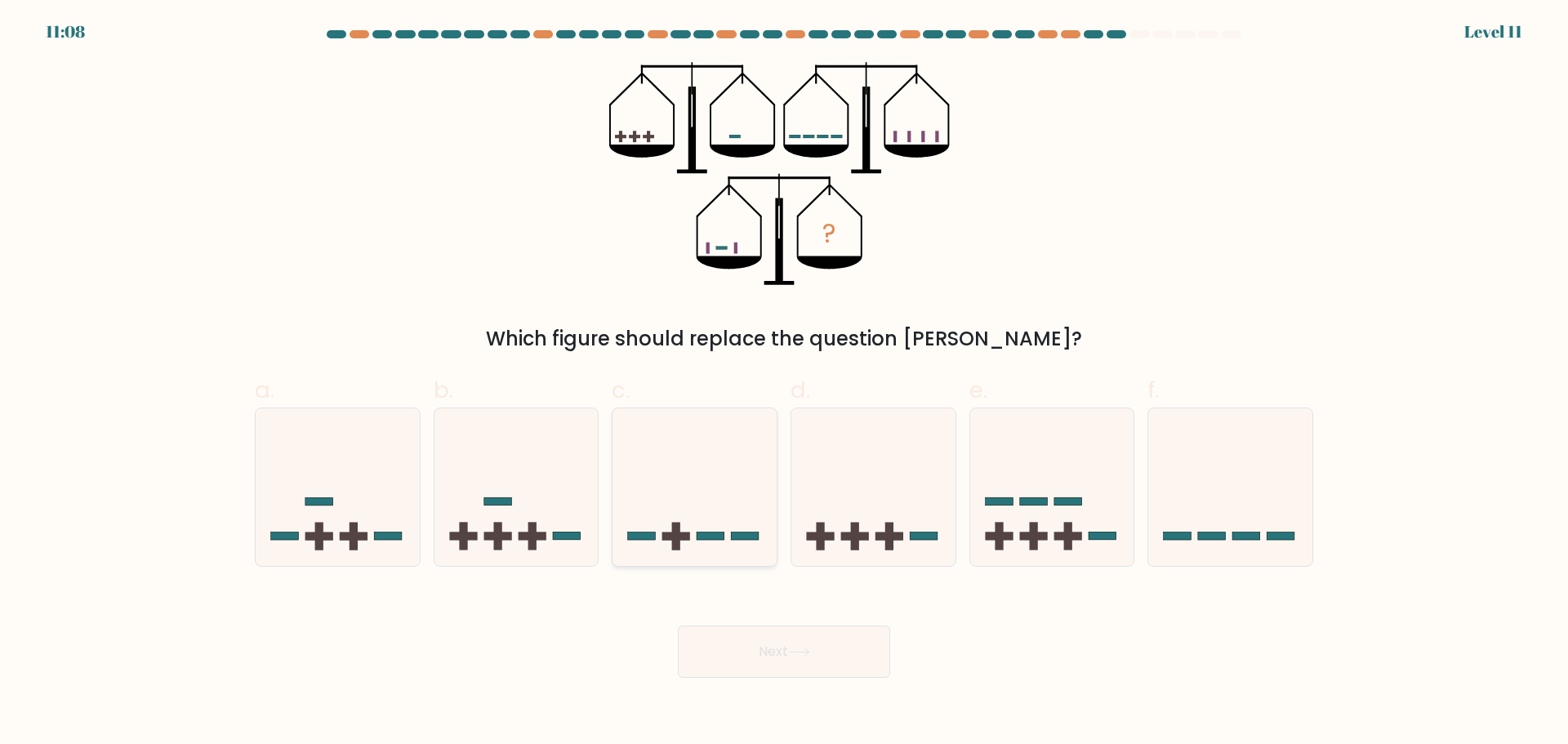
click at [738, 545] on icon at bounding box center [695, 487] width 165 height 135
click at [784, 383] on input "c." at bounding box center [784, 377] width 1 height 11
radio input "true"
click at [762, 649] on button "Next" at bounding box center [783, 651] width 212 height 52
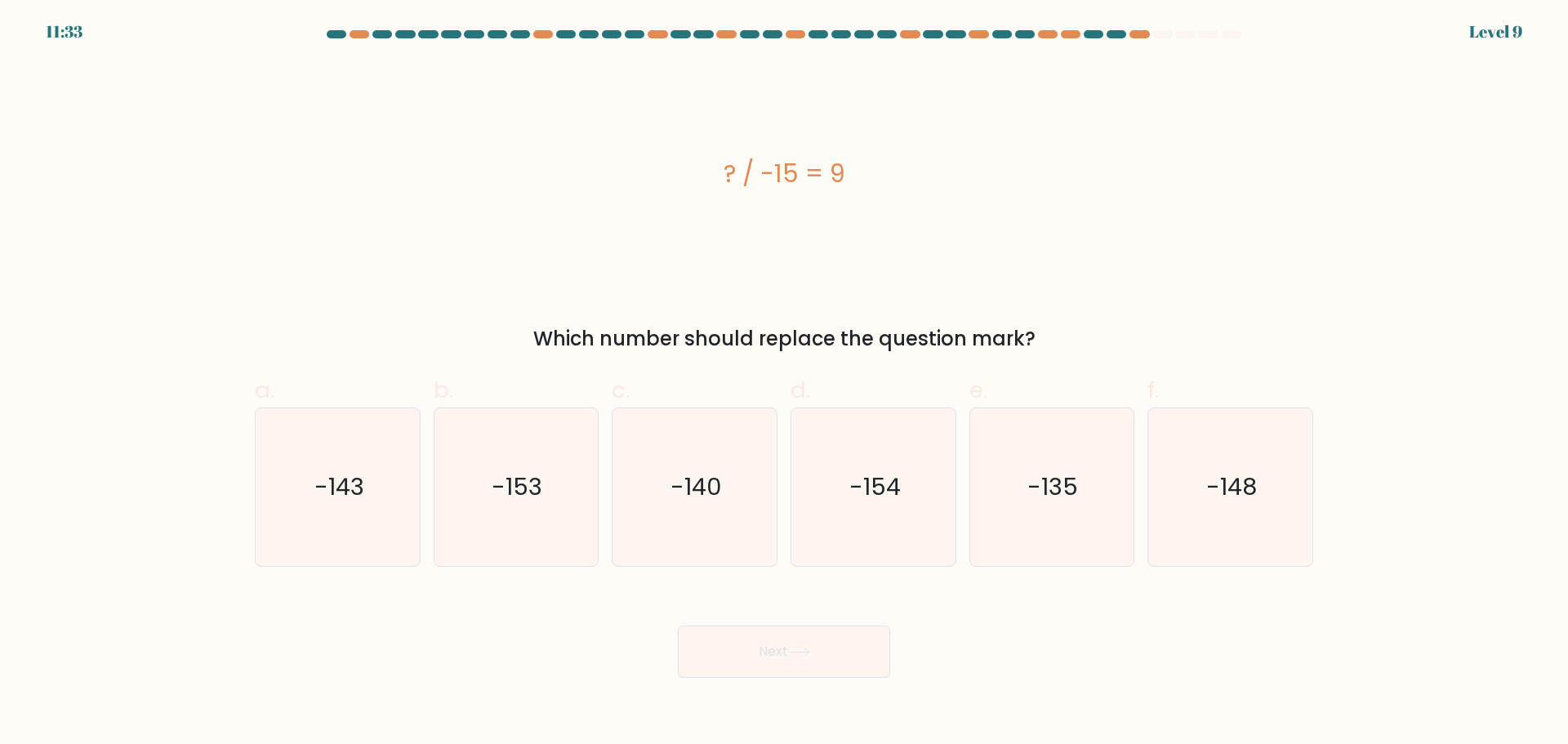
drag, startPoint x: 671, startPoint y: 164, endPoint x: 1087, endPoint y: 315, distance: 442.6
click at [1087, 315] on div "? / -15 = 9 Which number should replace the question mark?" at bounding box center [784, 207] width 1078 height 291
drag, startPoint x: 1103, startPoint y: 293, endPoint x: 1100, endPoint y: 279, distance: 14.3
click at [1103, 292] on div "? / -15 = 9 Which number should replace the question mark?" at bounding box center [784, 207] width 1078 height 291
click at [285, 264] on div "? / -15 = 9" at bounding box center [784, 173] width 1059 height 223
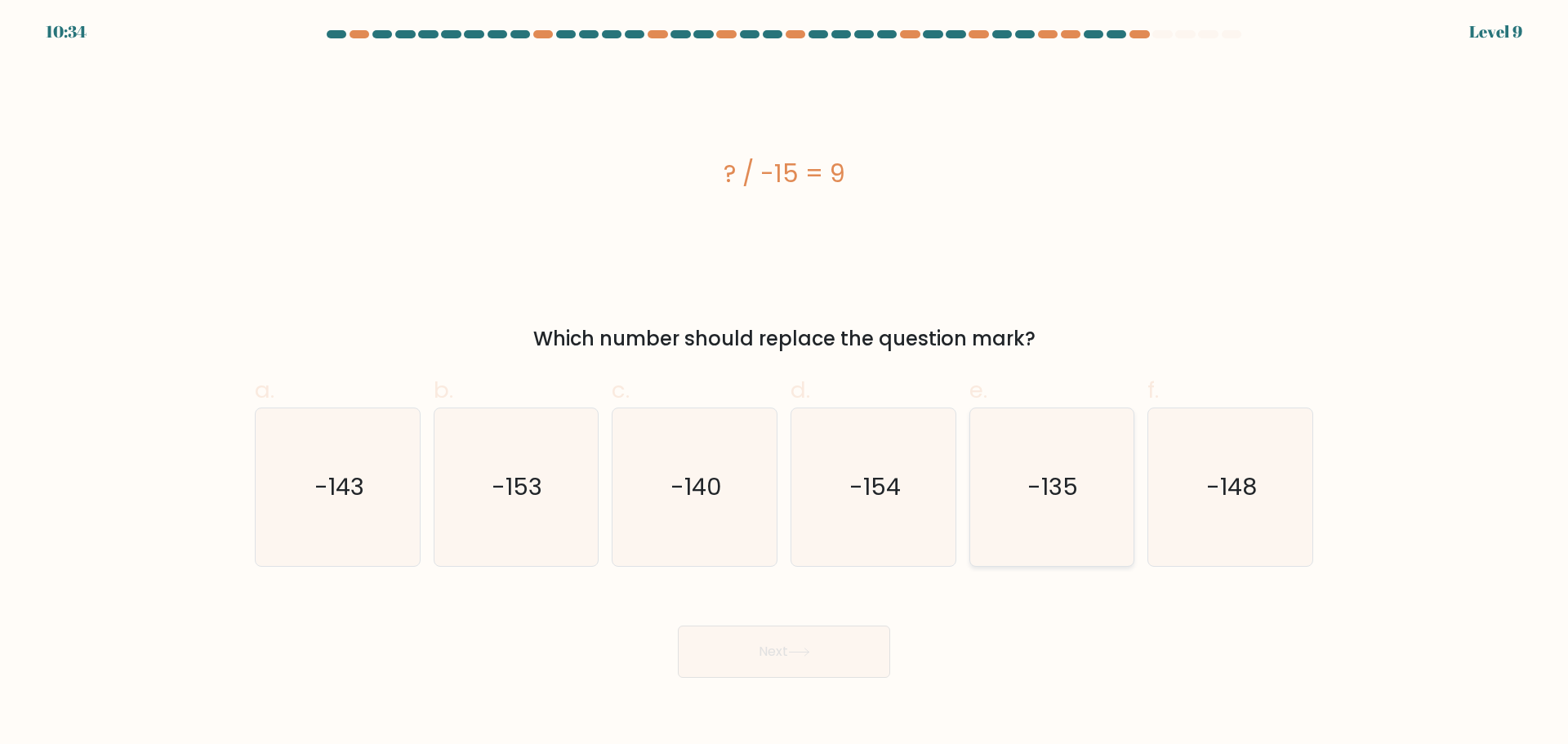
click at [1104, 534] on icon "-135" at bounding box center [1051, 487] width 158 height 158
click at [785, 383] on input "e. -135" at bounding box center [784, 377] width 1 height 11
radio input "true"
click at [845, 649] on button "Next" at bounding box center [783, 651] width 212 height 52
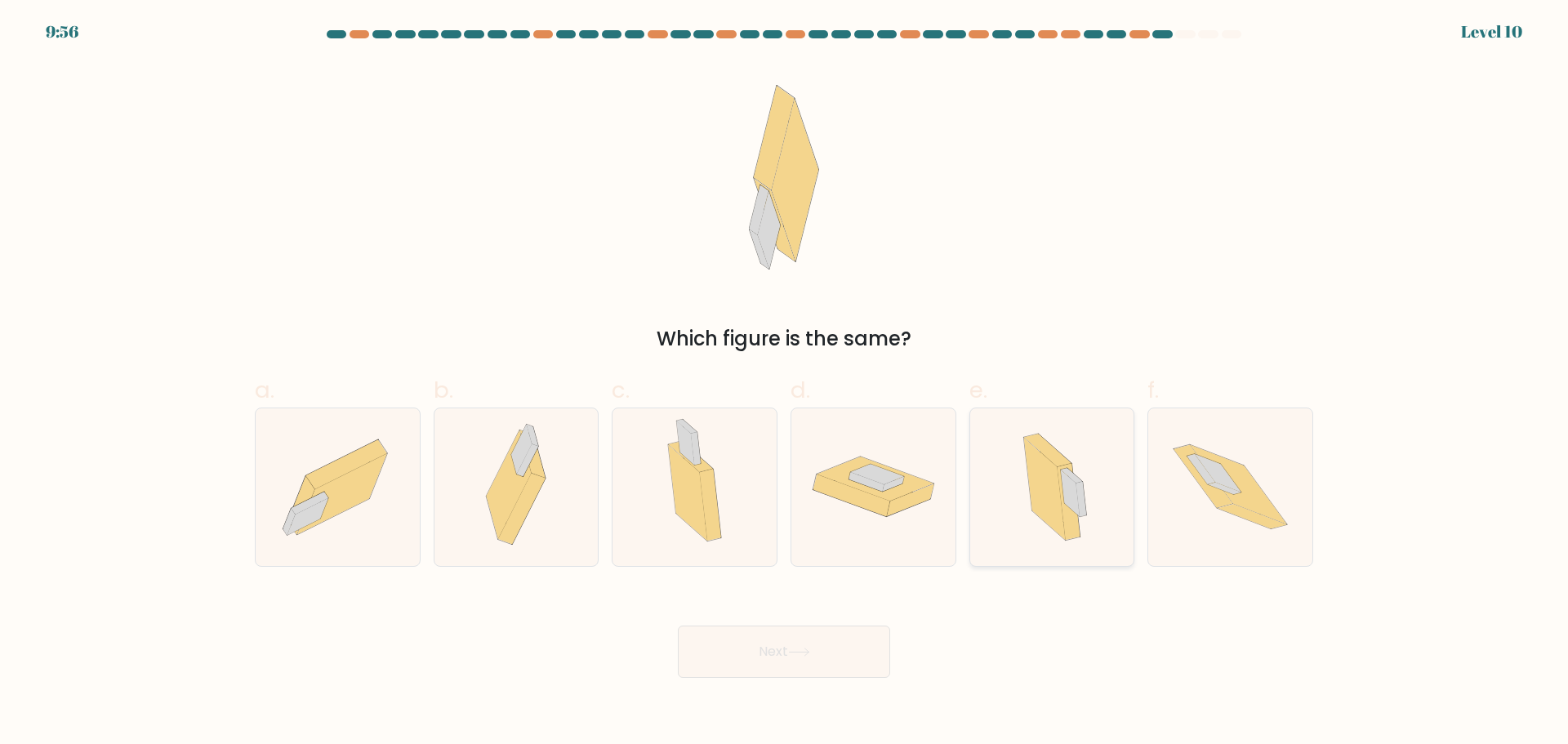
click at [1073, 499] on icon at bounding box center [1070, 492] width 18 height 46
click at [785, 383] on input "e." at bounding box center [784, 377] width 1 height 11
radio input "true"
click at [795, 647] on icon at bounding box center [799, 651] width 22 height 9
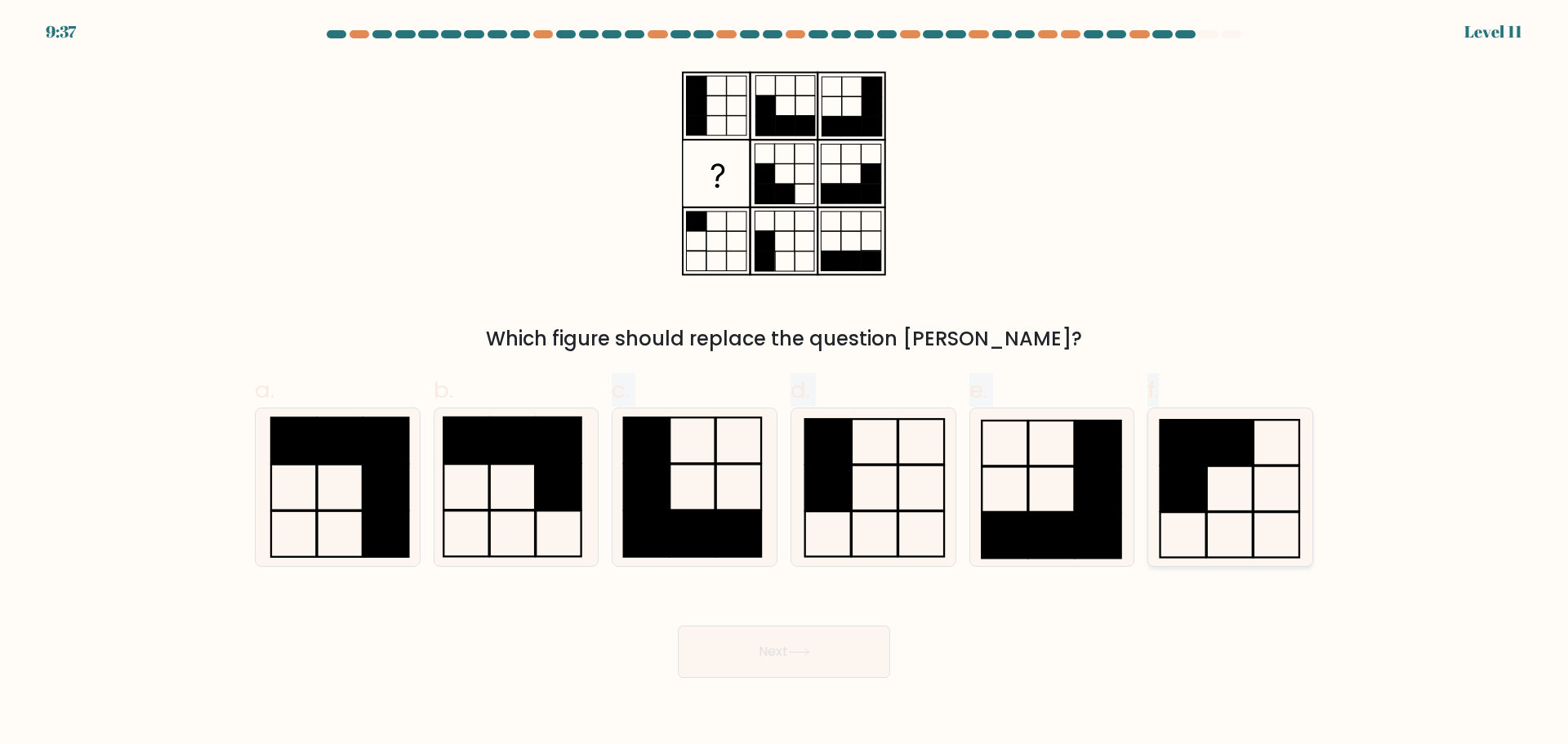
drag, startPoint x: 521, startPoint y: 501, endPoint x: 1242, endPoint y: 504, distance: 721.0
click at [1242, 504] on div "a. b. c." at bounding box center [784, 462] width 1071 height 206
click at [1242, 504] on icon at bounding box center [1230, 487] width 158 height 158
click at [785, 383] on input "f." at bounding box center [784, 377] width 1 height 11
radio input "true"
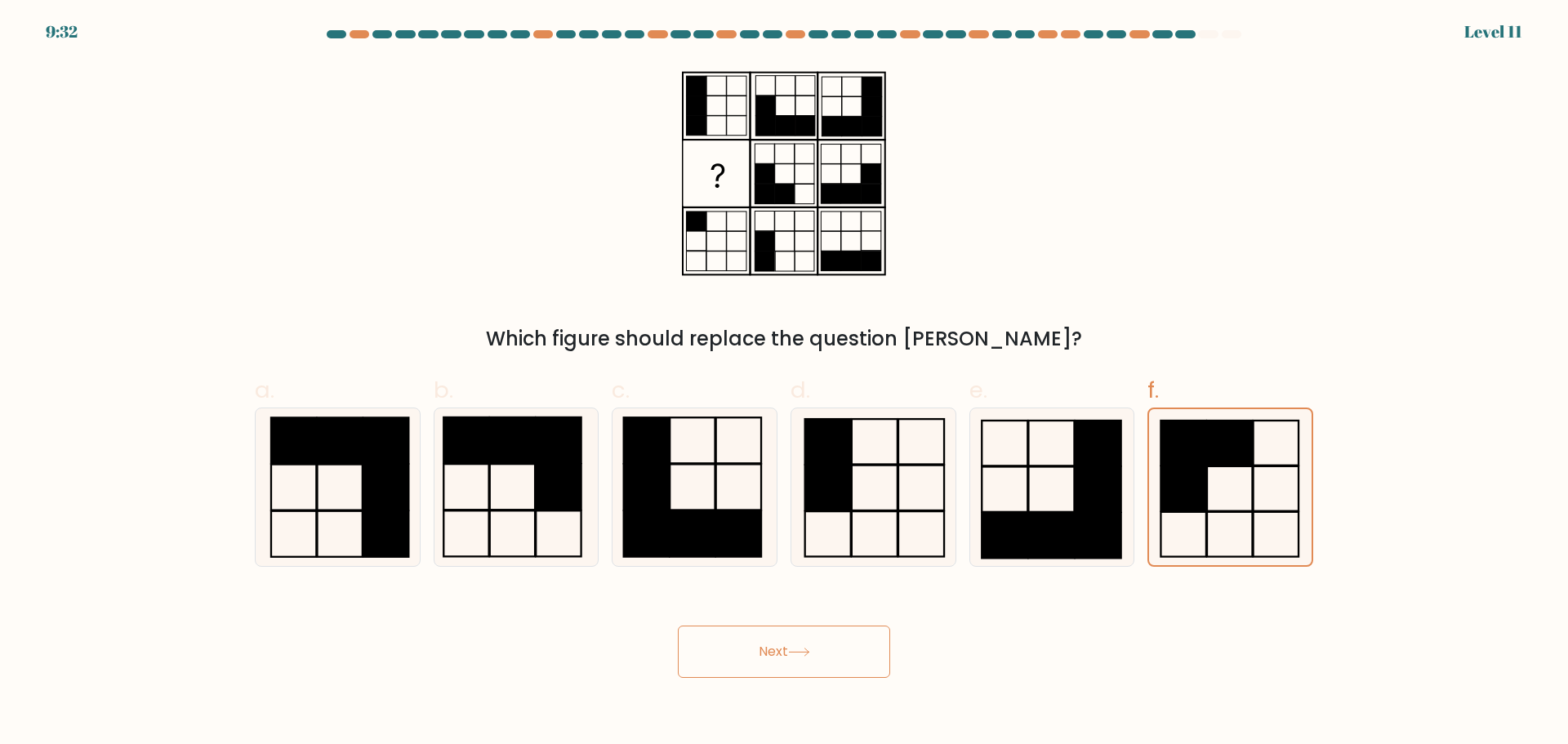
click at [837, 662] on button "Next" at bounding box center [783, 651] width 212 height 52
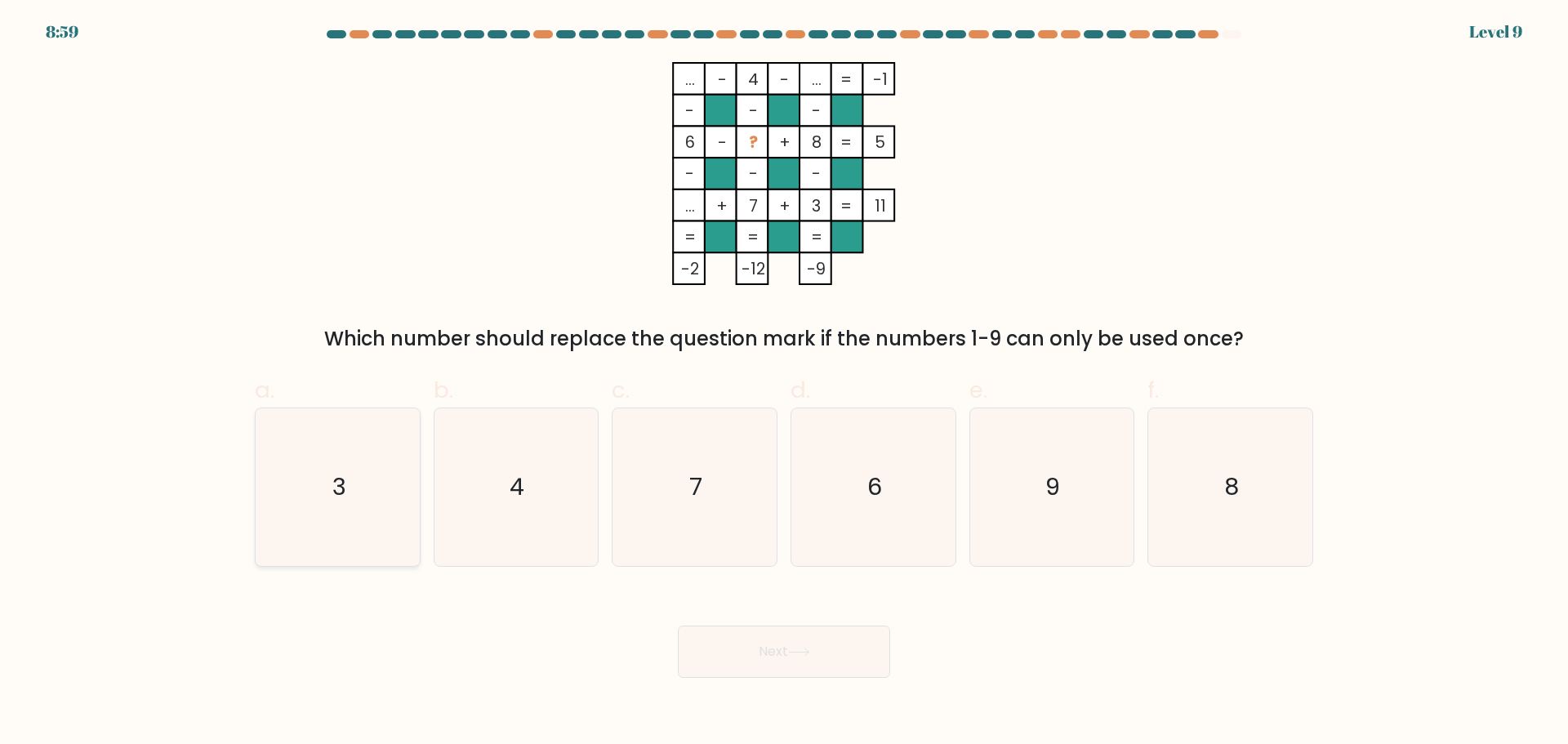
click at [358, 485] on icon "3" at bounding box center [338, 487] width 158 height 158
click at [784, 383] on input "a. 3" at bounding box center [784, 377] width 1 height 11
radio input "true"
click at [762, 661] on button "Next" at bounding box center [783, 651] width 212 height 52
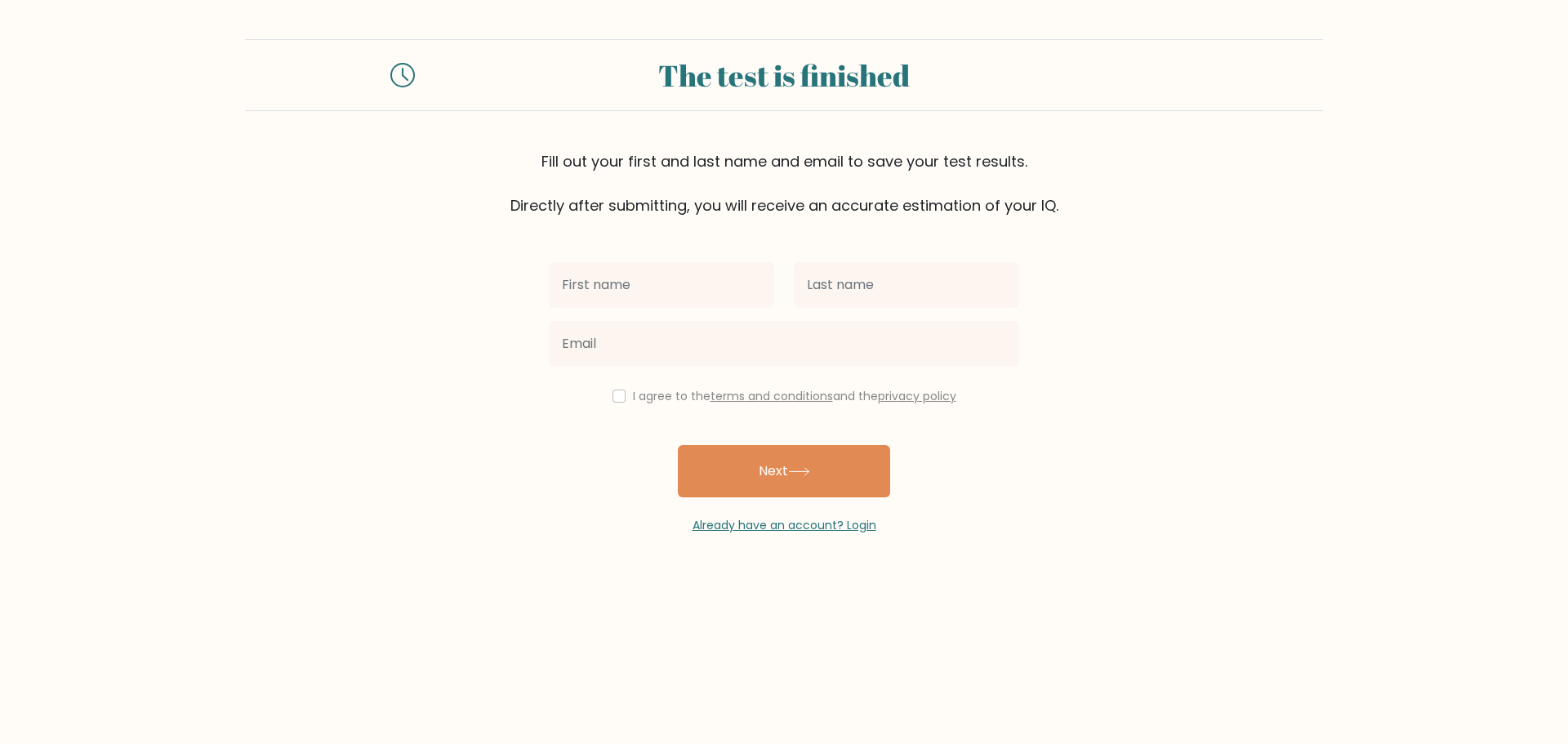
click at [662, 291] on input "text" at bounding box center [661, 284] width 226 height 45
type input "Cherry"
click at [872, 287] on input "text" at bounding box center [906, 284] width 226 height 45
type input "Escabarte"
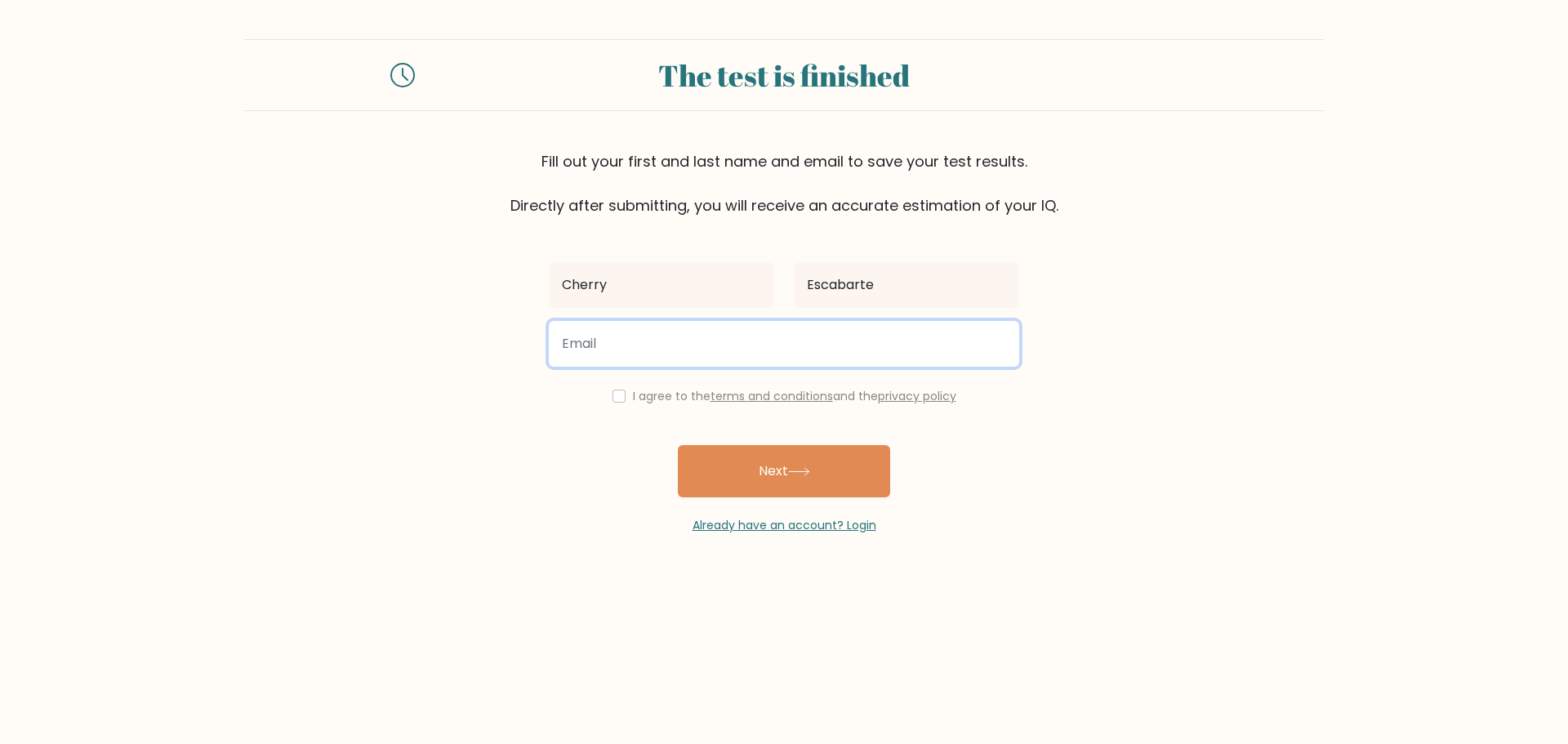
click at [768, 358] on input "email" at bounding box center [784, 343] width 470 height 45
type input "cherryanescabarte@gmail.com"
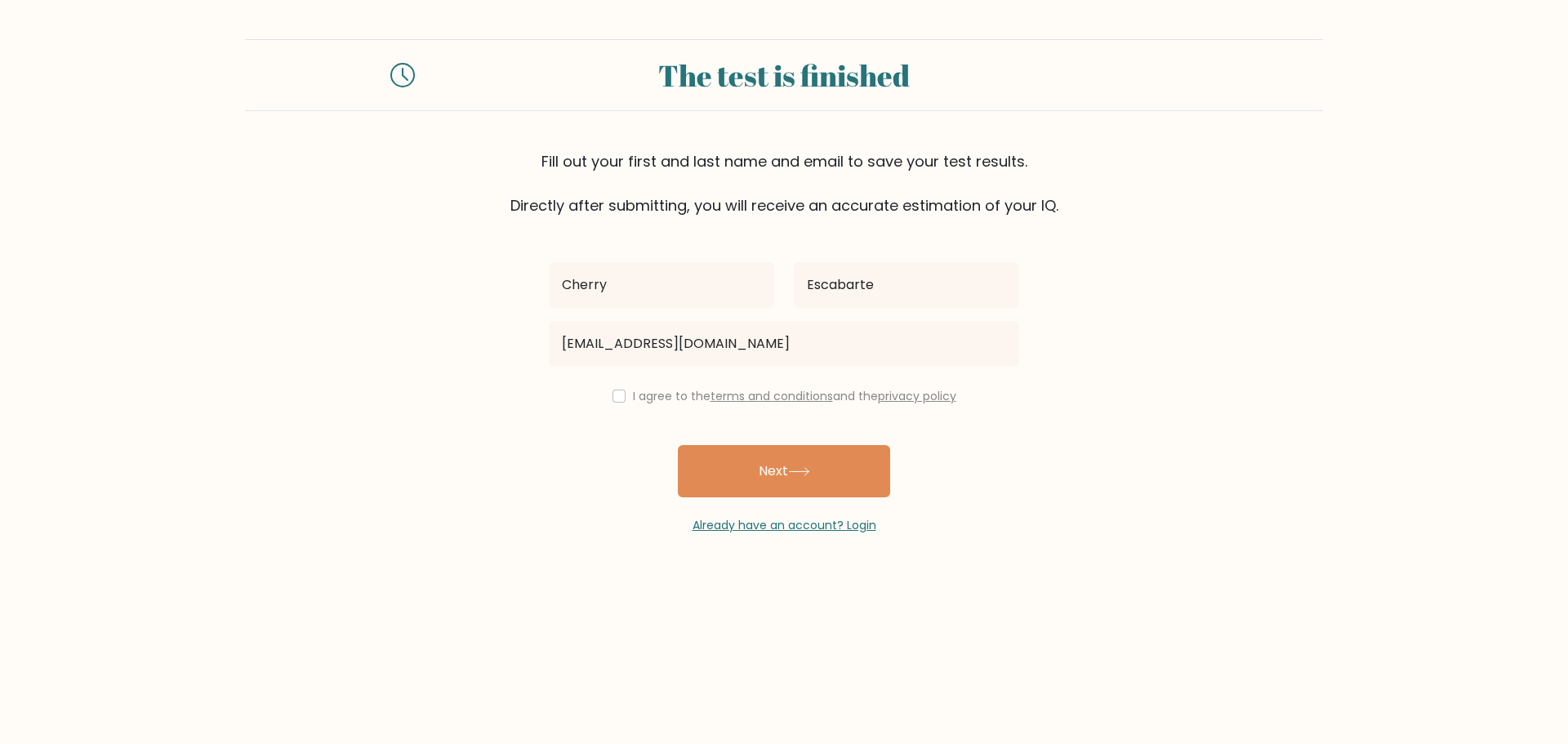
click at [615, 403] on div "I agree to the terms and conditions and the privacy policy" at bounding box center [784, 396] width 490 height 19
click at [615, 400] on input "checkbox" at bounding box center [619, 397] width 14 height 14
checkbox input "true"
click at [720, 466] on button "Next" at bounding box center [783, 471] width 212 height 52
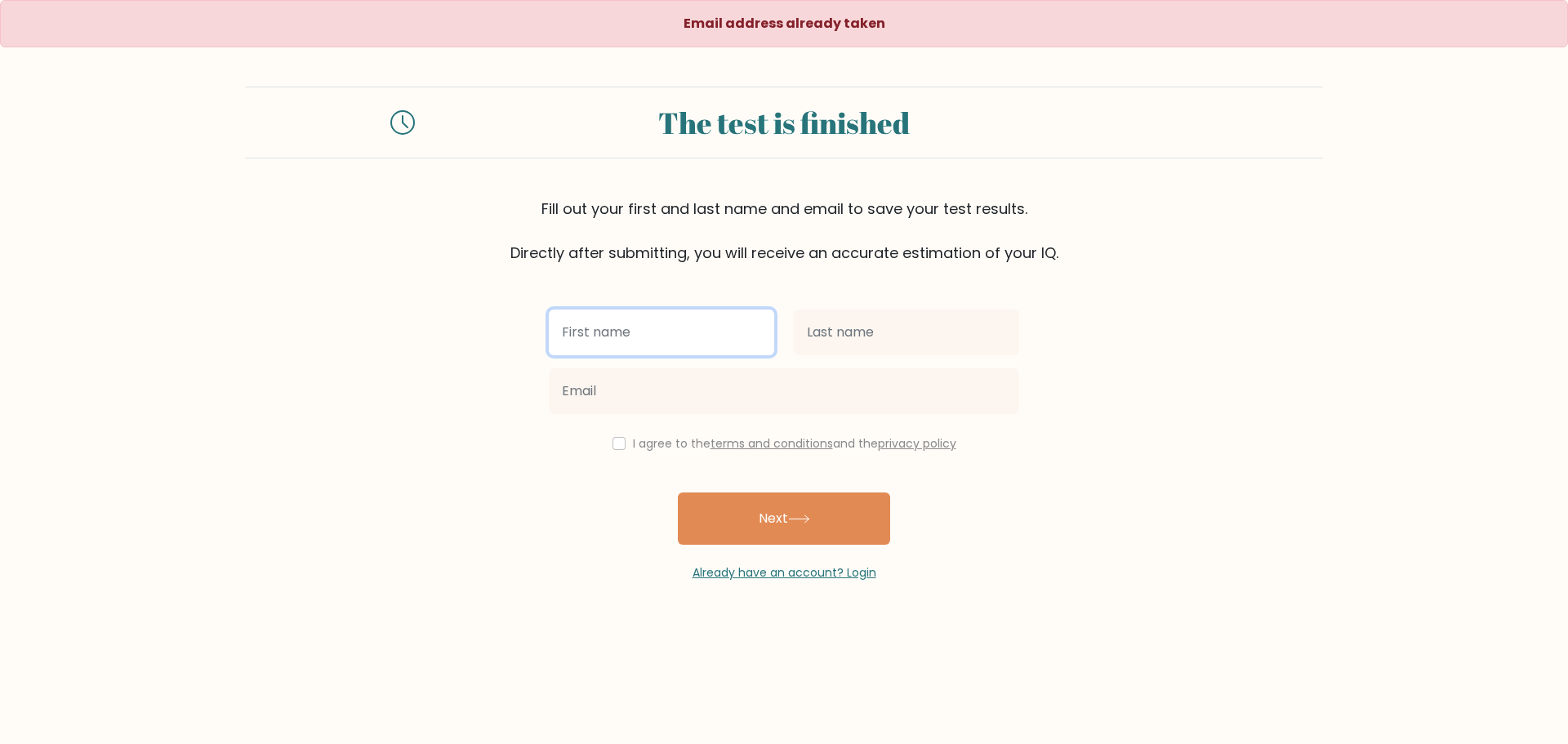
click at [685, 332] on input "text" at bounding box center [661, 332] width 226 height 45
click at [624, 329] on input "[PERSON_NAME]" at bounding box center [661, 332] width 226 height 45
type input "Cherry"
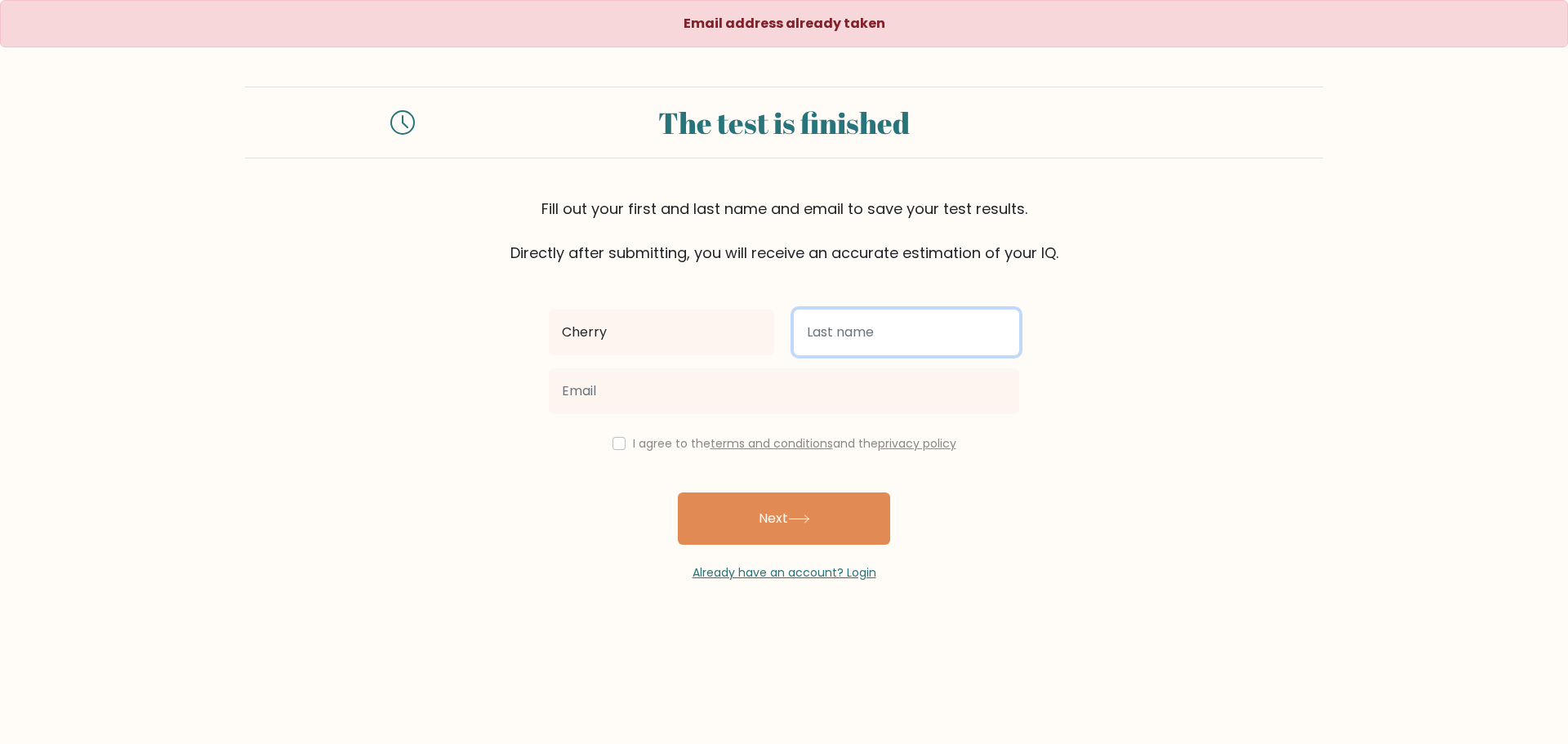
click at [860, 342] on input "text" at bounding box center [906, 332] width 226 height 45
type input "Escabarte"
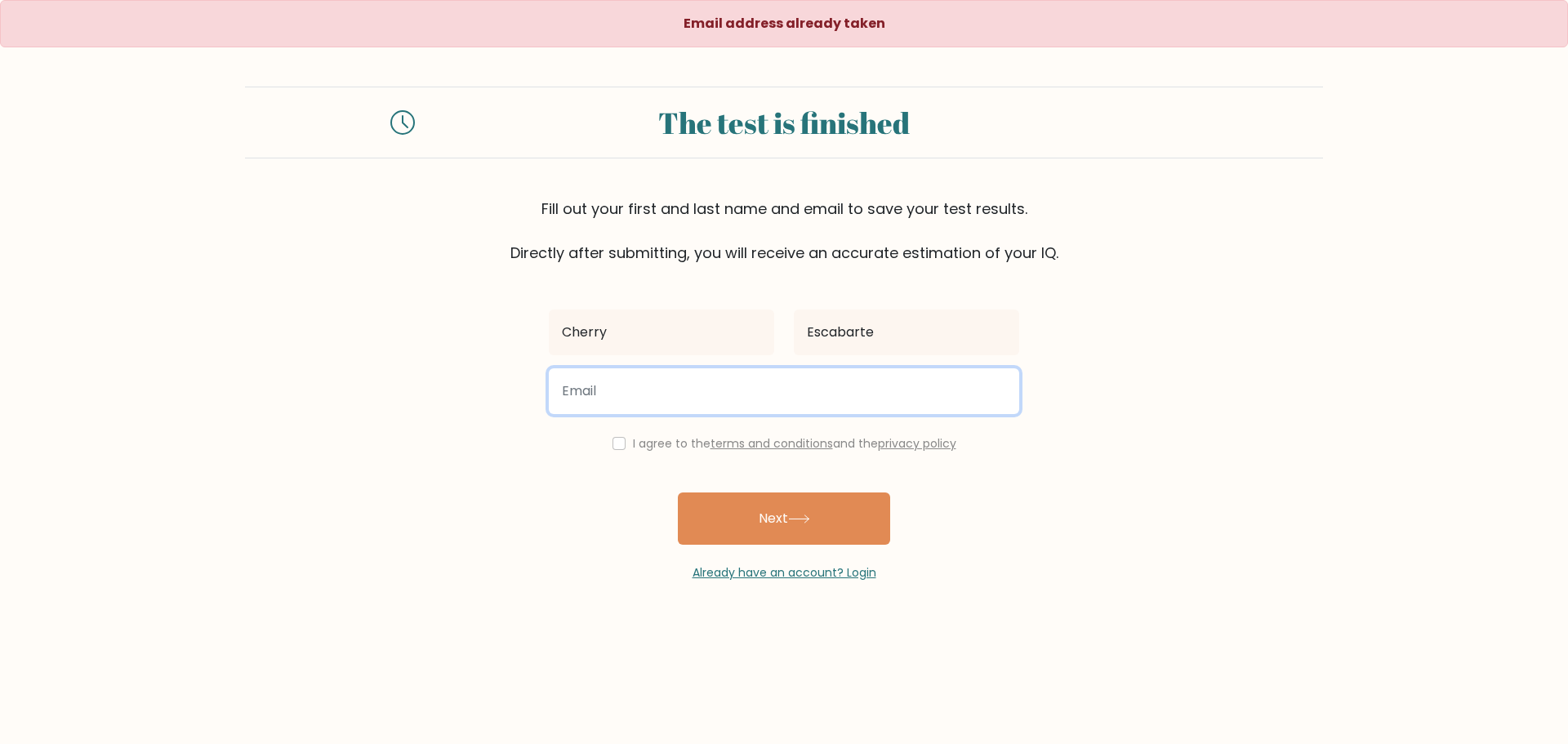
click at [703, 377] on input "email" at bounding box center [784, 391] width 470 height 45
type input "jaydensaldua136@gmail.com"
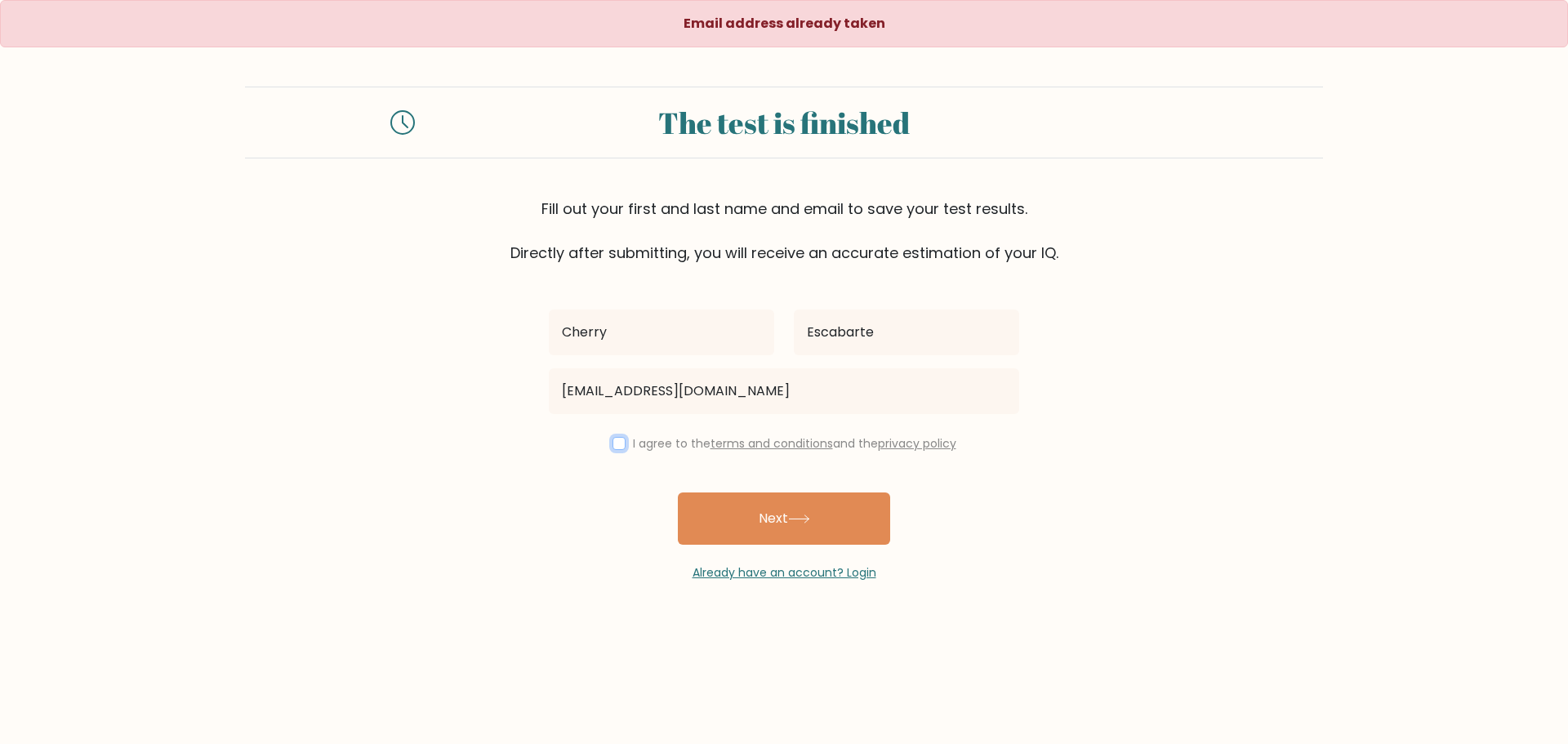
click at [614, 442] on input "checkbox" at bounding box center [619, 443] width 14 height 14
checkbox input "true"
click at [778, 520] on button "Next" at bounding box center [783, 519] width 212 height 52
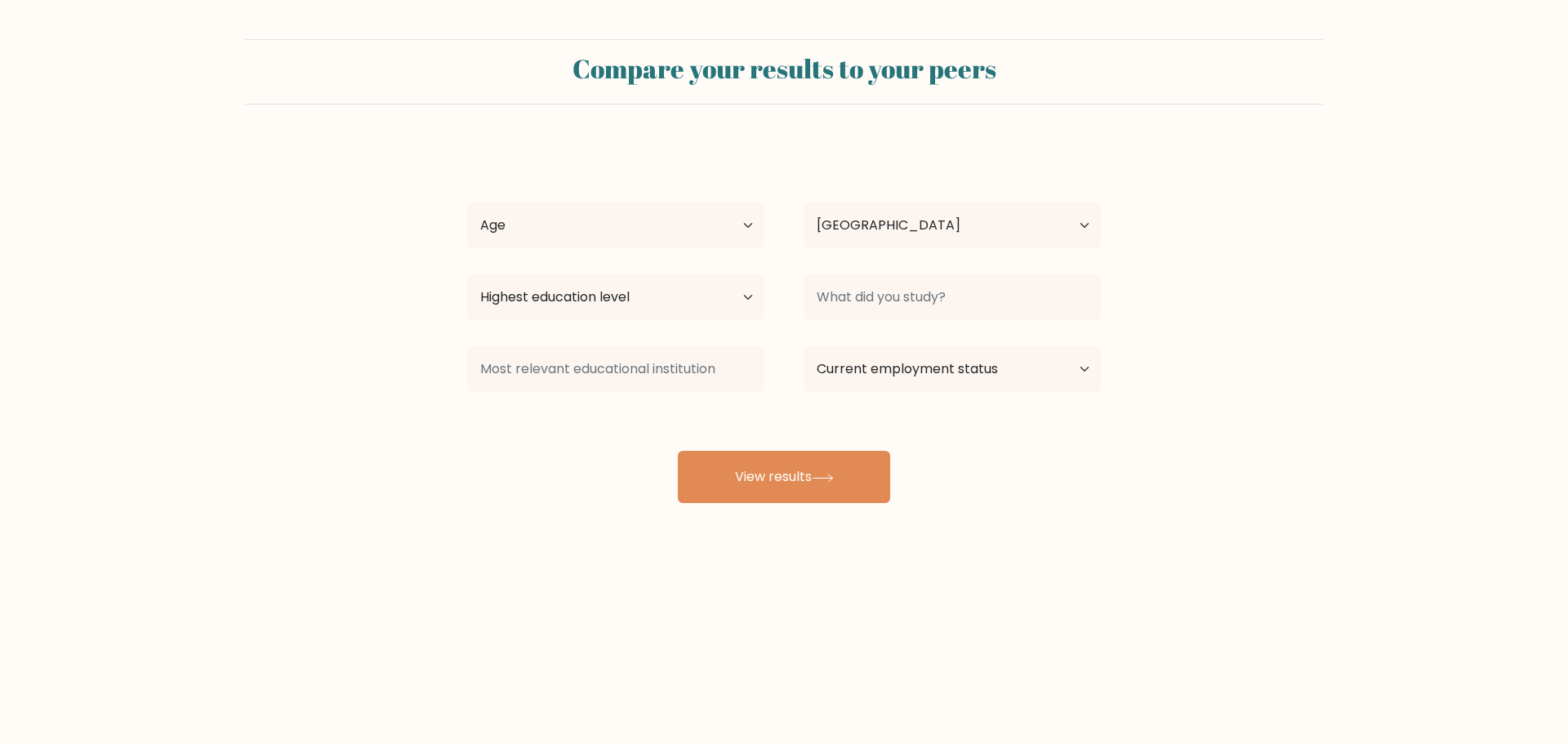
select select "PH"
click at [674, 226] on select "Age Under 18 years old 18-24 years old 25-34 years old 35-44 years old 45-54 ye…" at bounding box center [616, 224] width 297 height 45
select select "25_34"
click at [467, 202] on select "Age Under 18 years old 18-24 years old 25-34 years old 35-44 years old 45-54 ye…" at bounding box center [616, 224] width 297 height 45
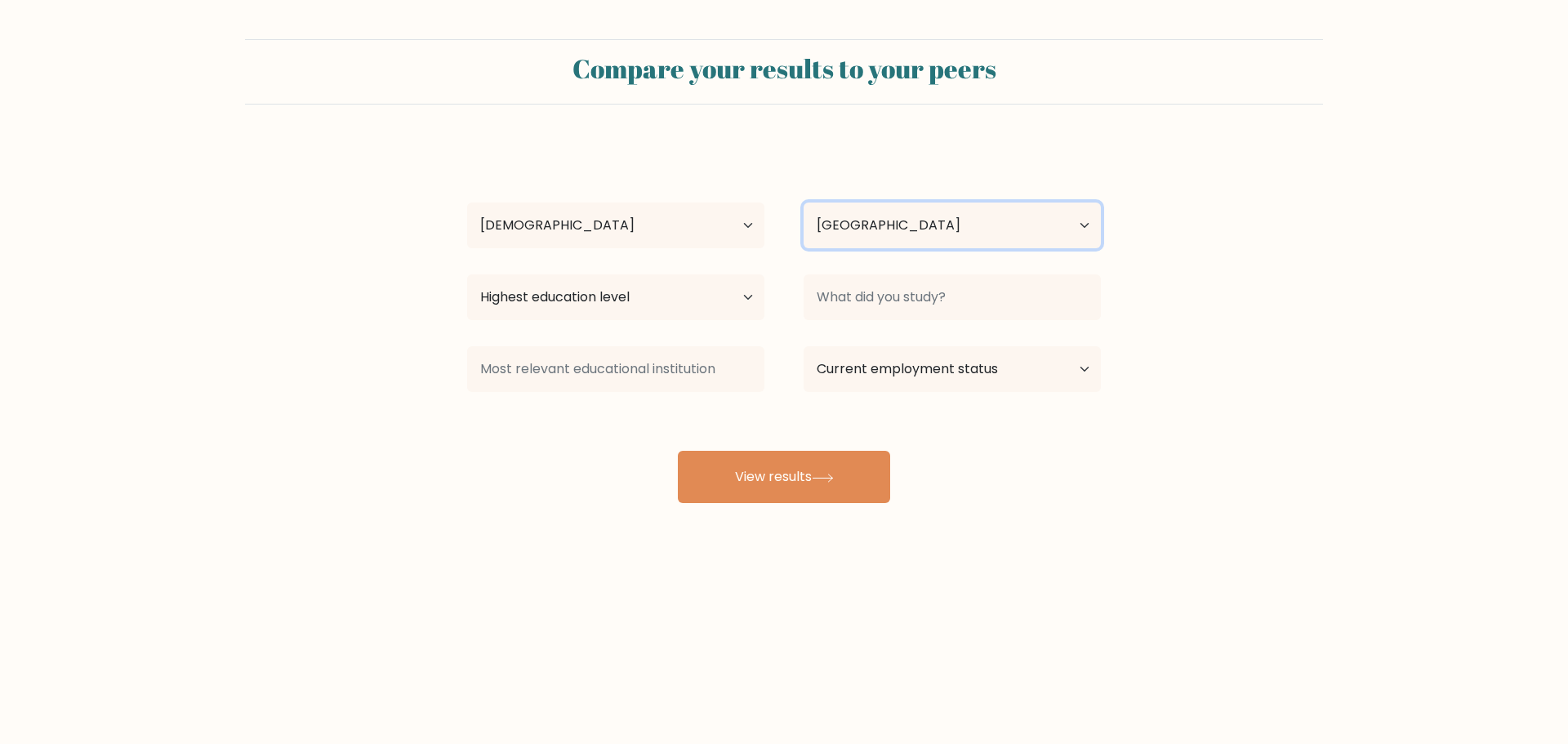
click at [862, 228] on select "Country Afghanistan Albania Algeria American Samoa Andorra Angola Anguilla Anta…" at bounding box center [951, 224] width 297 height 45
click at [566, 290] on select "Highest education level No schooling Primary Lower Secondary Upper Secondary Oc…" at bounding box center [616, 297] width 297 height 45
select select "upper_secondary"
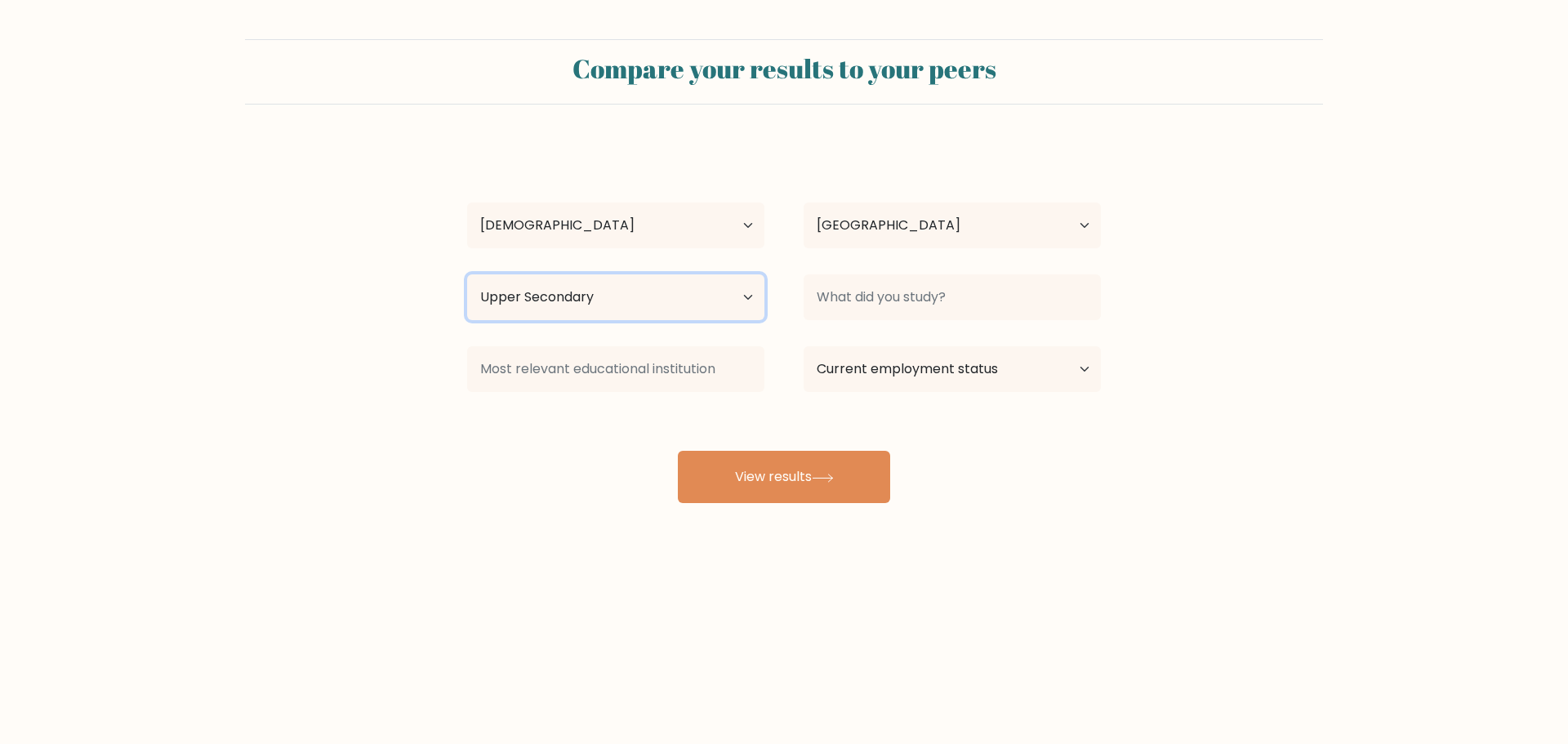
click at [467, 275] on select "Highest education level No schooling Primary Lower Secondary Upper Secondary Oc…" at bounding box center [616, 297] width 297 height 45
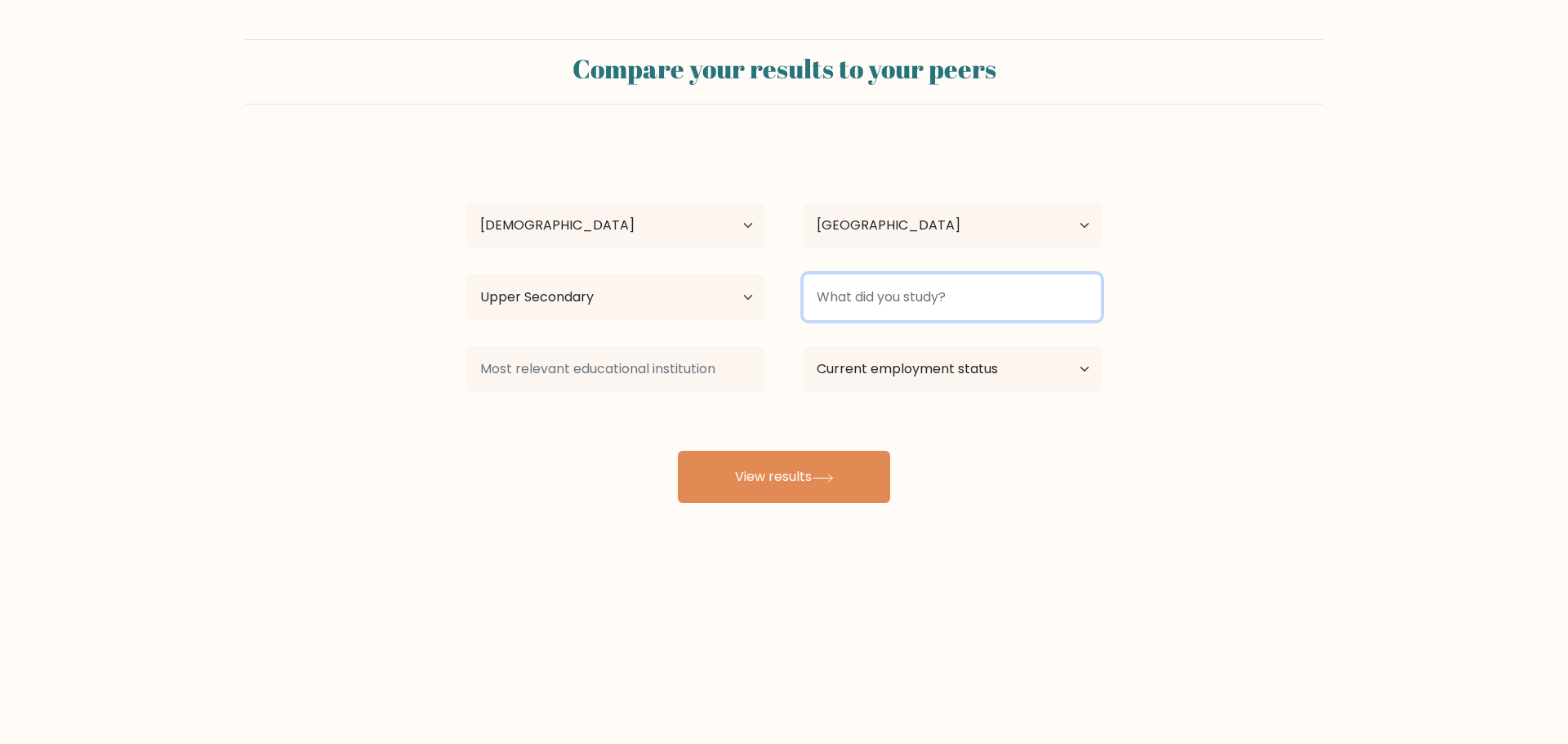
click at [894, 297] on input at bounding box center [951, 297] width 297 height 45
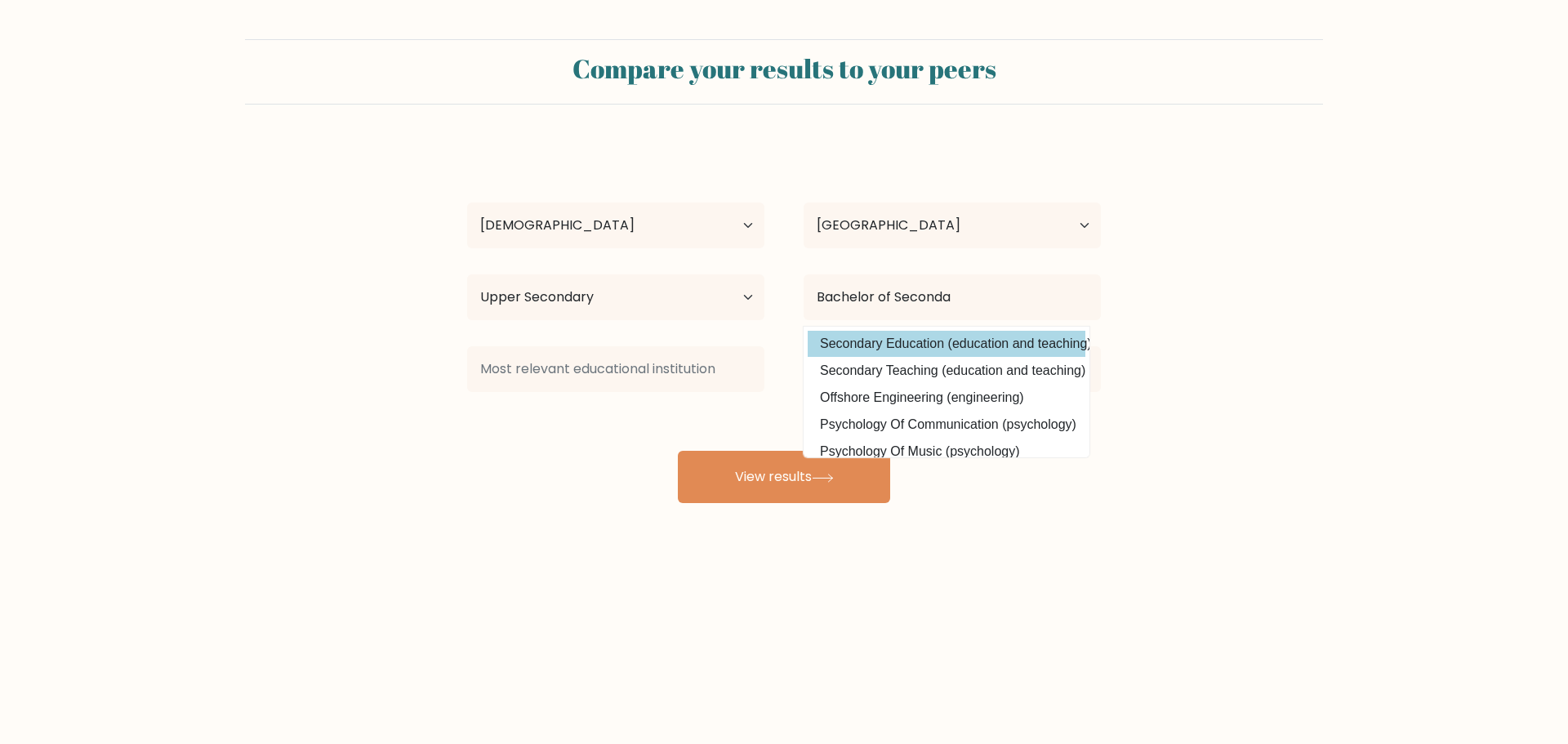
click at [938, 342] on option "Secondary Education (education and teaching)" at bounding box center [947, 343] width 278 height 26
type input "Secondary Education"
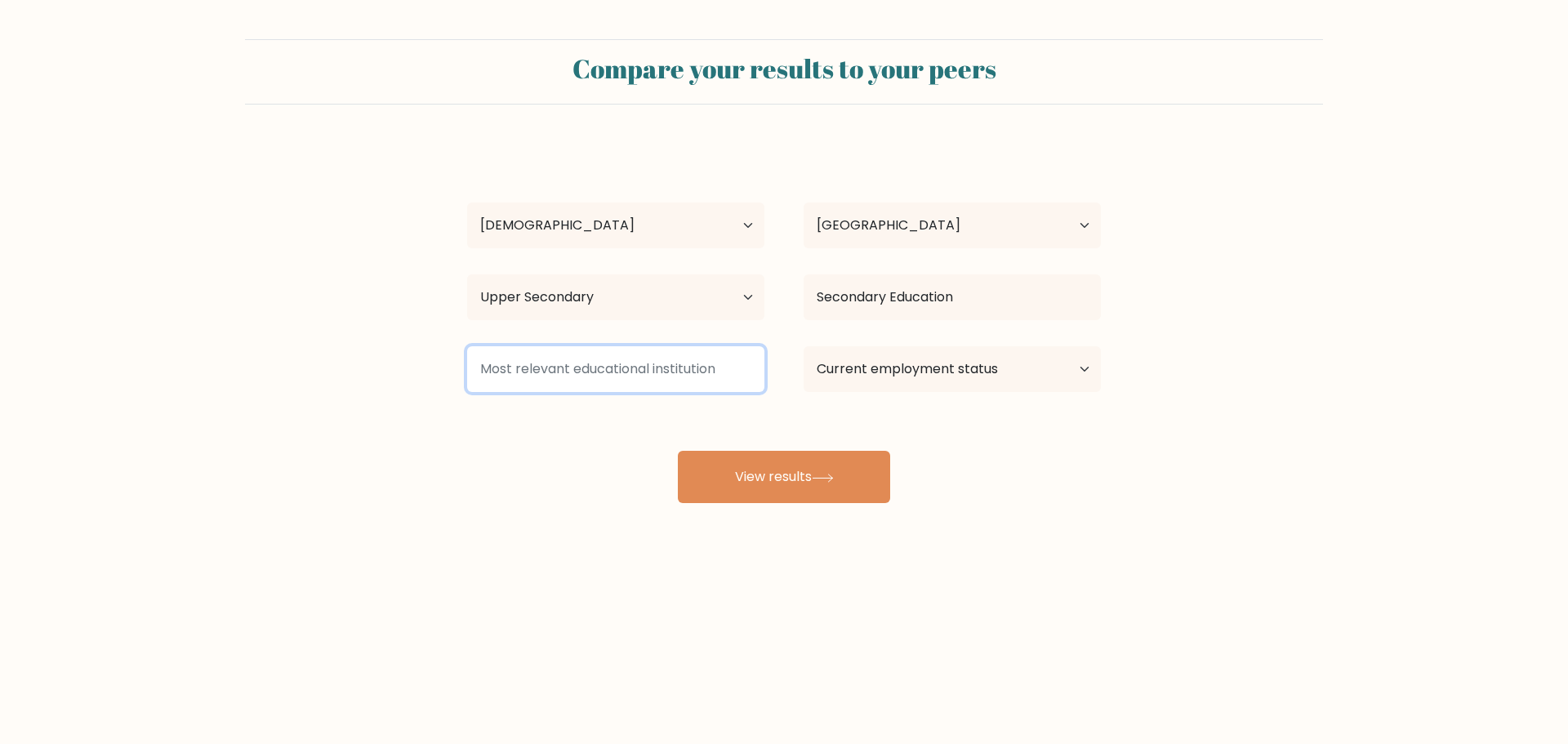
click at [650, 374] on input at bounding box center [616, 369] width 297 height 45
click at [735, 370] on input at bounding box center [616, 369] width 297 height 45
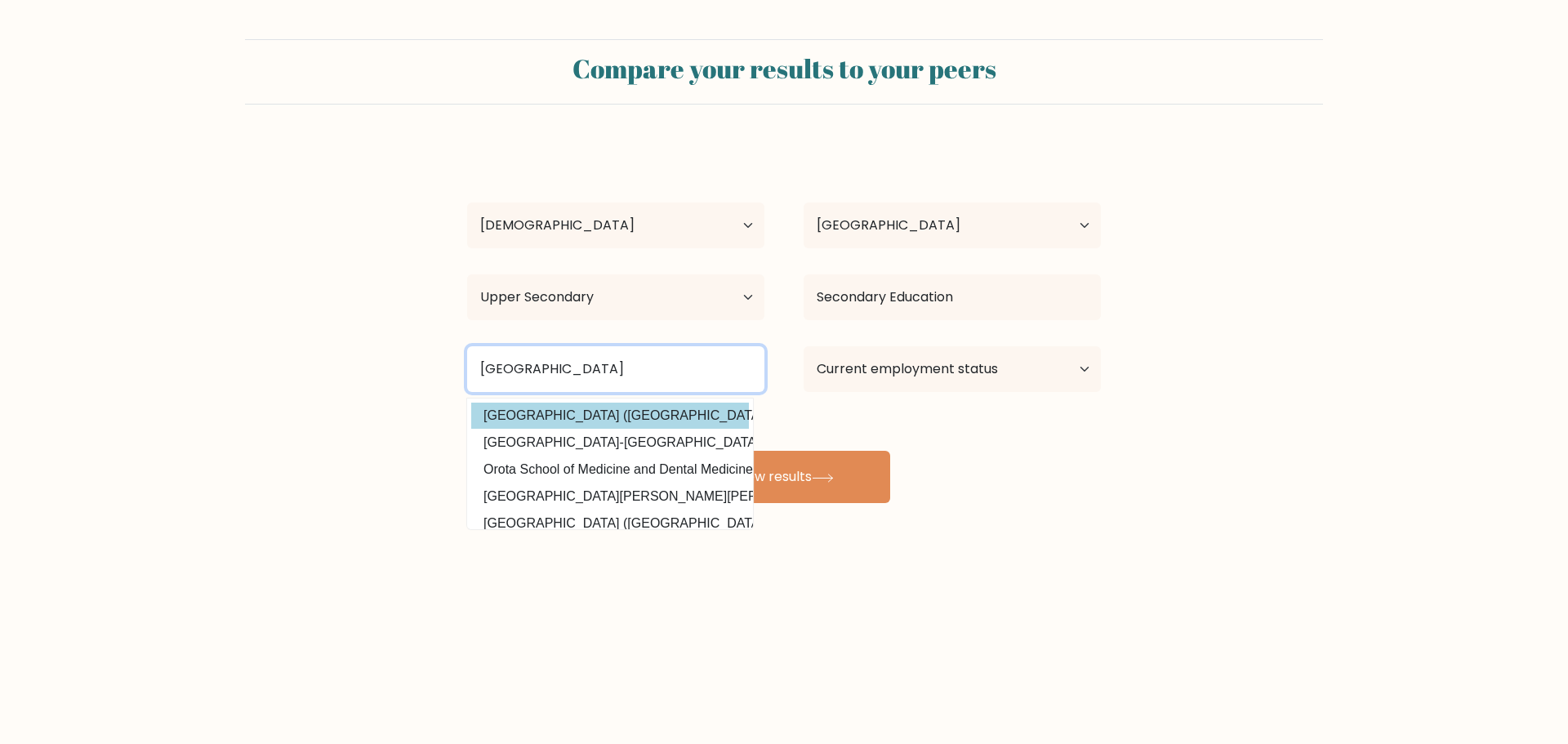
type input "Cagayan de oro college"
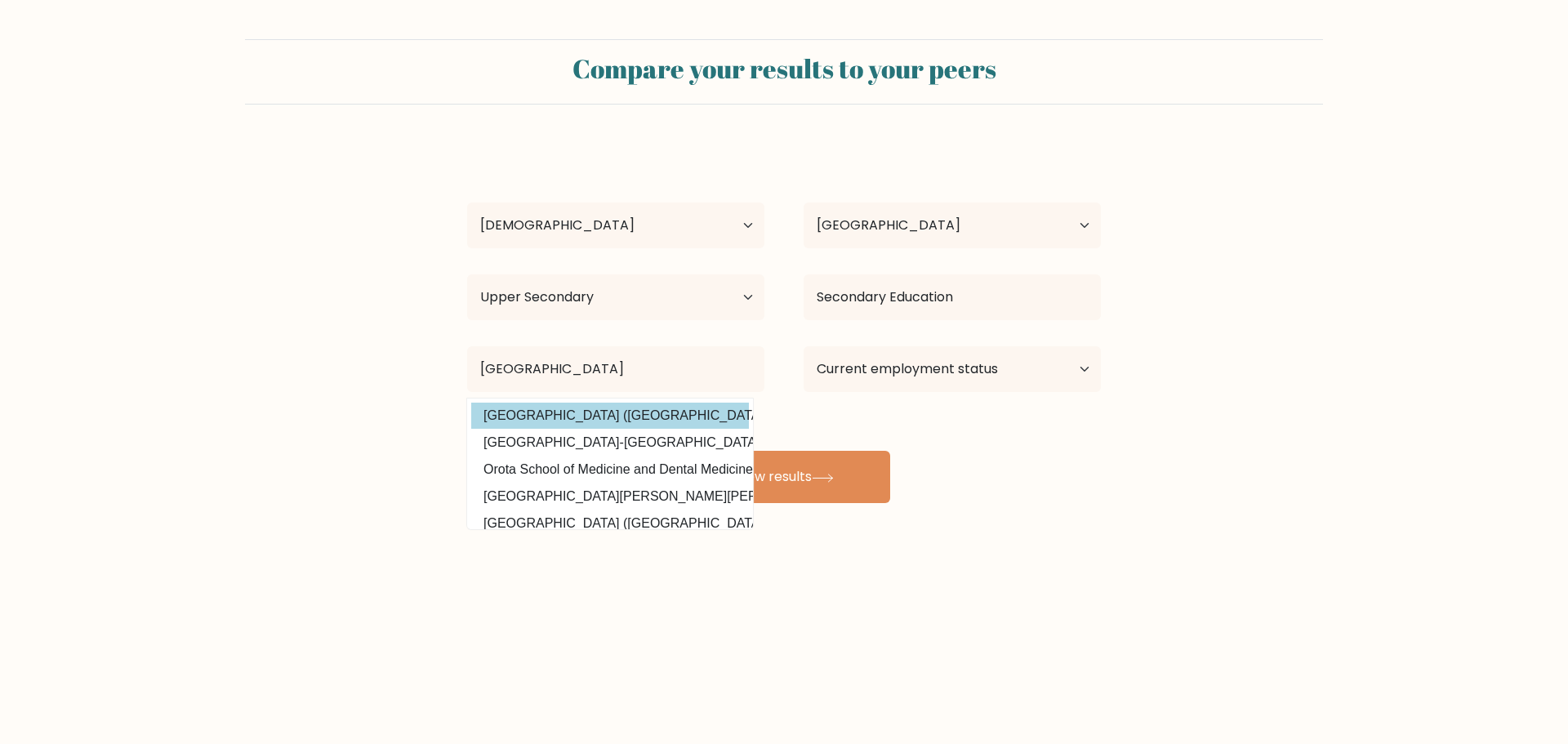
click at [641, 414] on div "Cherry Escabarte Age Under 18 years old 18-24 years old 25-34 years old 35-44 y…" at bounding box center [784, 323] width 653 height 359
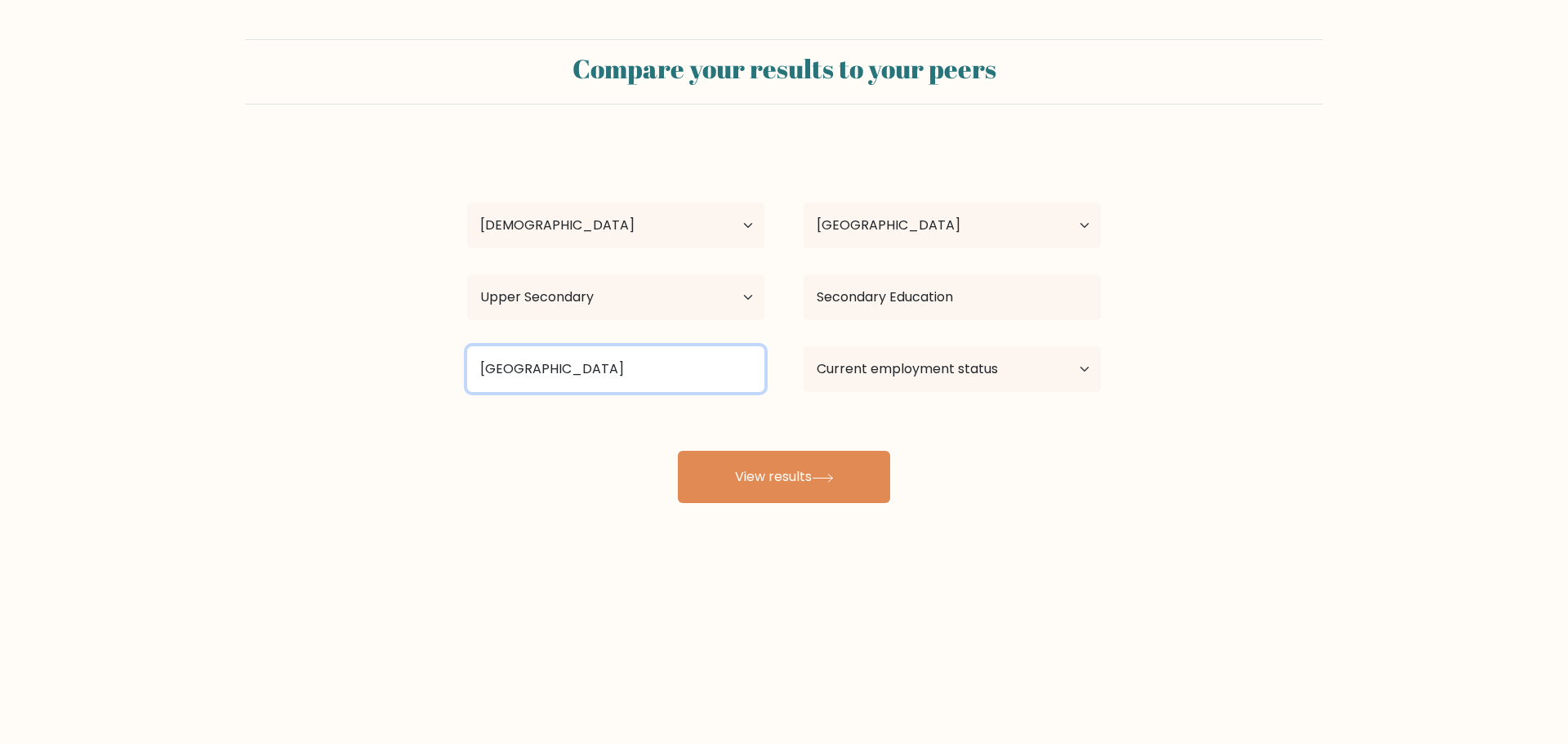
click at [685, 366] on input "Cagayan de oro college" at bounding box center [616, 369] width 297 height 45
drag, startPoint x: 261, startPoint y: 362, endPoint x: 196, endPoint y: 362, distance: 65.0
click at [196, 362] on form "Compare your results to your peers Cherry Escabarte Age Under 18 years old 18-2…" at bounding box center [784, 271] width 1568 height 463
click at [579, 364] on input at bounding box center [616, 369] width 297 height 45
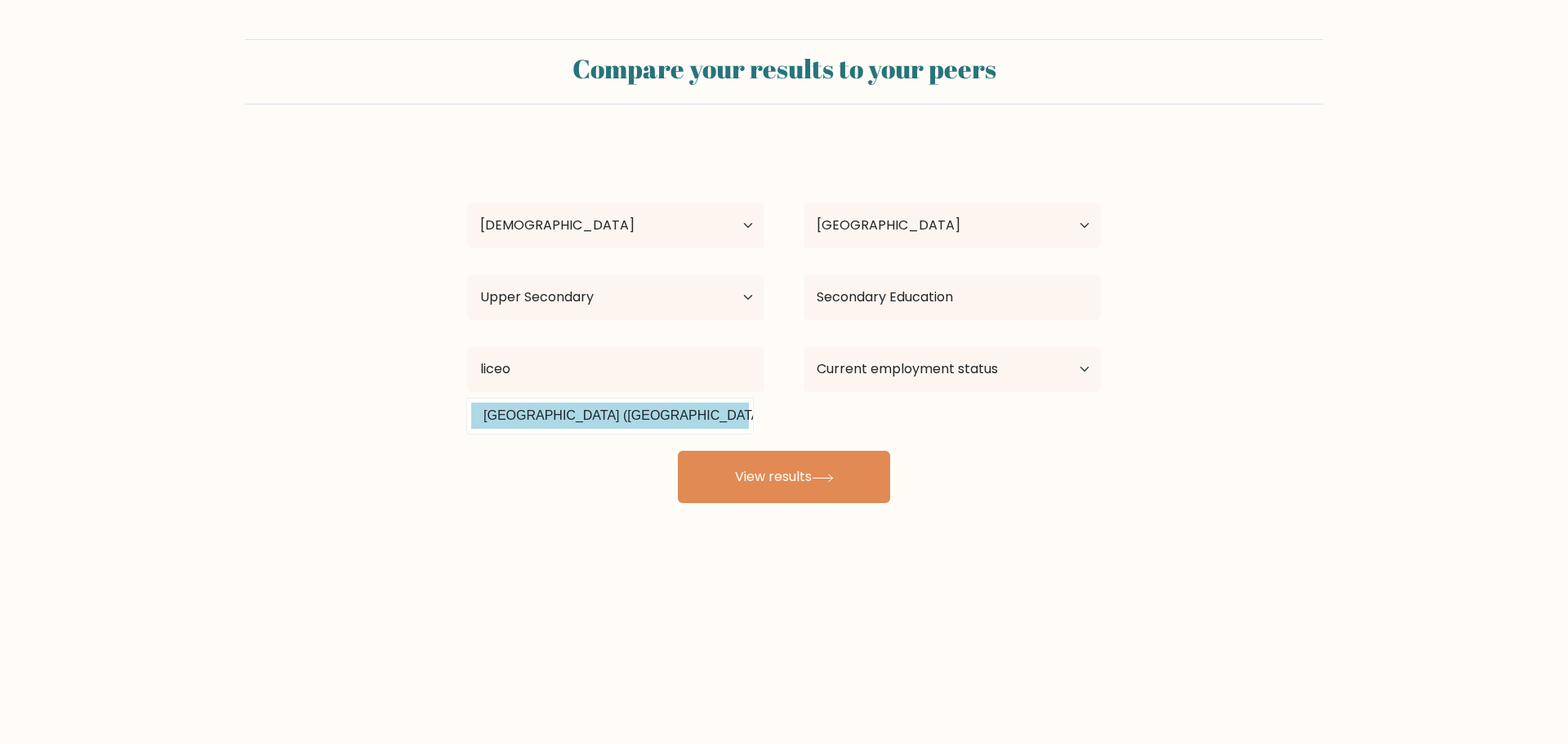
click at [558, 423] on option "Liceo de Cagayan University (Philippines)" at bounding box center [610, 415] width 278 height 26
type input "[GEOGRAPHIC_DATA]"
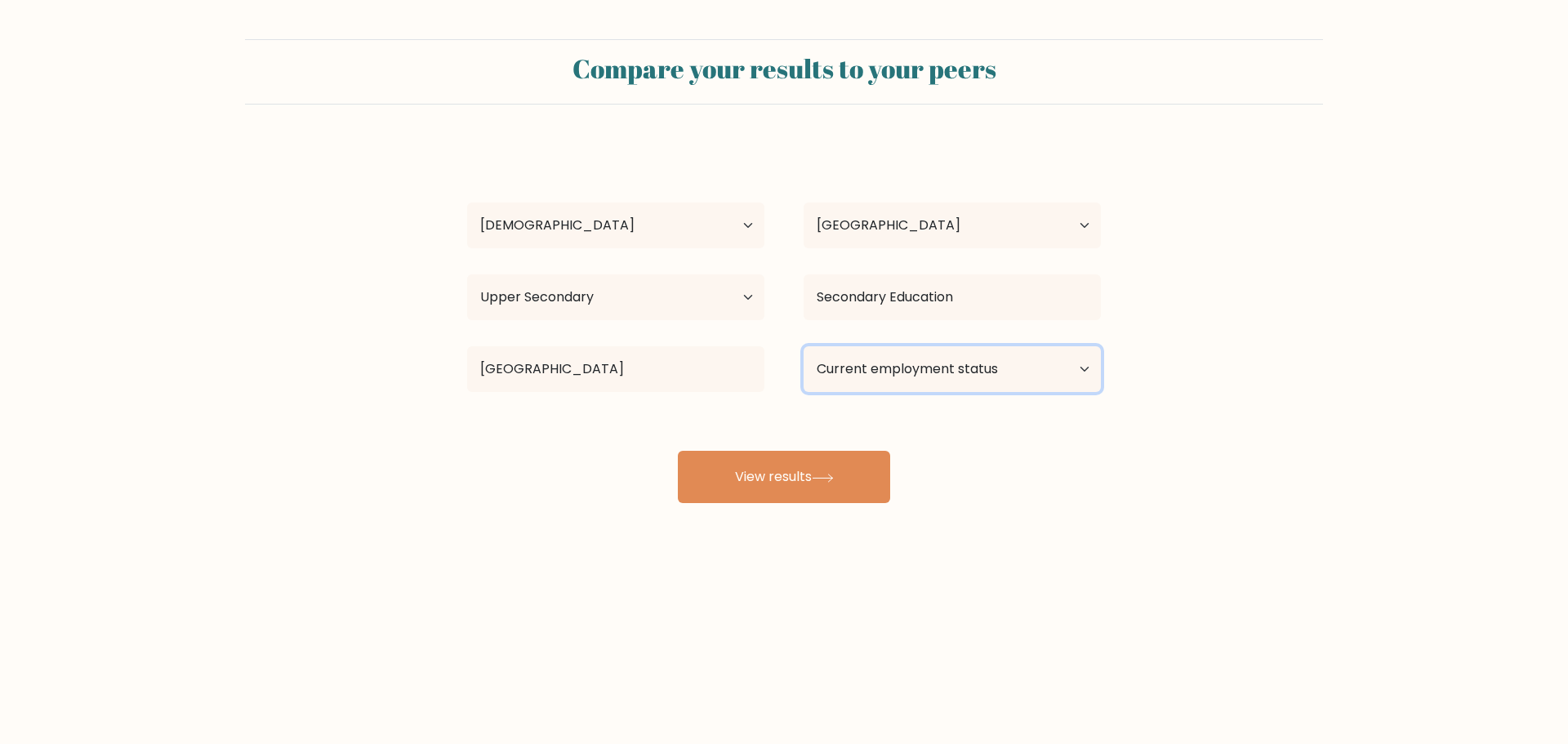
click at [908, 377] on select "Current employment status Employed Student Retired Other / prefer not to answer" at bounding box center [951, 369] width 297 height 45
select select "other"
click at [803, 346] on select "Current employment status Employed Student Retired Other / prefer not to answer" at bounding box center [951, 369] width 297 height 45
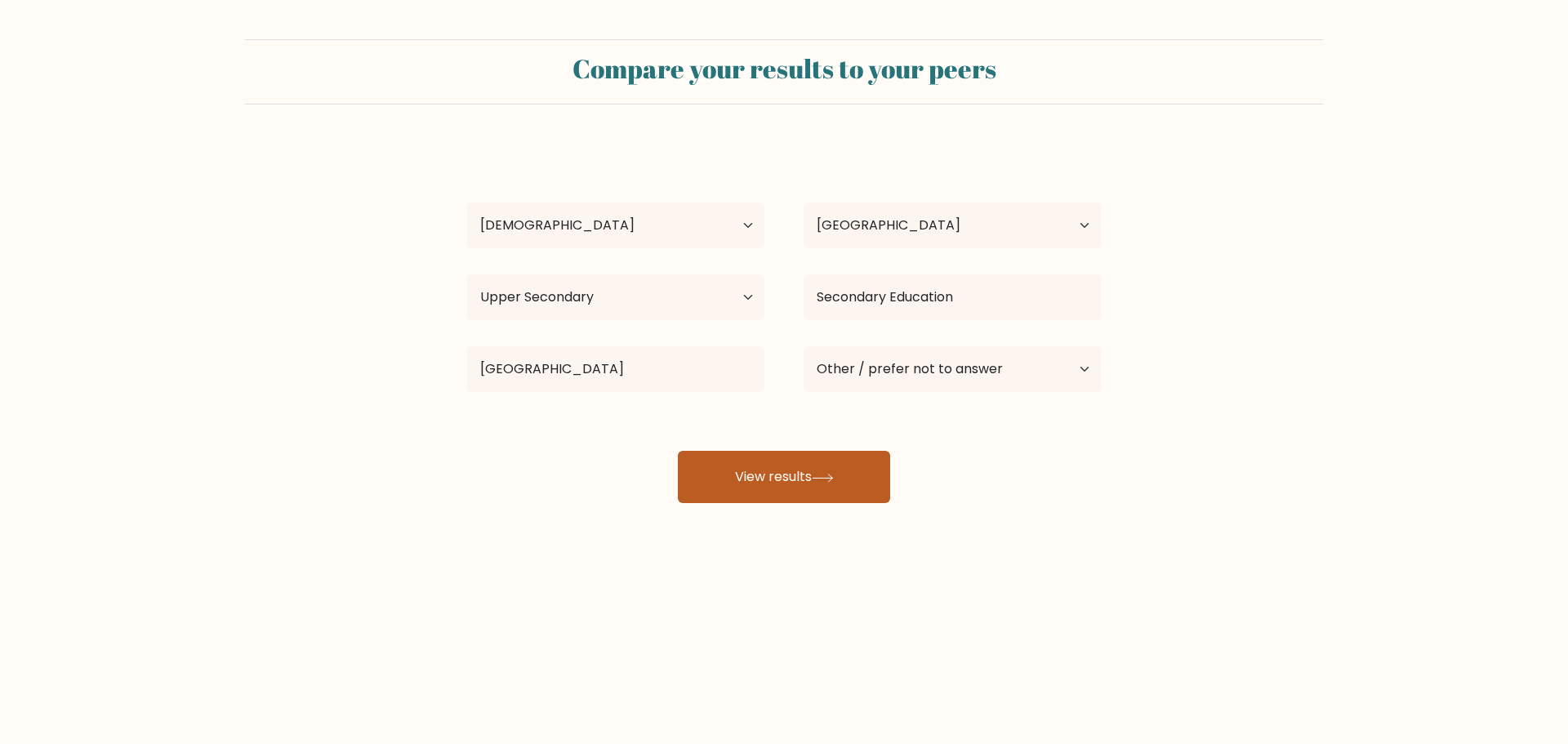
click at [810, 487] on button "View results" at bounding box center [783, 477] width 212 height 52
